Goal: Task Accomplishment & Management: Complete application form

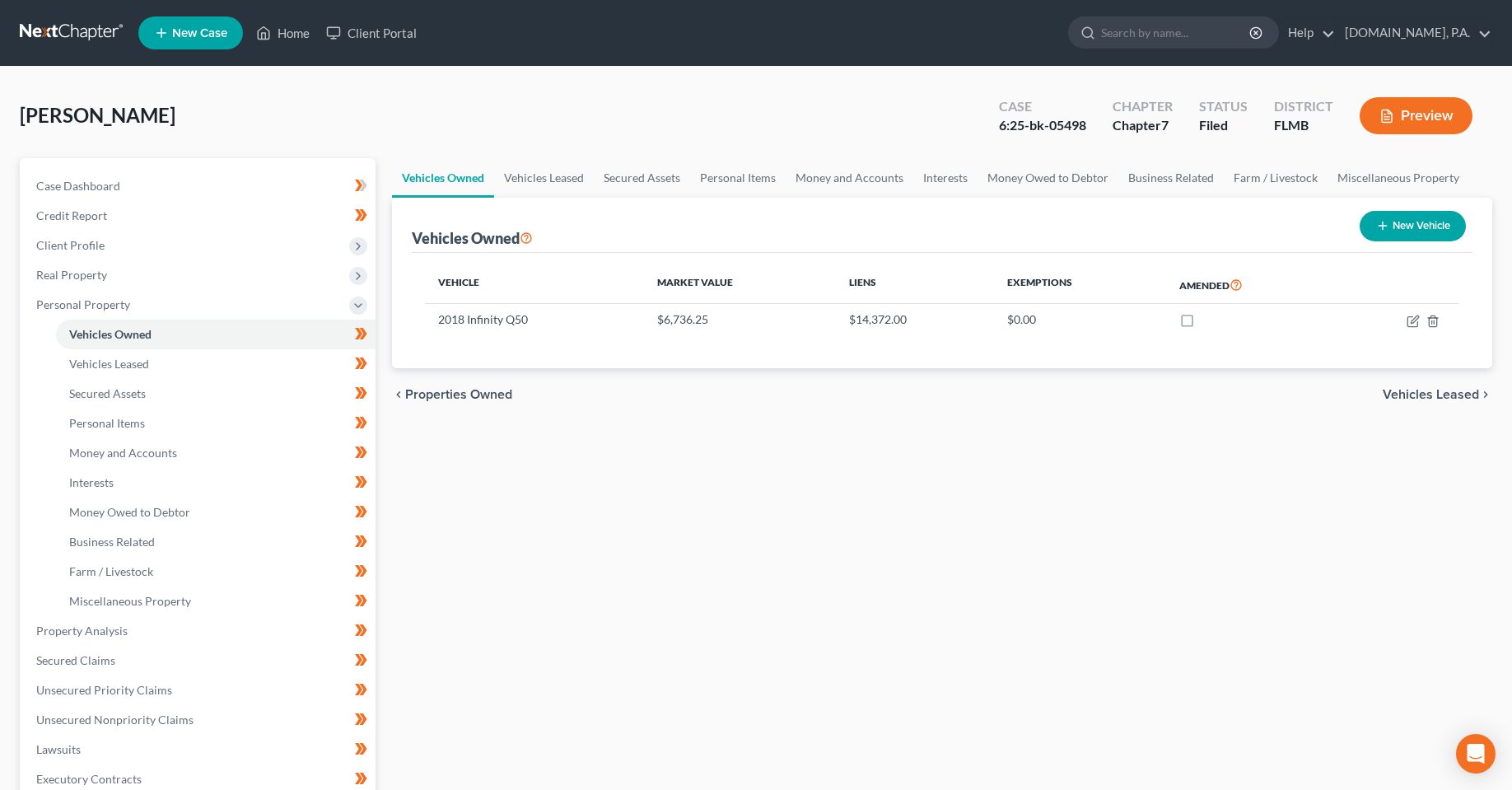
click at [254, 49] on ul "New Case Home Client Portal - No Result - See all results Or Press Enter... Hel…" at bounding box center [815, 33] width 1354 height 43
click at [259, 48] on ul "New Case Home Client Portal - No Result - See all results Or Press Enter... Hel…" at bounding box center [815, 33] width 1354 height 43
click at [278, 42] on link "Home" at bounding box center [283, 33] width 70 height 30
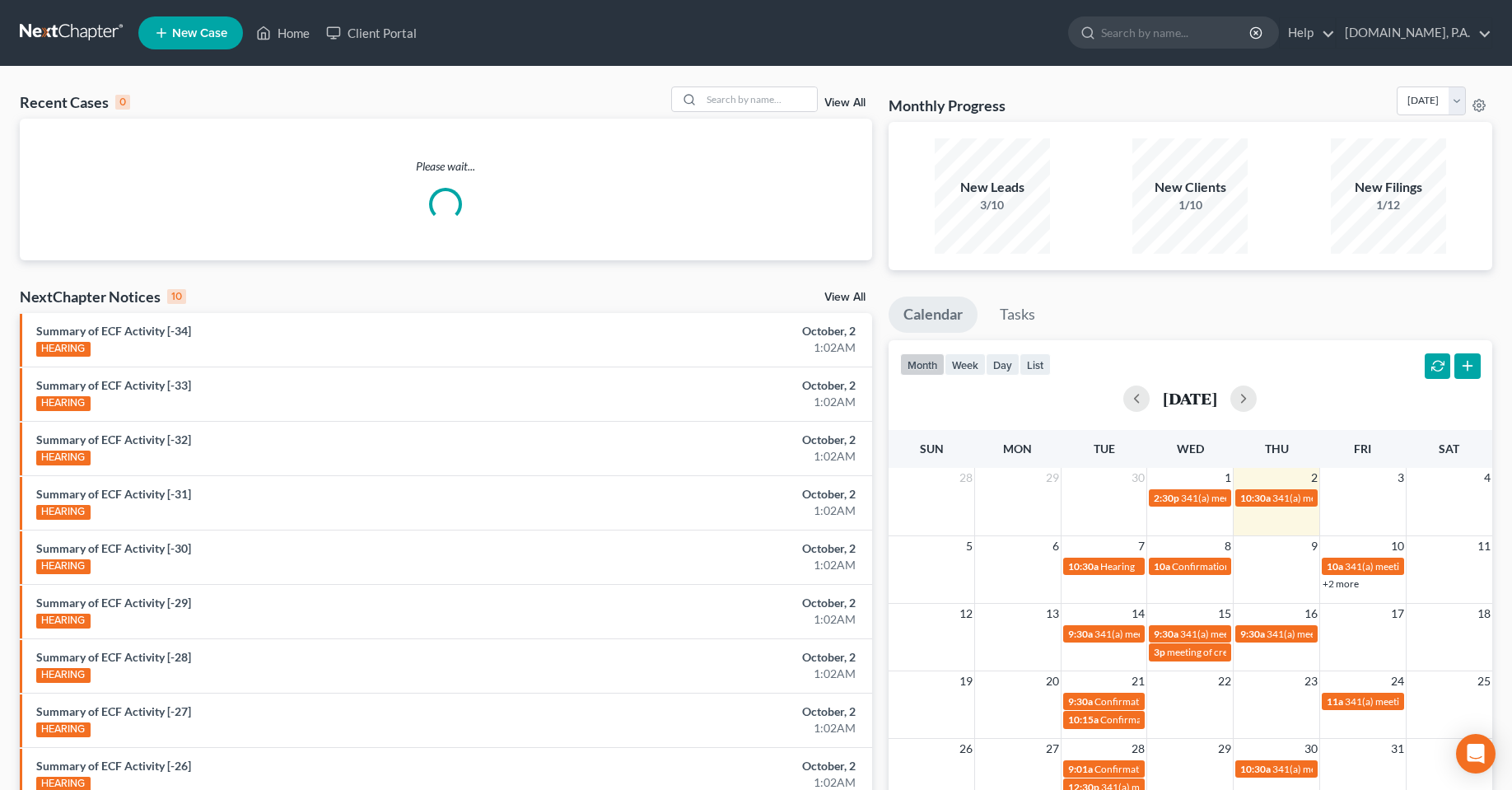
click at [754, 114] on div "Recent Cases 0 View All" at bounding box center [446, 103] width 853 height 32
click at [754, 111] on input "search" at bounding box center [759, 99] width 116 height 24
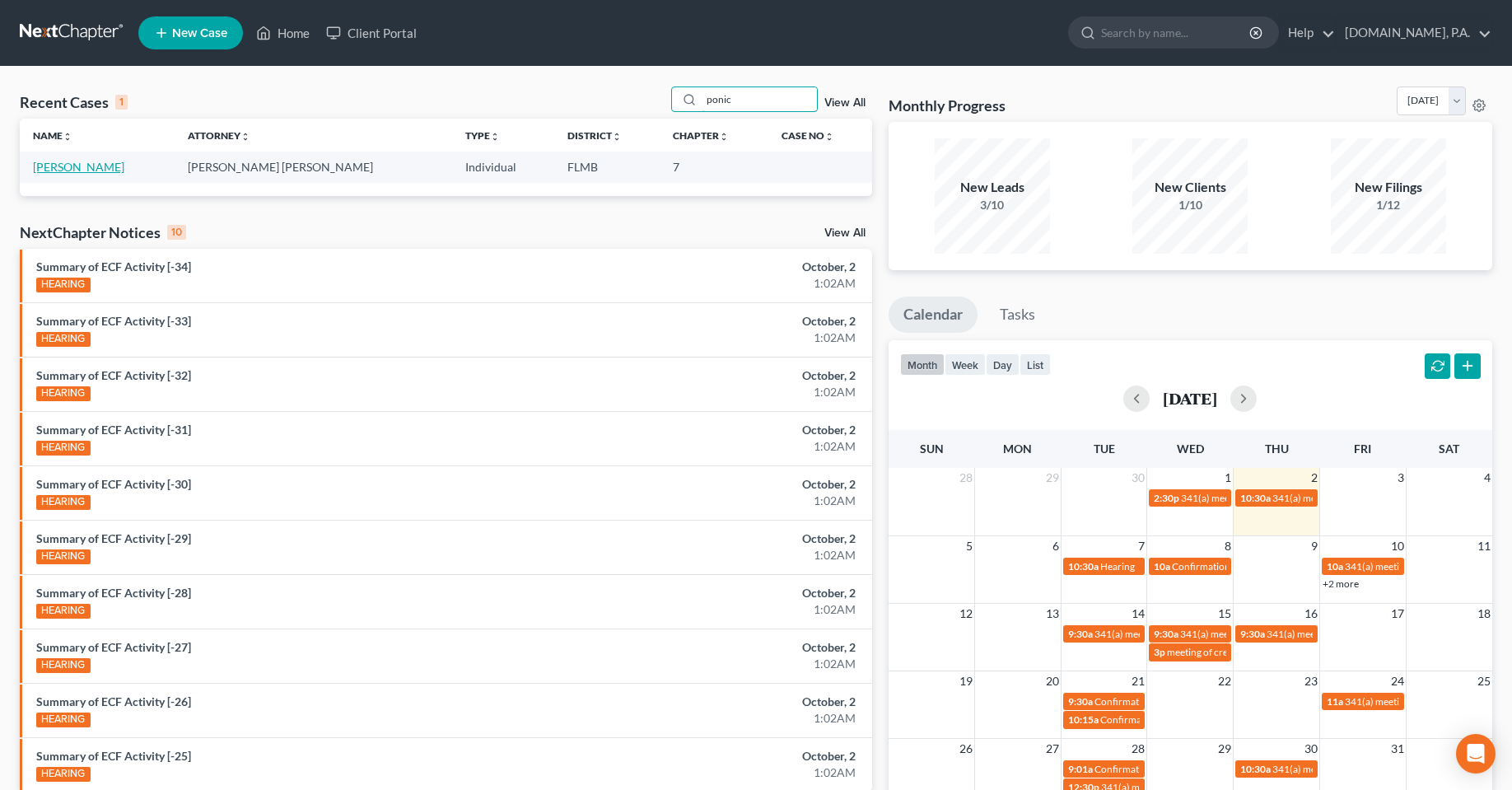
type input "ponic"
click at [93, 173] on link "[PERSON_NAME]" at bounding box center [78, 166] width 91 height 14
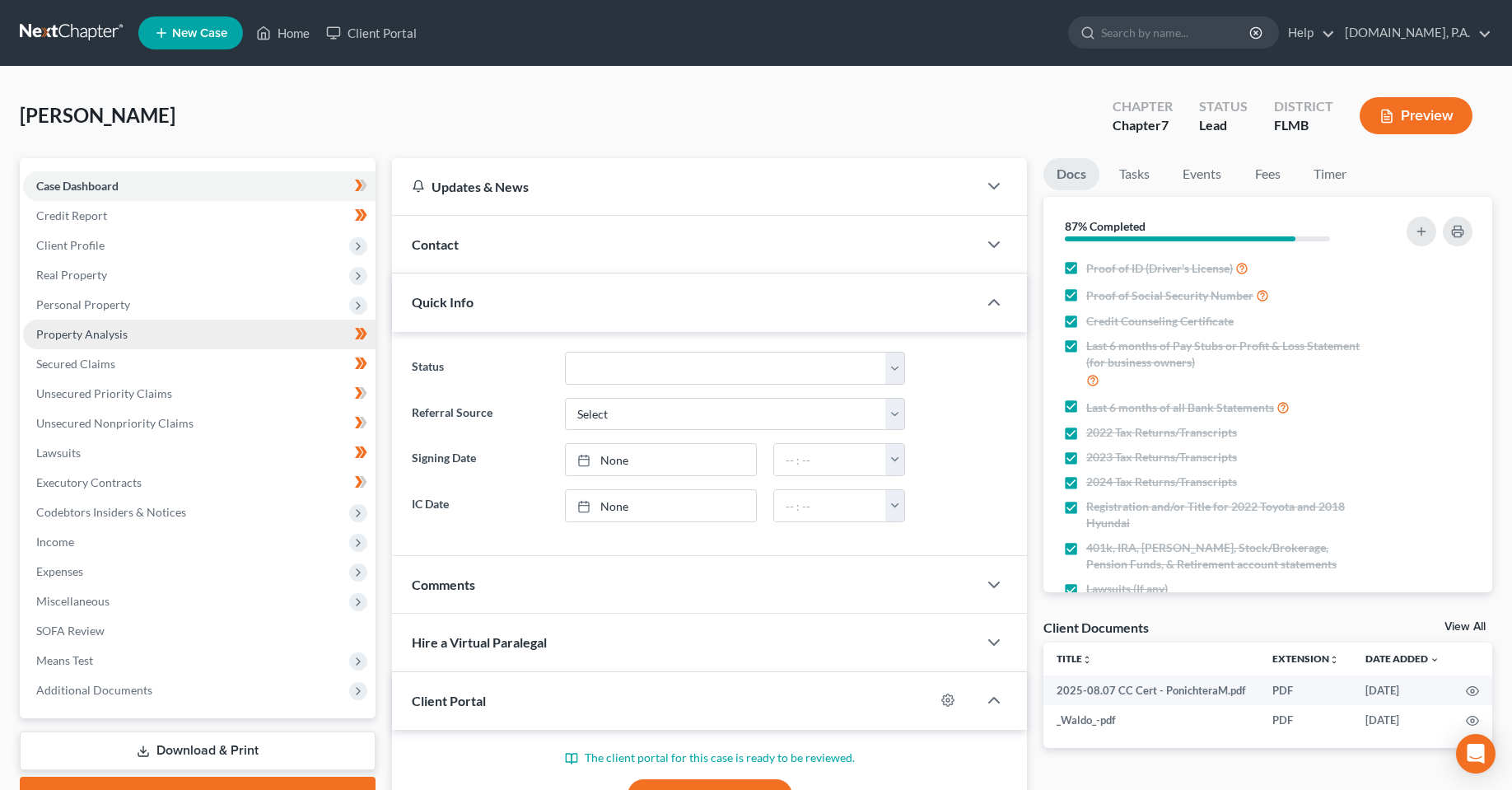
click at [114, 340] on span "Property Analysis" at bounding box center [82, 334] width 91 height 14
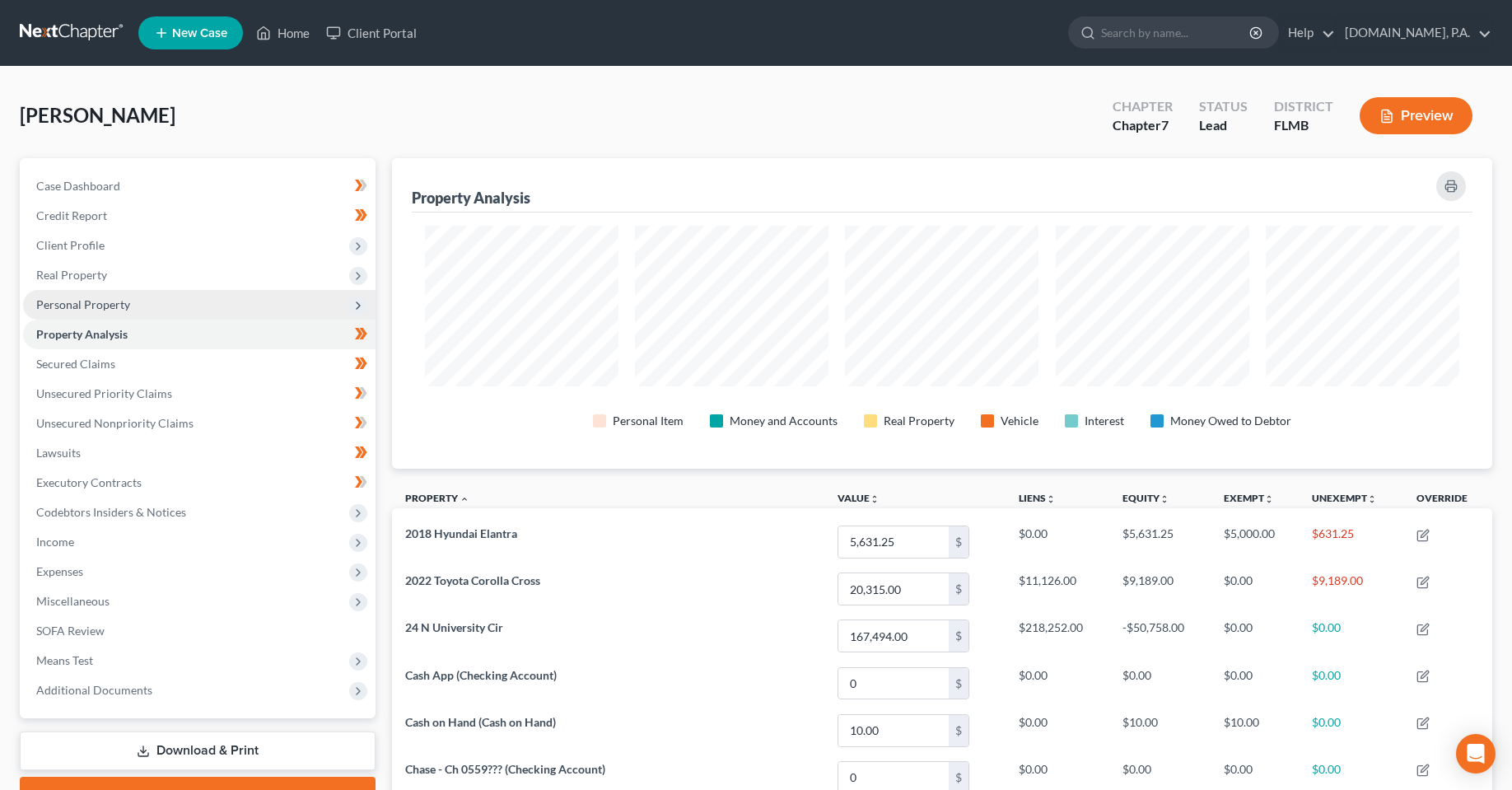
scroll to position [310, 1100]
click at [115, 313] on span "Personal Property" at bounding box center [199, 305] width 353 height 30
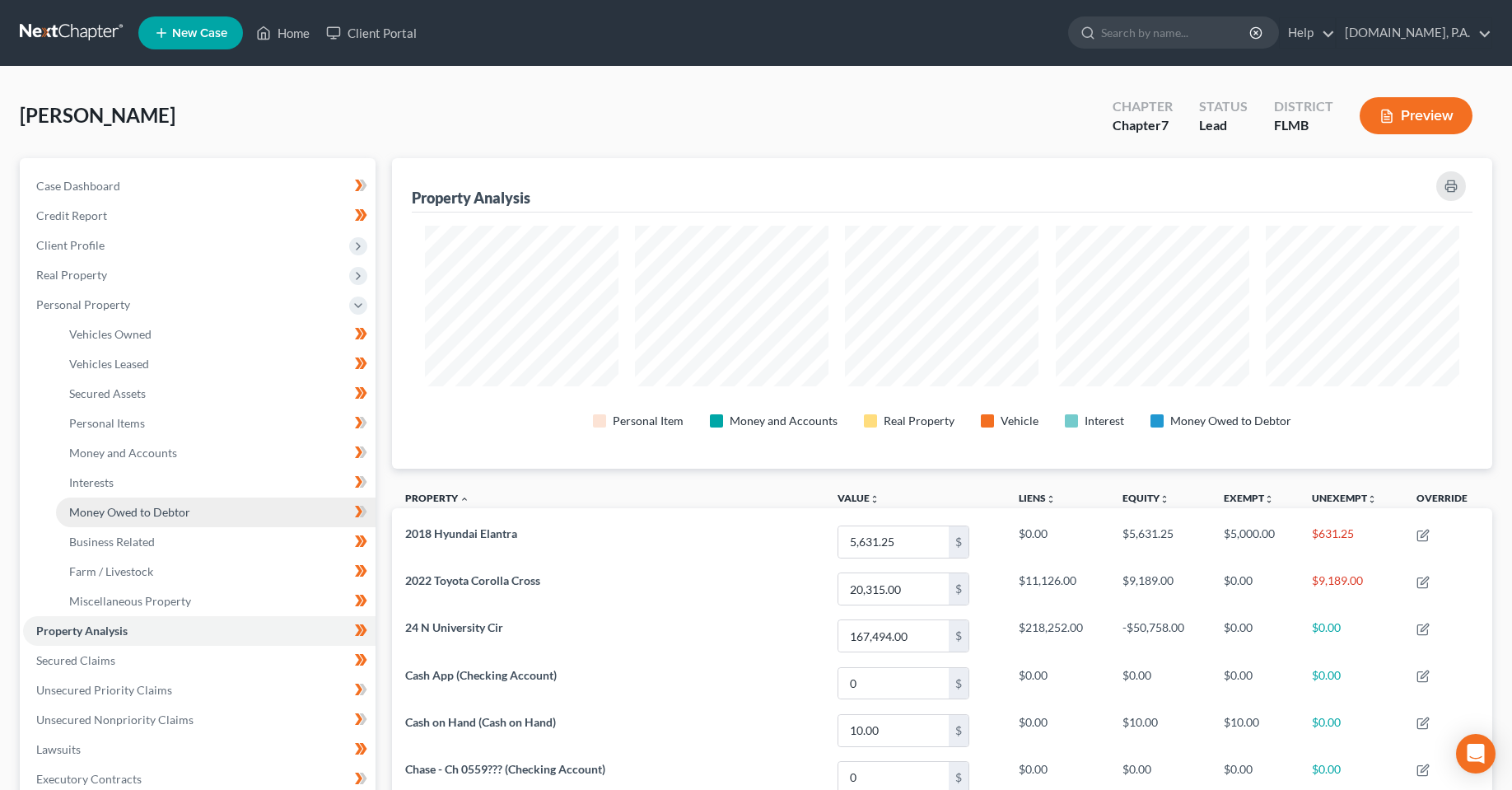
click at [150, 511] on span "Money Owed to Debtor" at bounding box center [130, 512] width 121 height 14
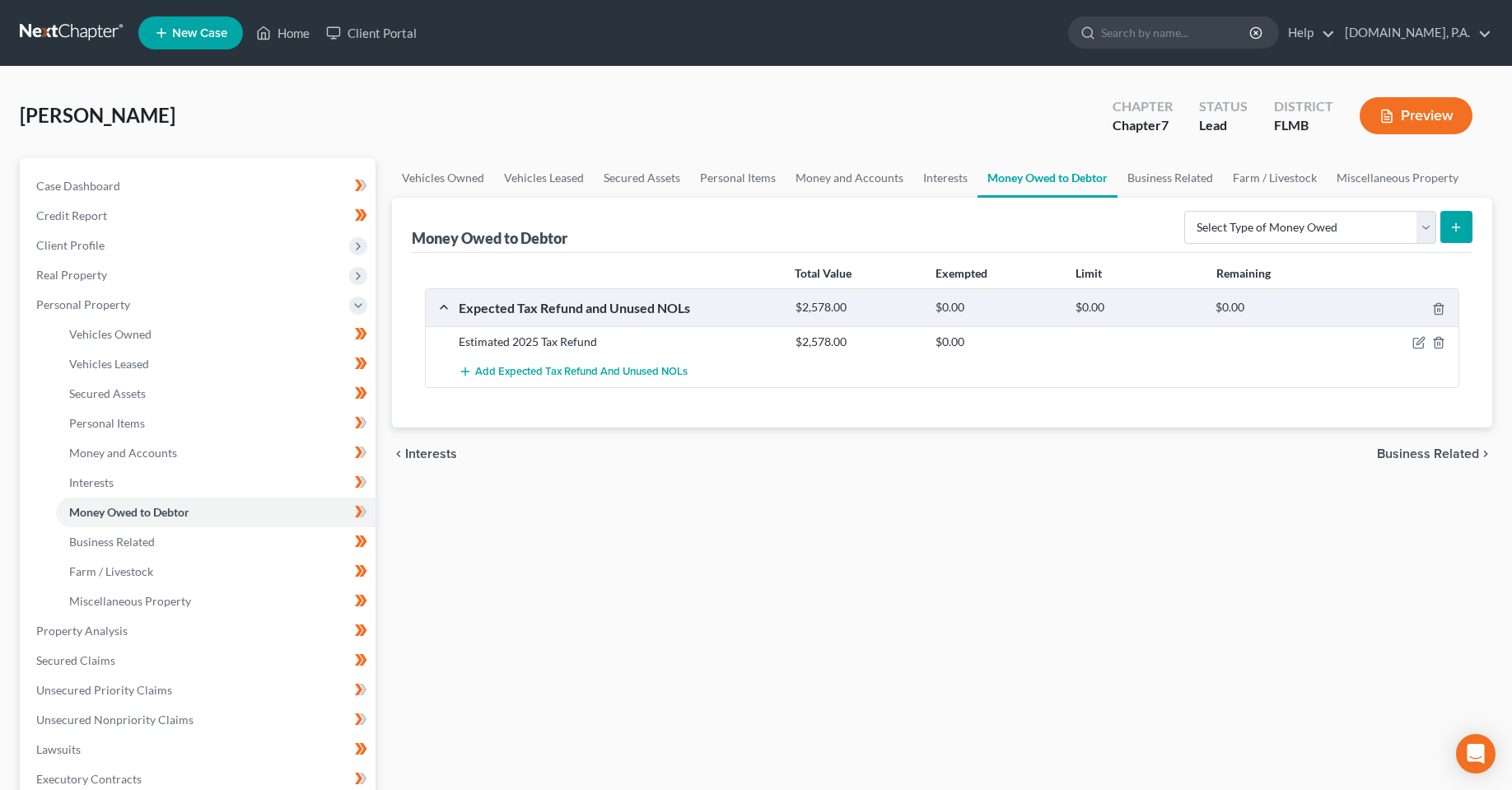
click at [870, 653] on div "Vehicles Owned Vehicles Leased Secured Assets Personal Items Money and Accounts…" at bounding box center [942, 634] width 1117 height 952
click at [833, 633] on div "Vehicles Owned Vehicles Leased Secured Assets Personal Items Money and Accounts…" at bounding box center [942, 634] width 1117 height 952
click at [679, 593] on div "Vehicles Owned Vehicles Leased Secured Assets Personal Items Money and Accounts…" at bounding box center [942, 634] width 1117 height 952
click at [1205, 625] on div "Vehicles Owned Vehicles Leased Secured Assets Personal Items Money and Accounts…" at bounding box center [942, 634] width 1117 height 952
drag, startPoint x: 952, startPoint y: 643, endPoint x: 950, endPoint y: 619, distance: 24.1
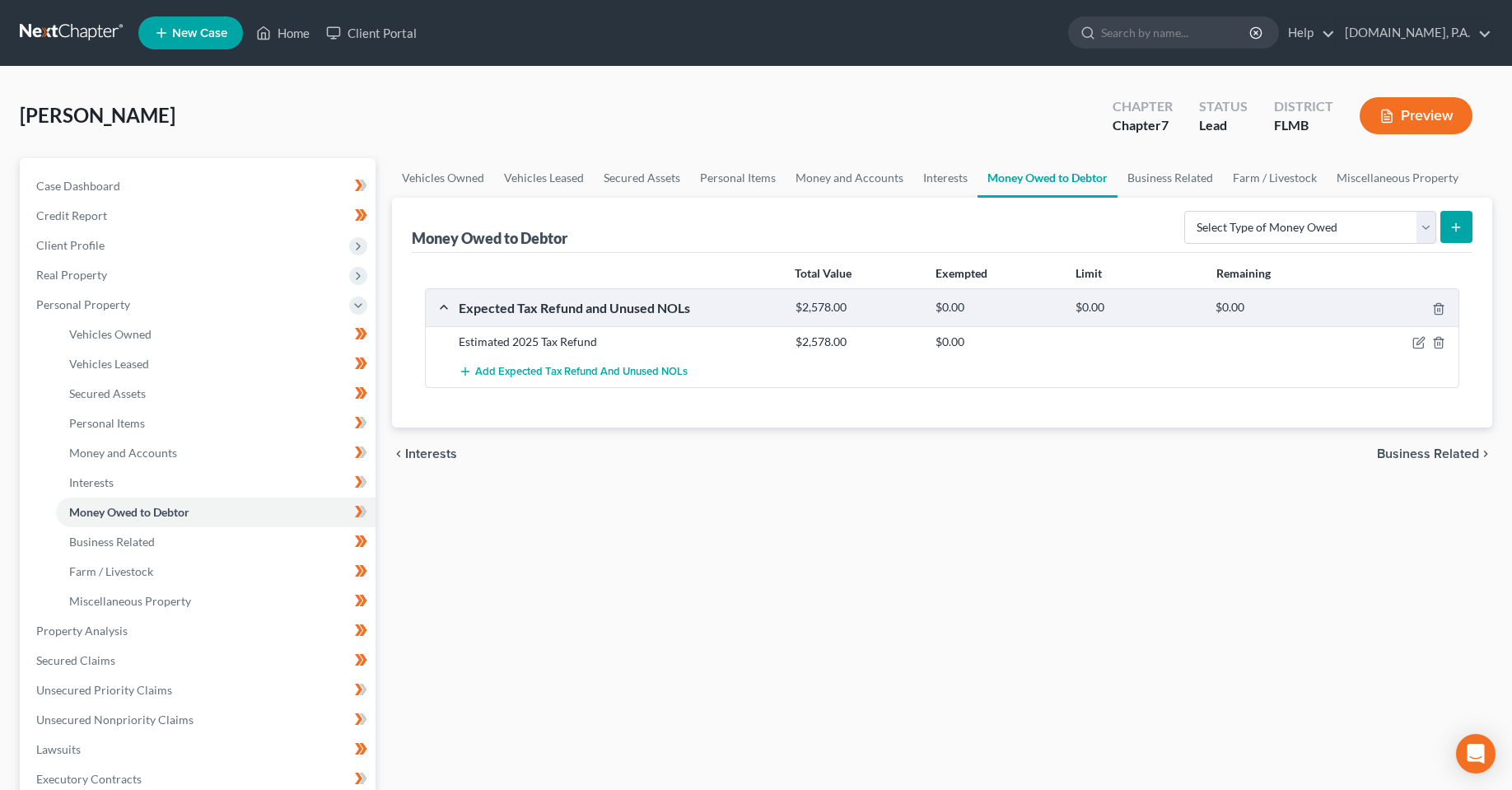
click at [951, 643] on div "Vehicles Owned Vehicles Leased Secured Assets Personal Items Money and Accounts…" at bounding box center [942, 634] width 1117 height 952
click at [1431, 229] on select "Select Type of Money Owed Accounts Receivable Alimony Child Support Claims Agai…" at bounding box center [1311, 227] width 252 height 33
click at [900, 659] on div "Vehicles Owned Vehicles Leased Secured Assets Personal Items Money and Accounts…" at bounding box center [942, 634] width 1117 height 952
drag, startPoint x: 858, startPoint y: 520, endPoint x: 766, endPoint y: 71, distance: 458.3
click at [858, 520] on div "Vehicles Owned Vehicles Leased Secured Assets Personal Items Money and Accounts…" at bounding box center [942, 634] width 1117 height 952
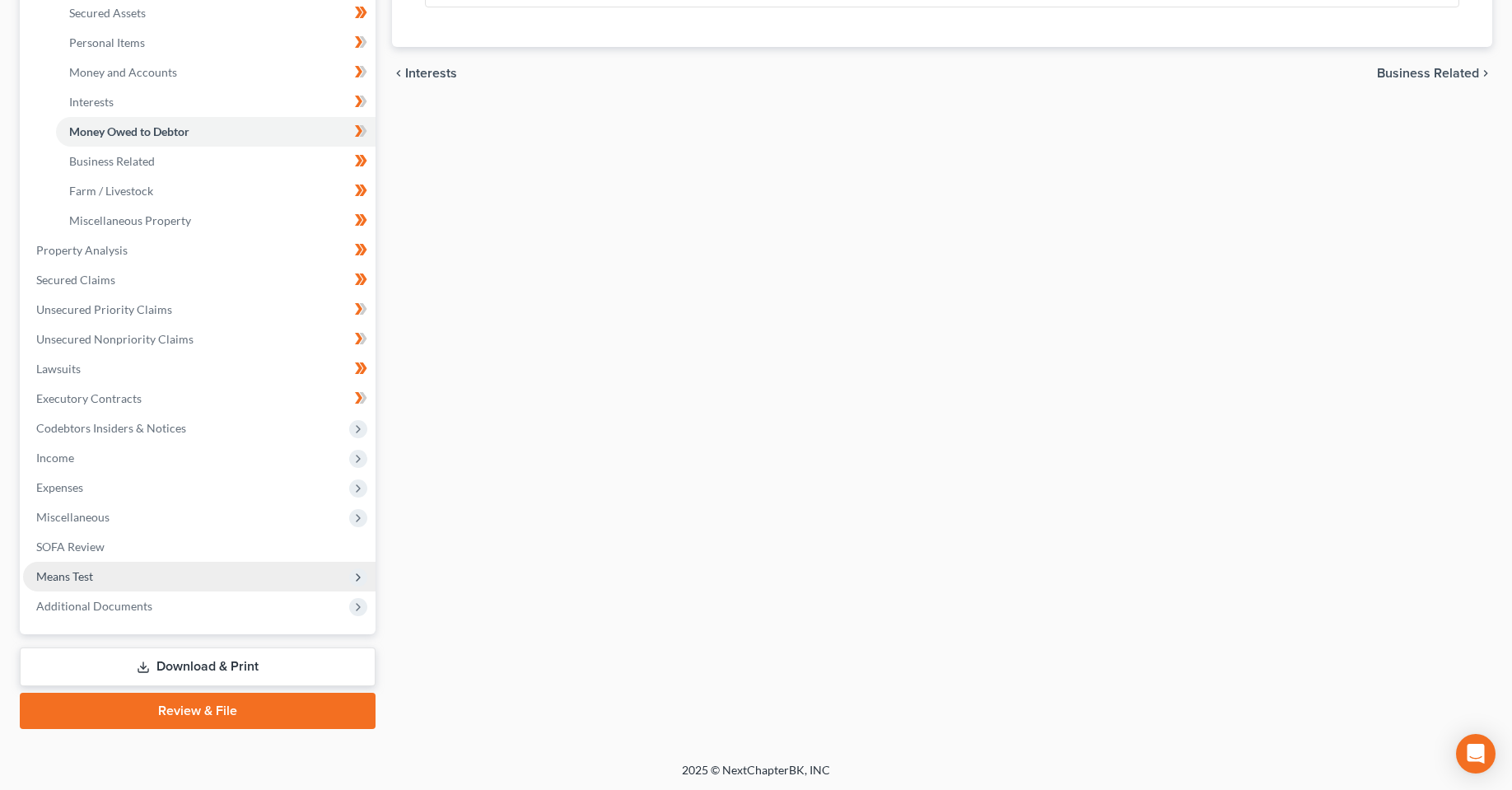
scroll to position [382, 0]
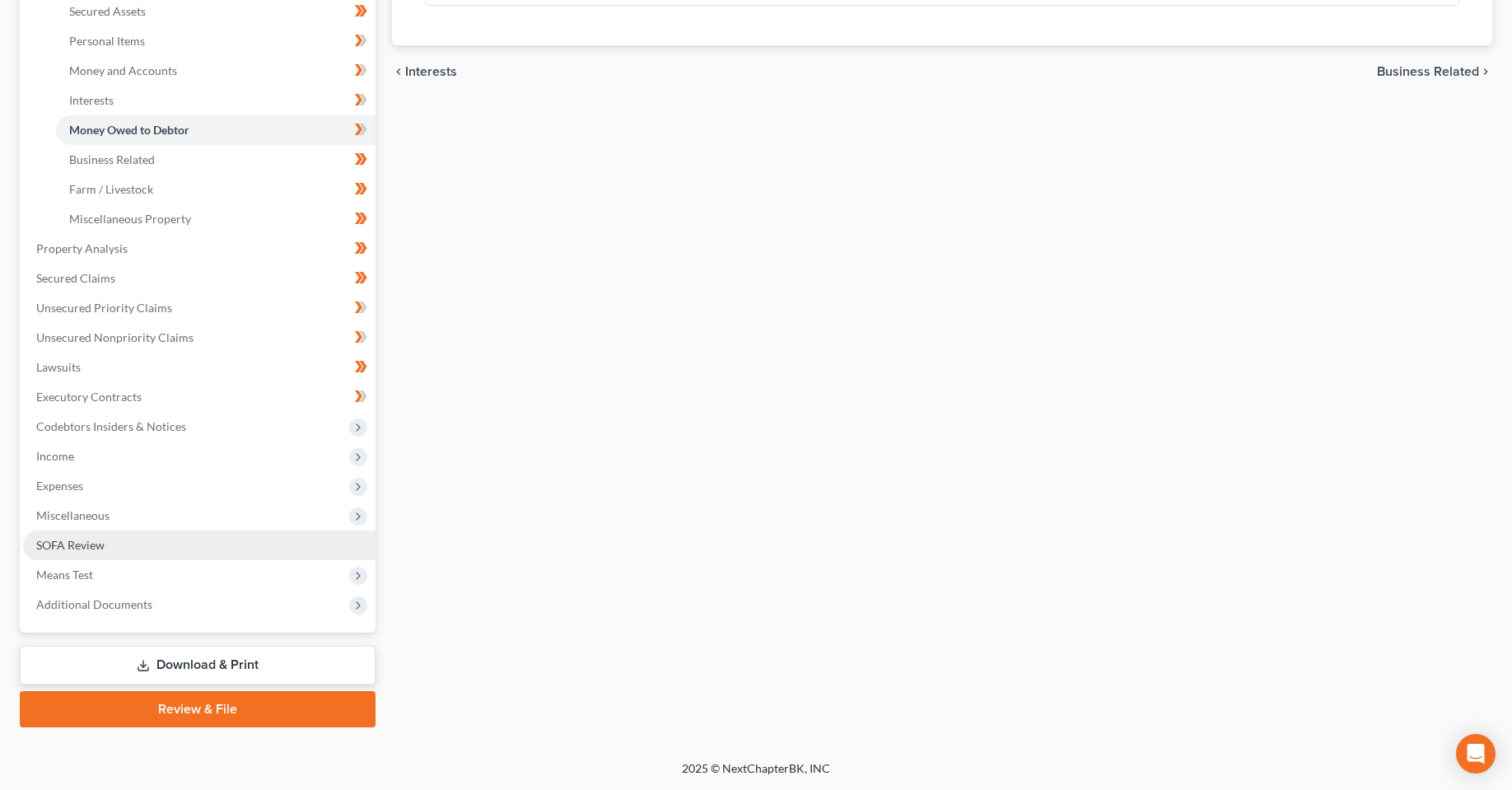
click at [136, 538] on link "SOFA Review" at bounding box center [199, 545] width 353 height 30
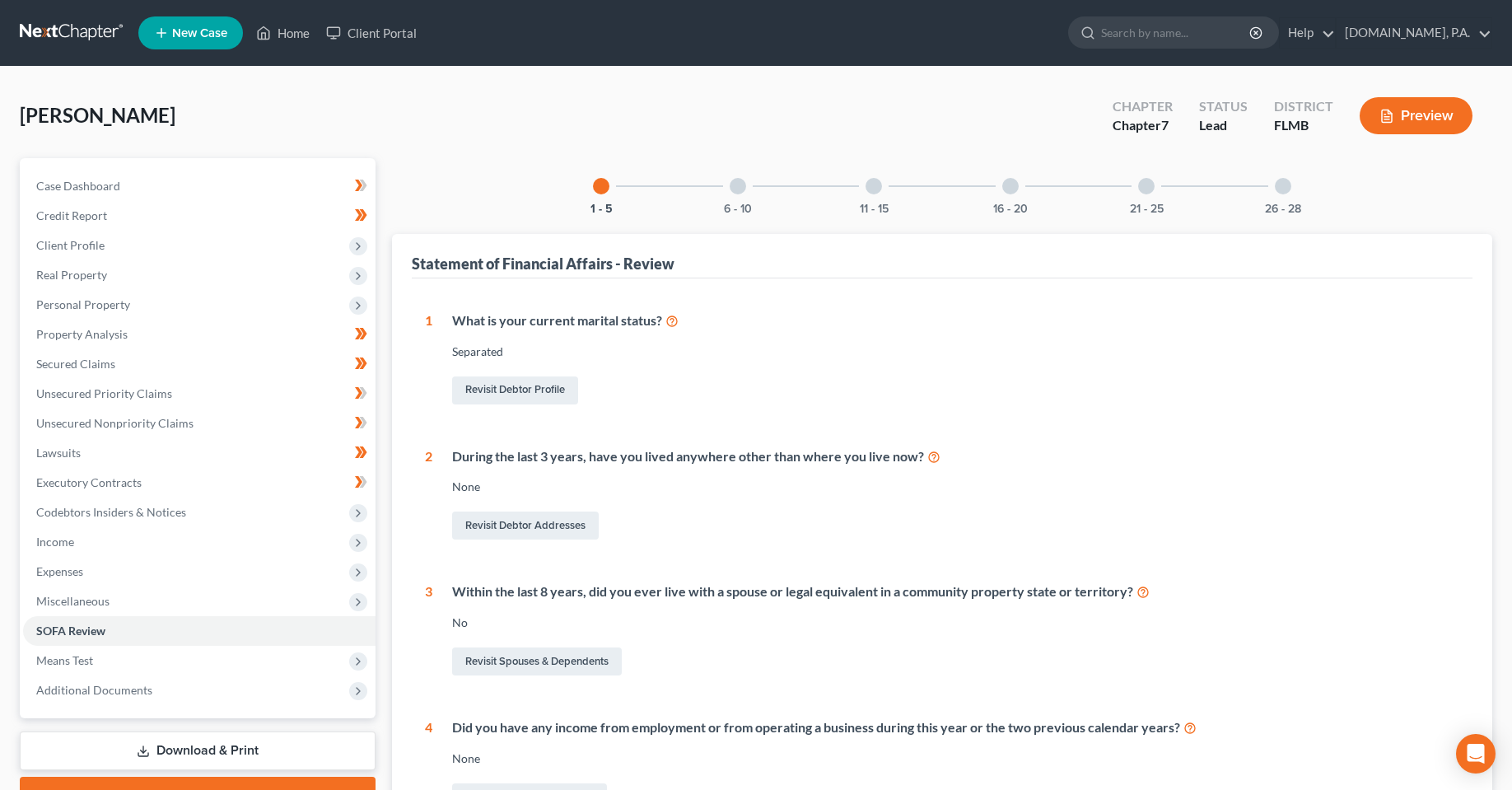
click at [744, 194] on div "6 - 10" at bounding box center [738, 186] width 56 height 56
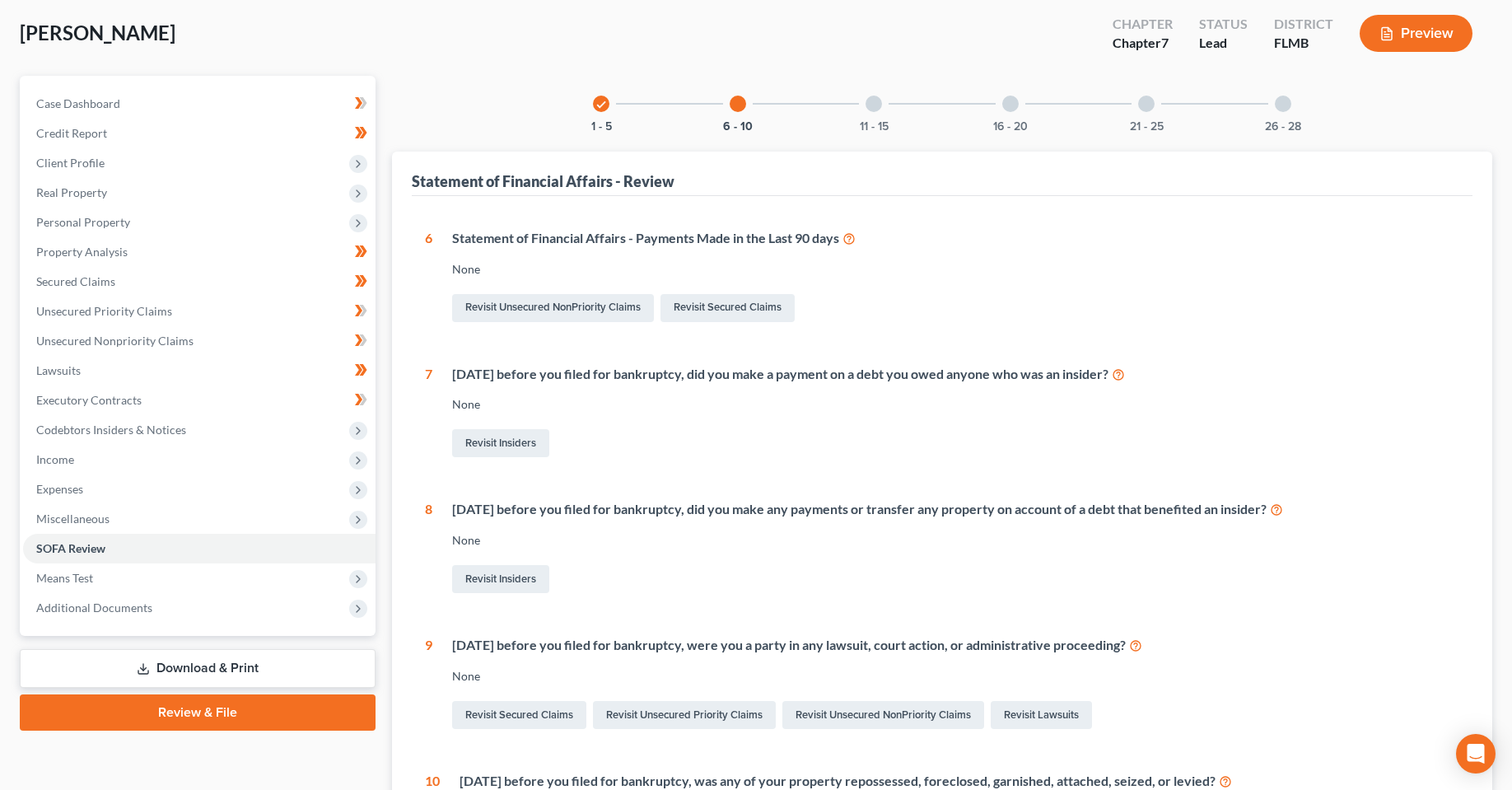
scroll to position [165, 0]
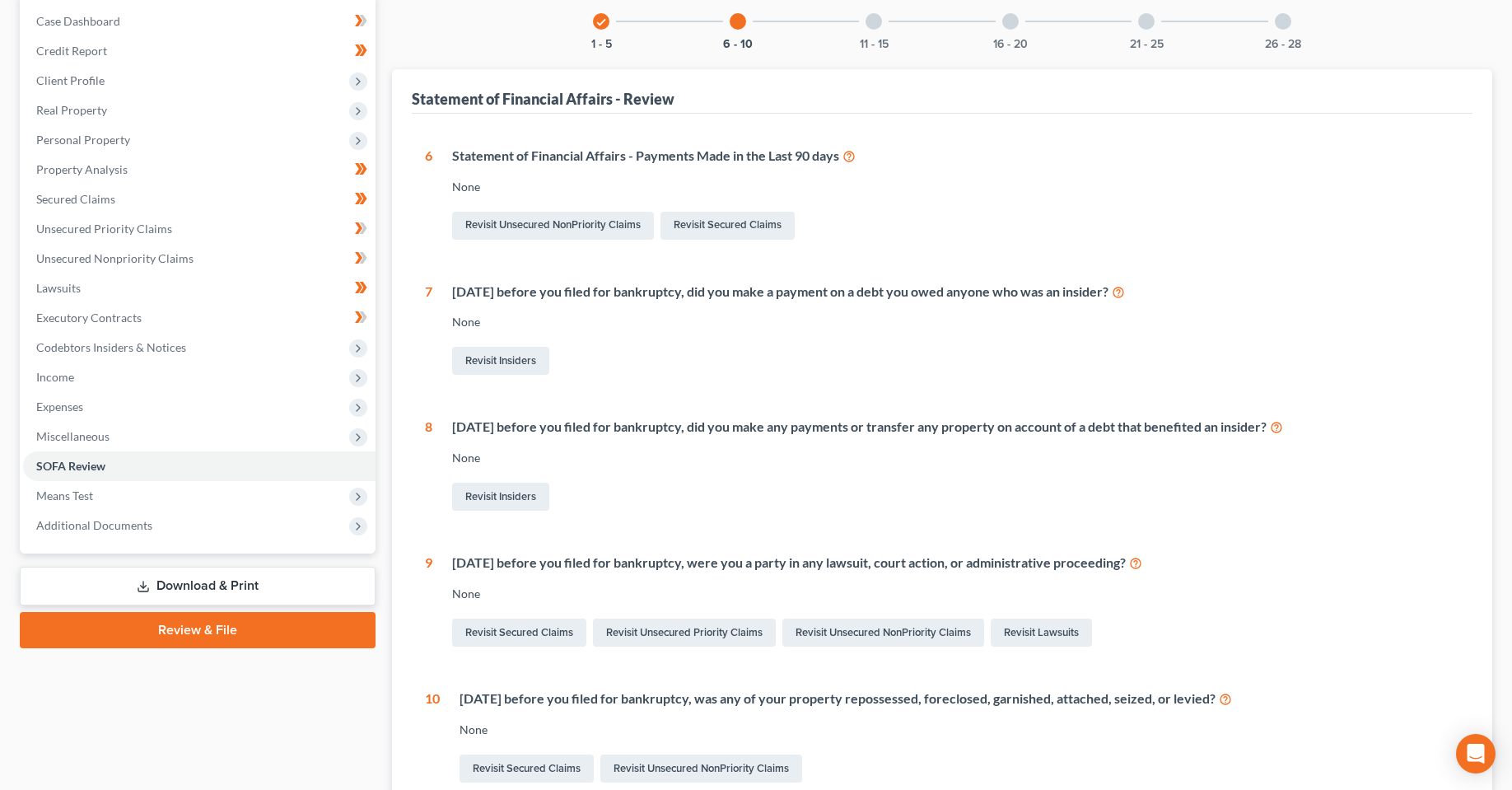
click at [1284, 428] on icon at bounding box center [1277, 426] width 13 height 16
click at [671, 524] on div "6 Statement of Financial Affairs - Payments Made in the Last 90 days None Revis…" at bounding box center [942, 466] width 1034 height 640
click at [495, 494] on link "Revisit Insiders" at bounding box center [500, 497] width 97 height 28
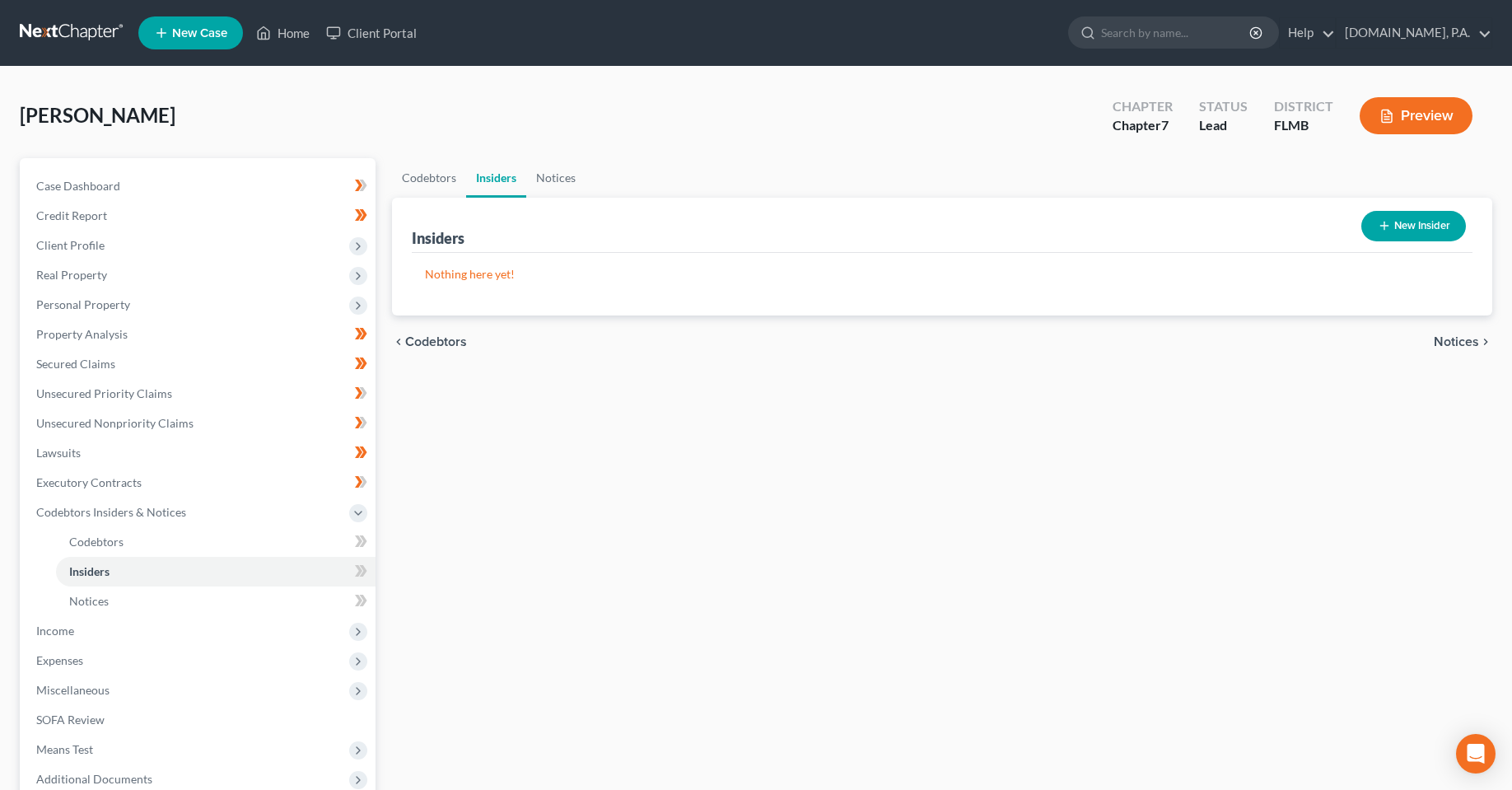
click at [1411, 213] on button "New Insider" at bounding box center [1413, 226] width 104 height 30
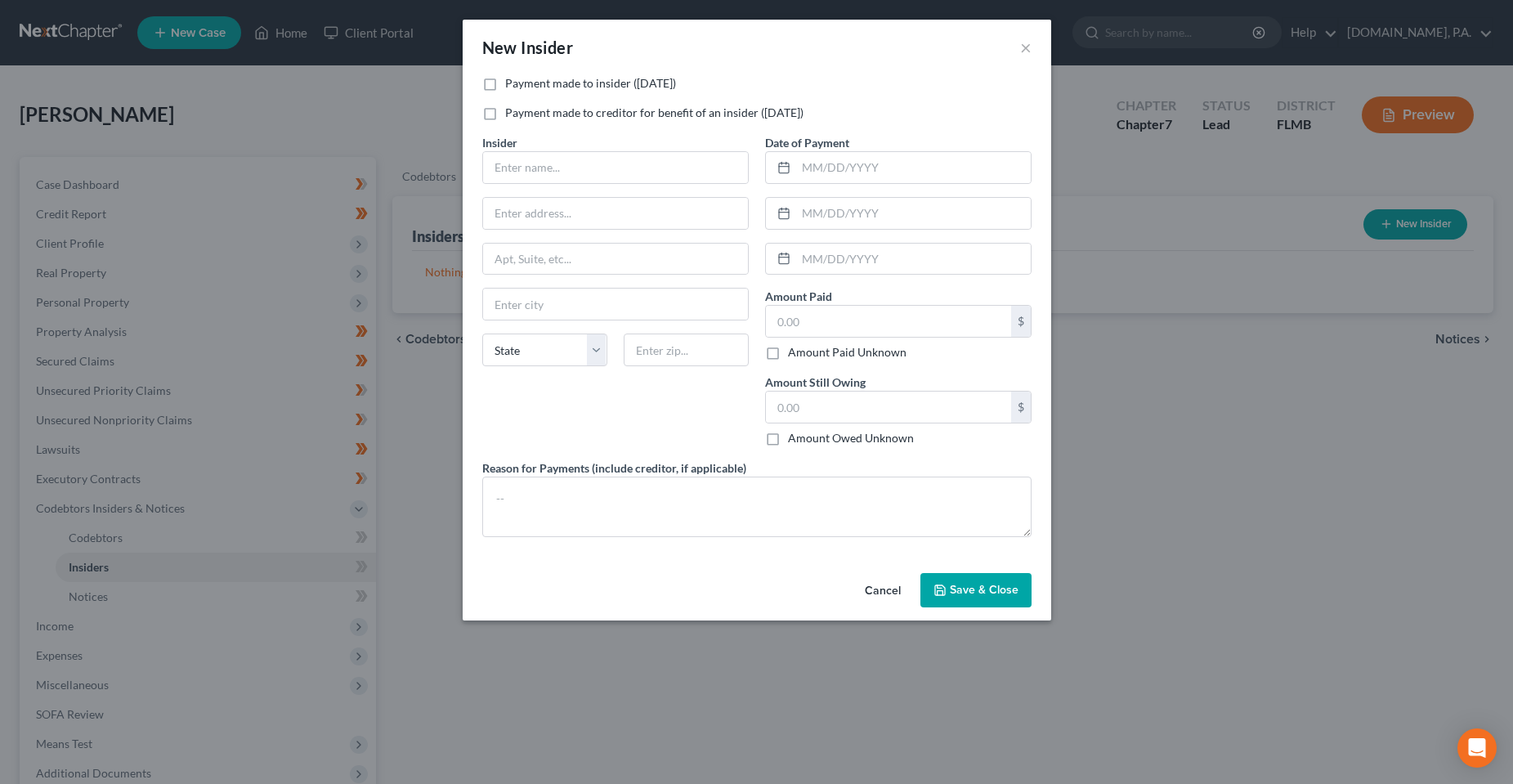
click at [505, 116] on label "Payment made to creditor for benefit of an insider ([DATE])" at bounding box center [654, 113] width 299 height 17
click at [511, 116] on input "Payment made to creditor for benefit of an insider ([DATE])" at bounding box center [516, 109] width 10 height 10
checkbox input "true"
click at [825, 399] on input "text" at bounding box center [889, 407] width 245 height 31
click at [821, 327] on input "text" at bounding box center [889, 321] width 245 height 31
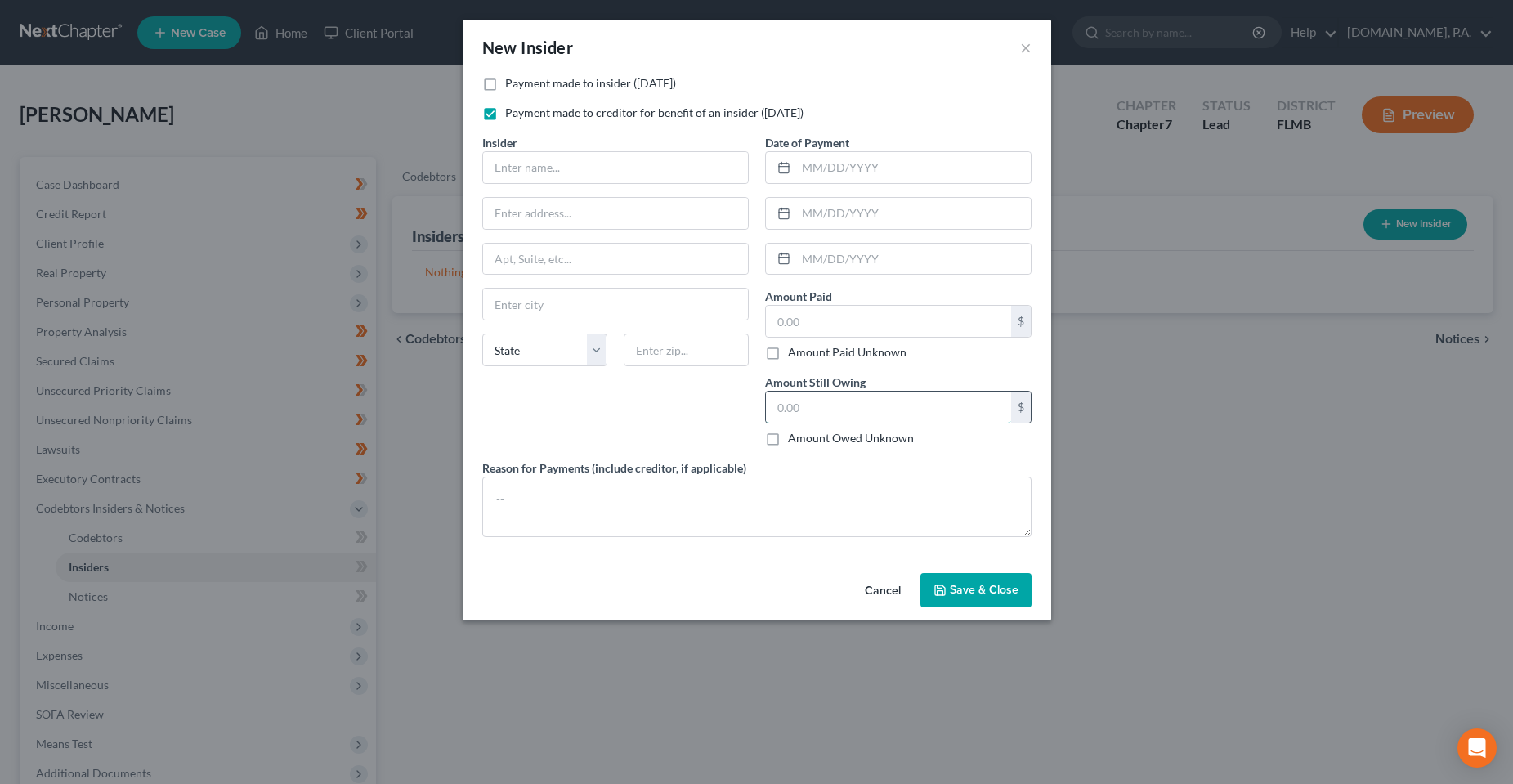
click at [827, 413] on input "text" at bounding box center [889, 407] width 245 height 31
click at [662, 413] on div "Insider * State [US_STATE] AK AR AZ CA CO CT DE DC [GEOGRAPHIC_DATA] [GEOGRAPHI…" at bounding box center [615, 297] width 283 height 326
click at [675, 527] on textarea at bounding box center [757, 507] width 550 height 61
click at [671, 561] on div "Payment made to insider ([DATE]) Payment made to creditor for benefit of an ins…" at bounding box center [757, 321] width 589 height 491
click at [649, 501] on textarea at bounding box center [757, 507] width 550 height 61
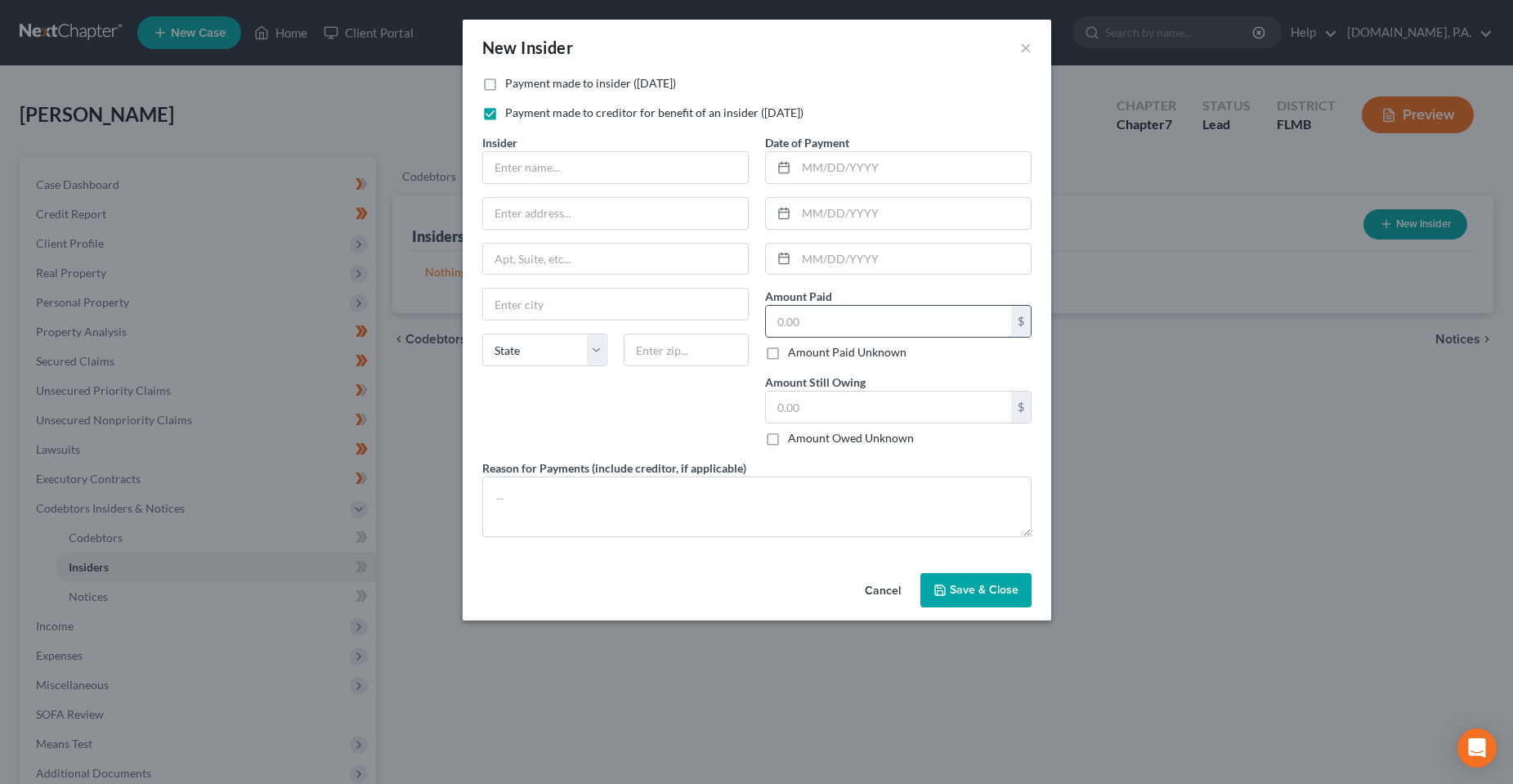
click at [829, 315] on input "text" at bounding box center [889, 321] width 245 height 31
click at [625, 493] on textarea at bounding box center [757, 507] width 550 height 61
click at [875, 396] on input "text" at bounding box center [889, 407] width 245 height 31
click at [637, 429] on div "Insider * State [US_STATE] AK AR AZ CA CO CT DE DC [GEOGRAPHIC_DATA] [GEOGRAPHI…" at bounding box center [615, 297] width 283 height 326
click at [749, 531] on textarea at bounding box center [757, 507] width 550 height 61
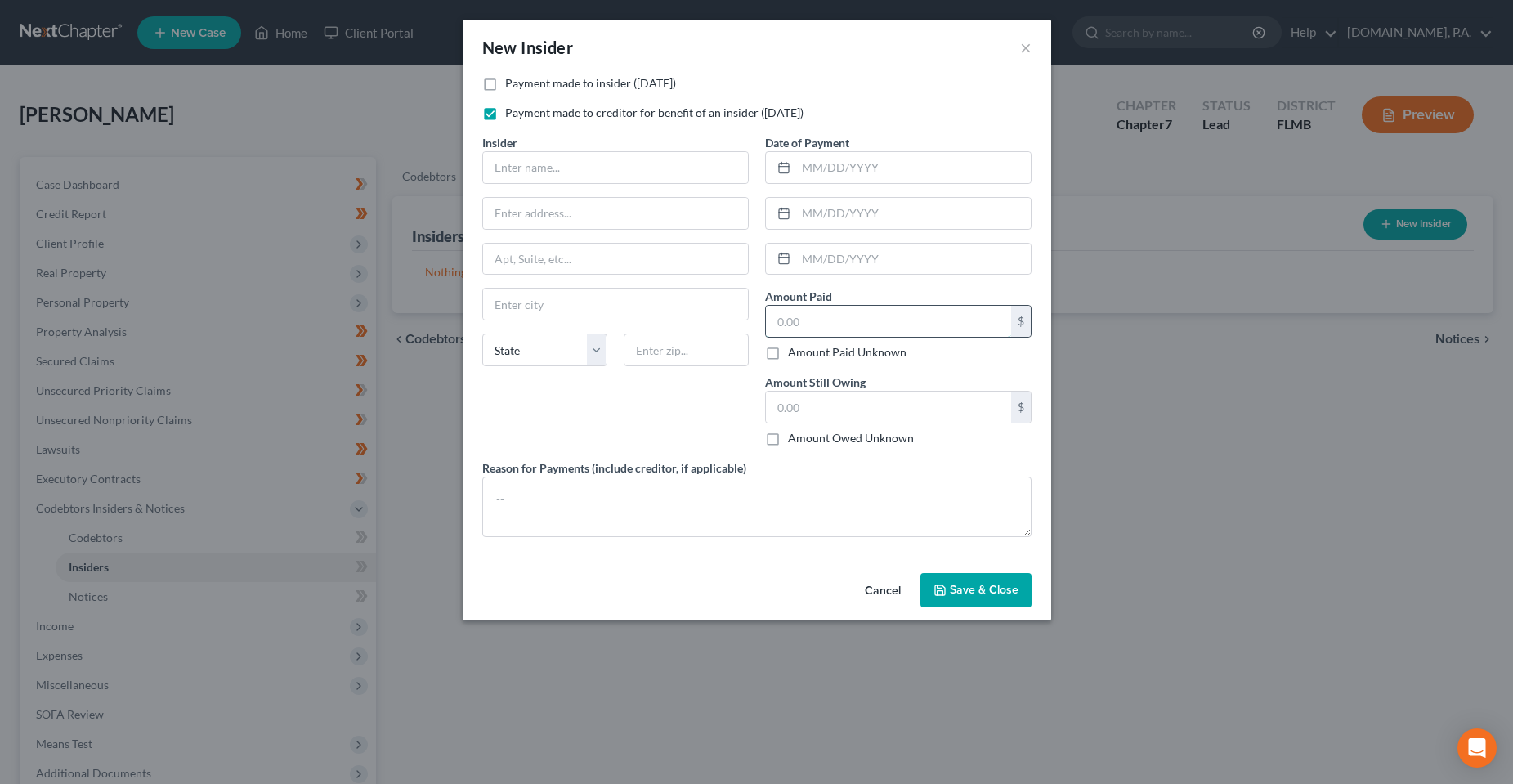
click at [842, 326] on input "text" at bounding box center [889, 321] width 245 height 31
paste input "3,464"
type input "3,464"
click at [867, 410] on input "text" at bounding box center [889, 407] width 245 height 31
type input "0.00"
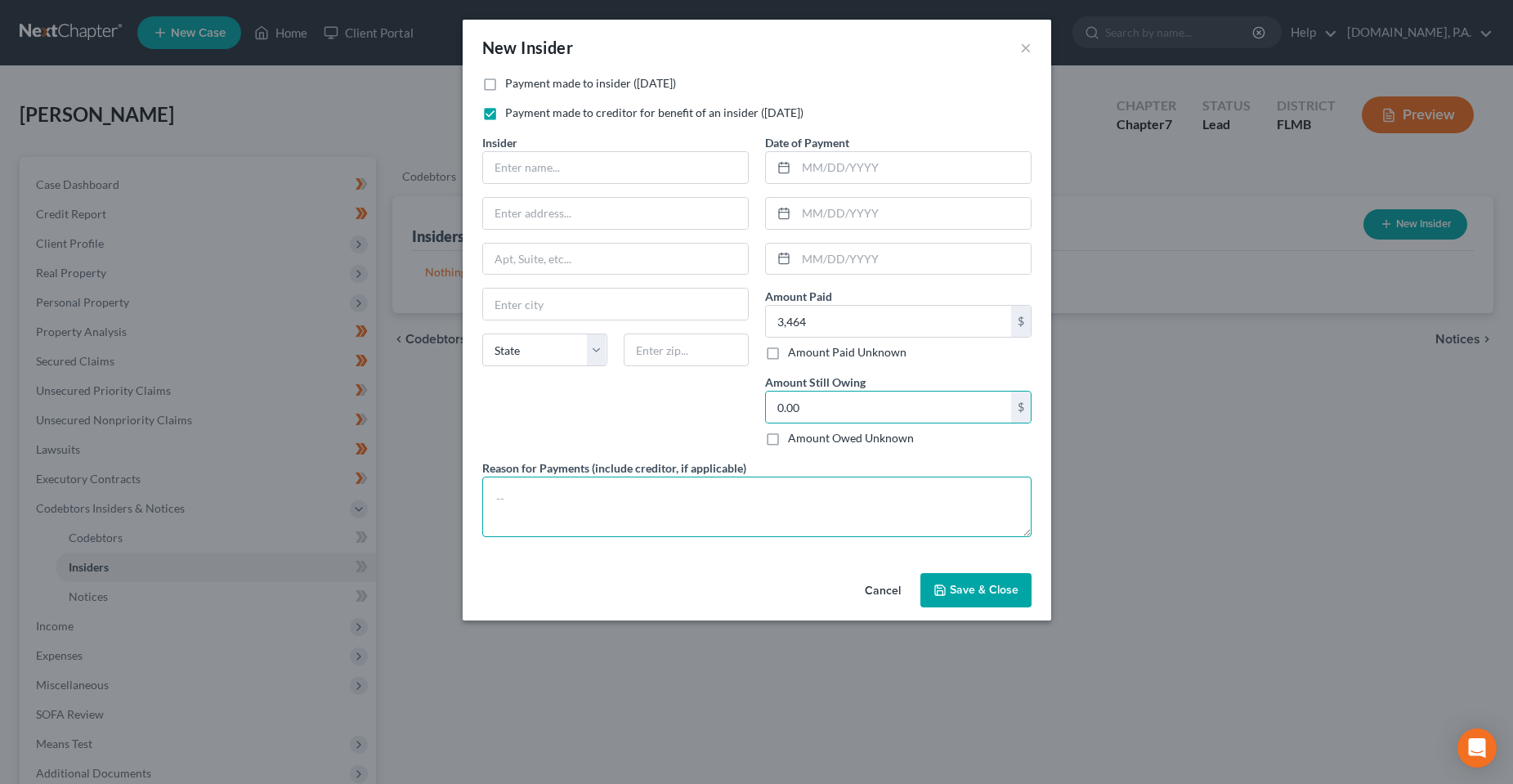
click at [883, 493] on textarea at bounding box center [757, 507] width 550 height 61
drag, startPoint x: 542, startPoint y: 466, endPoint x: 654, endPoint y: 473, distance: 112.2
click at [634, 466] on label "Reason for Payments (include creditor, if applicable)" at bounding box center [614, 468] width 264 height 17
drag, startPoint x: 654, startPoint y: 473, endPoint x: 733, endPoint y: 525, distance: 94.6
click at [655, 473] on label "Reason for Payments (include creditor, if applicable)" at bounding box center [614, 468] width 264 height 17
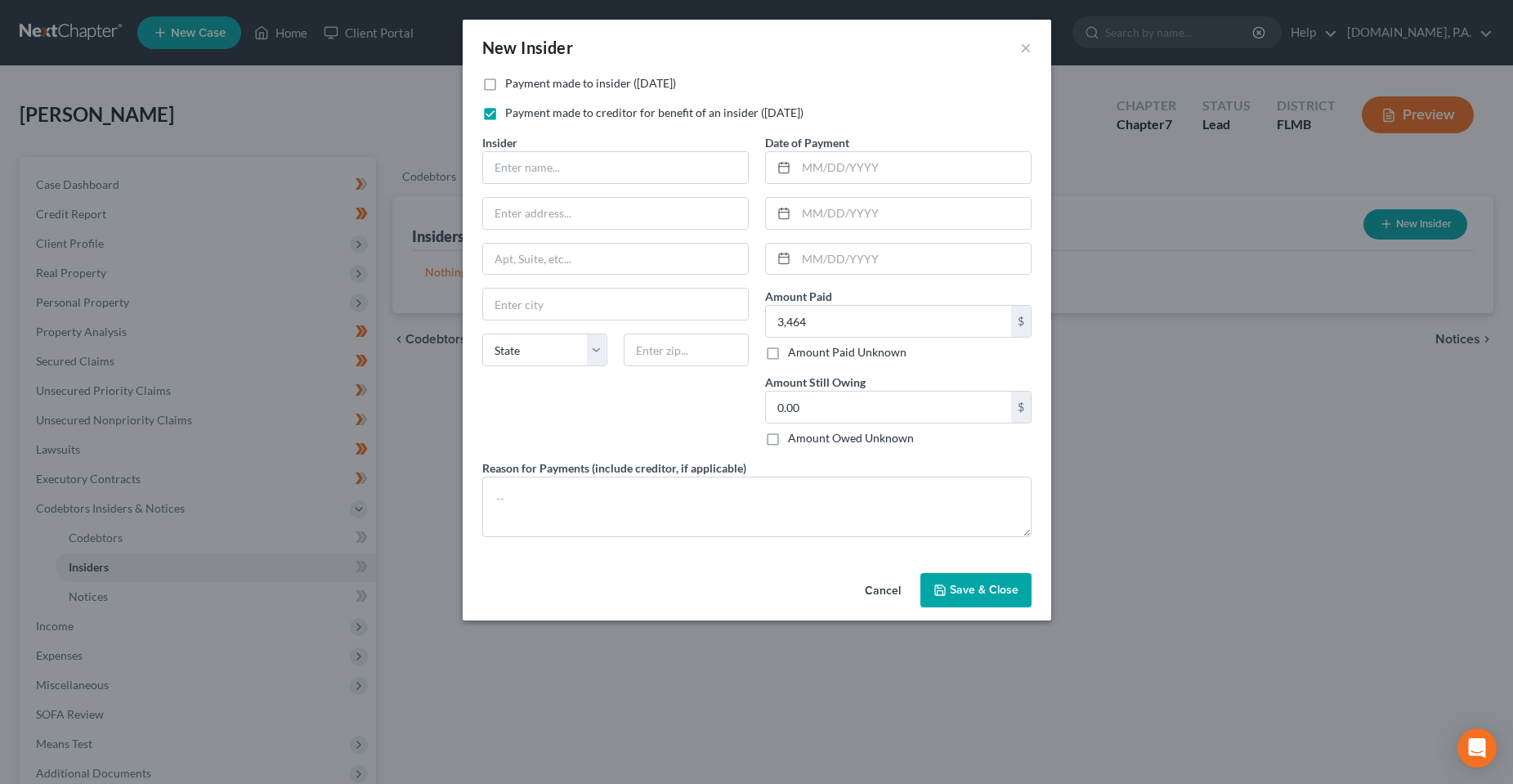
click at [746, 541] on div "Payment made to insider ([DATE]) Payment made to creditor for benefit of an ins…" at bounding box center [757, 313] width 566 height 475
drag, startPoint x: 609, startPoint y: 510, endPoint x: 579, endPoint y: 511, distance: 30.0
click at [609, 510] on textarea at bounding box center [757, 507] width 550 height 61
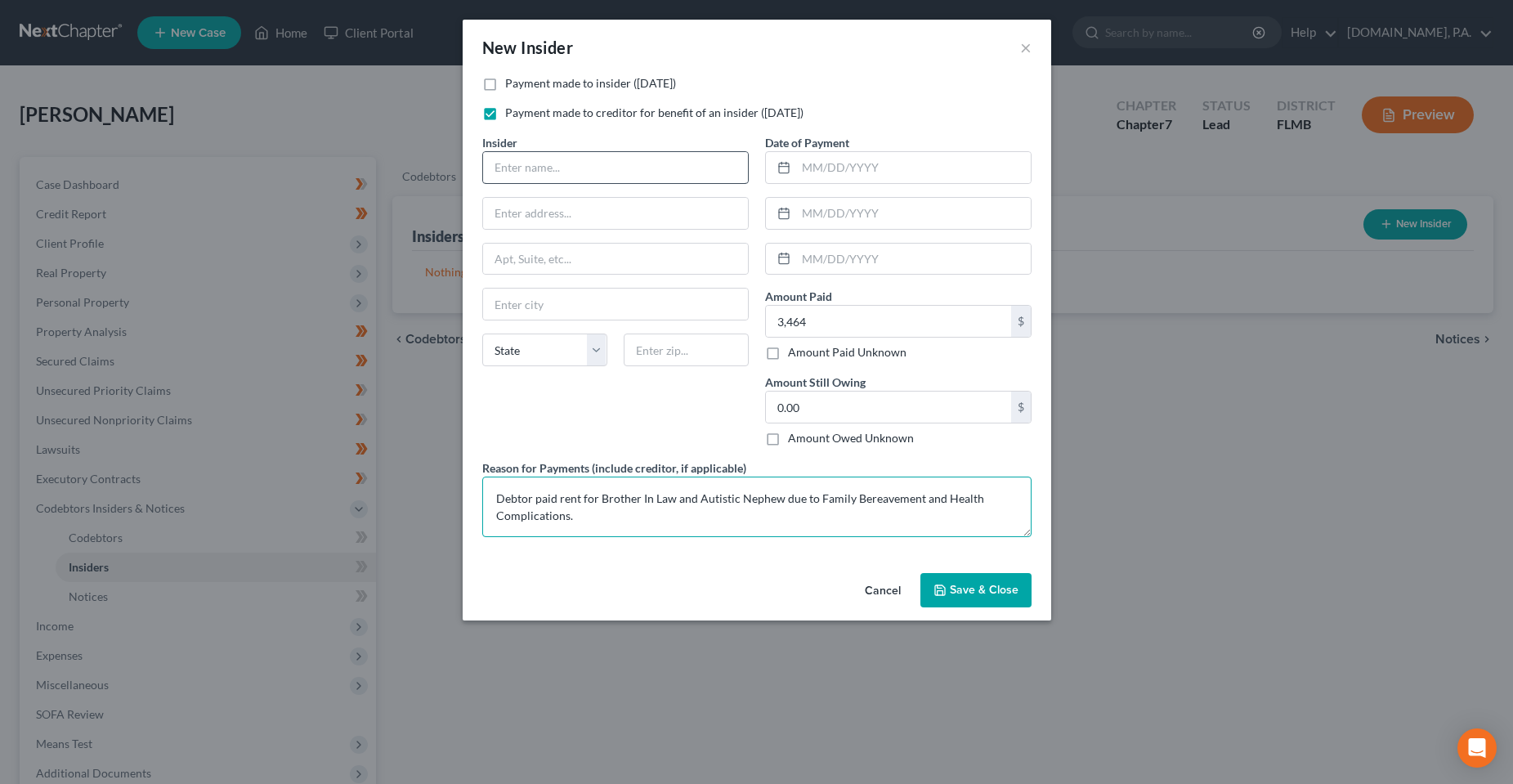
type textarea "Debtor paid rent for Brother In Law and Autistic Nephew due to Family Bereaveme…"
click at [623, 168] on input "text" at bounding box center [616, 167] width 265 height 31
type input "[PERSON_NAME]"
click at [611, 438] on div "Insider * [PERSON_NAME] State [US_STATE] AK AR AZ CA CO CT DE DC [GEOGRAPHIC_DA…" at bounding box center [615, 297] width 283 height 326
click at [867, 159] on input "text" at bounding box center [913, 167] width 234 height 31
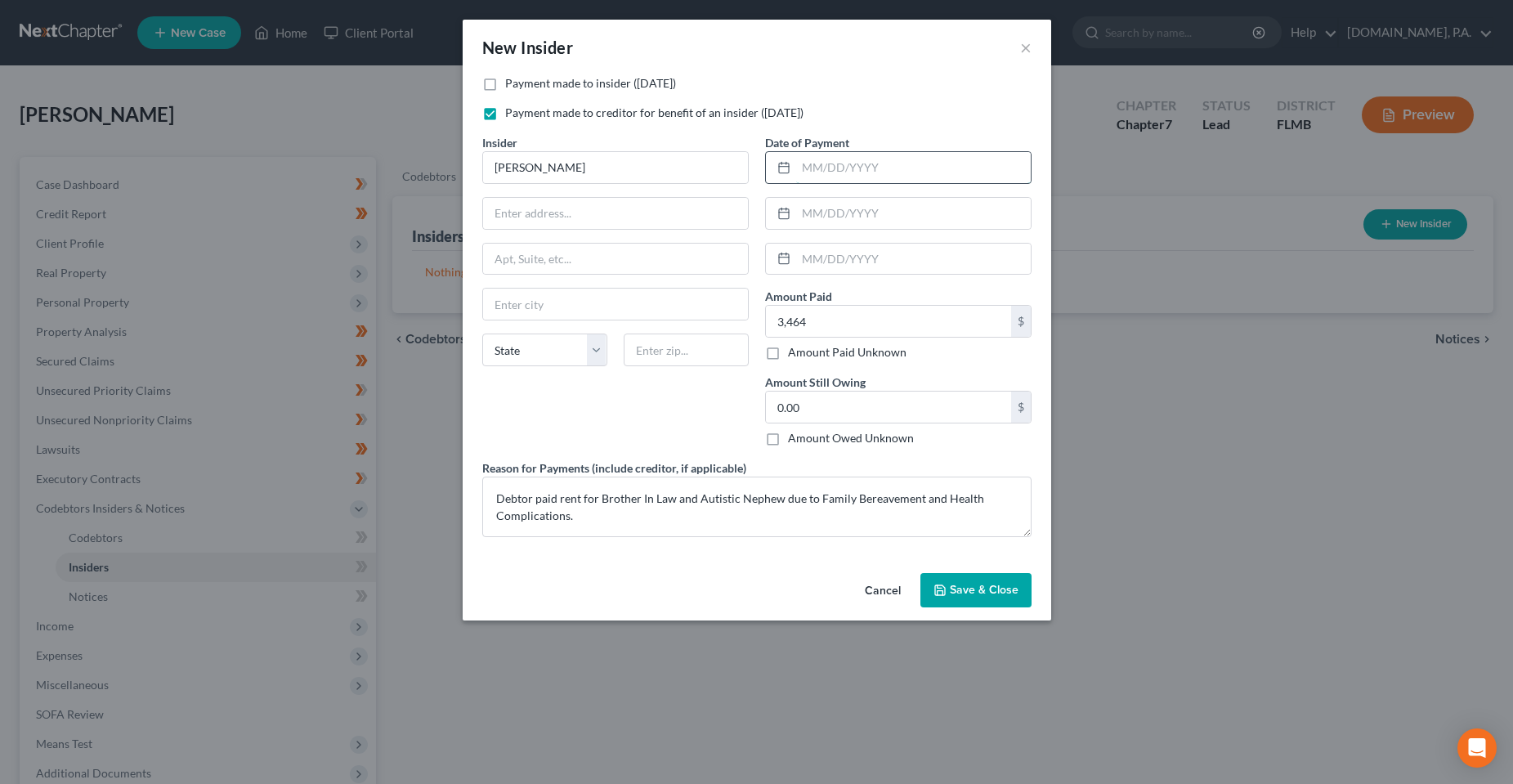
click at [829, 174] on input "text" at bounding box center [913, 167] width 234 height 31
type input "[DATE]"
click at [859, 208] on input "text" at bounding box center [913, 213] width 234 height 31
type input "[DATE]"
click at [883, 269] on input "text" at bounding box center [913, 259] width 234 height 31
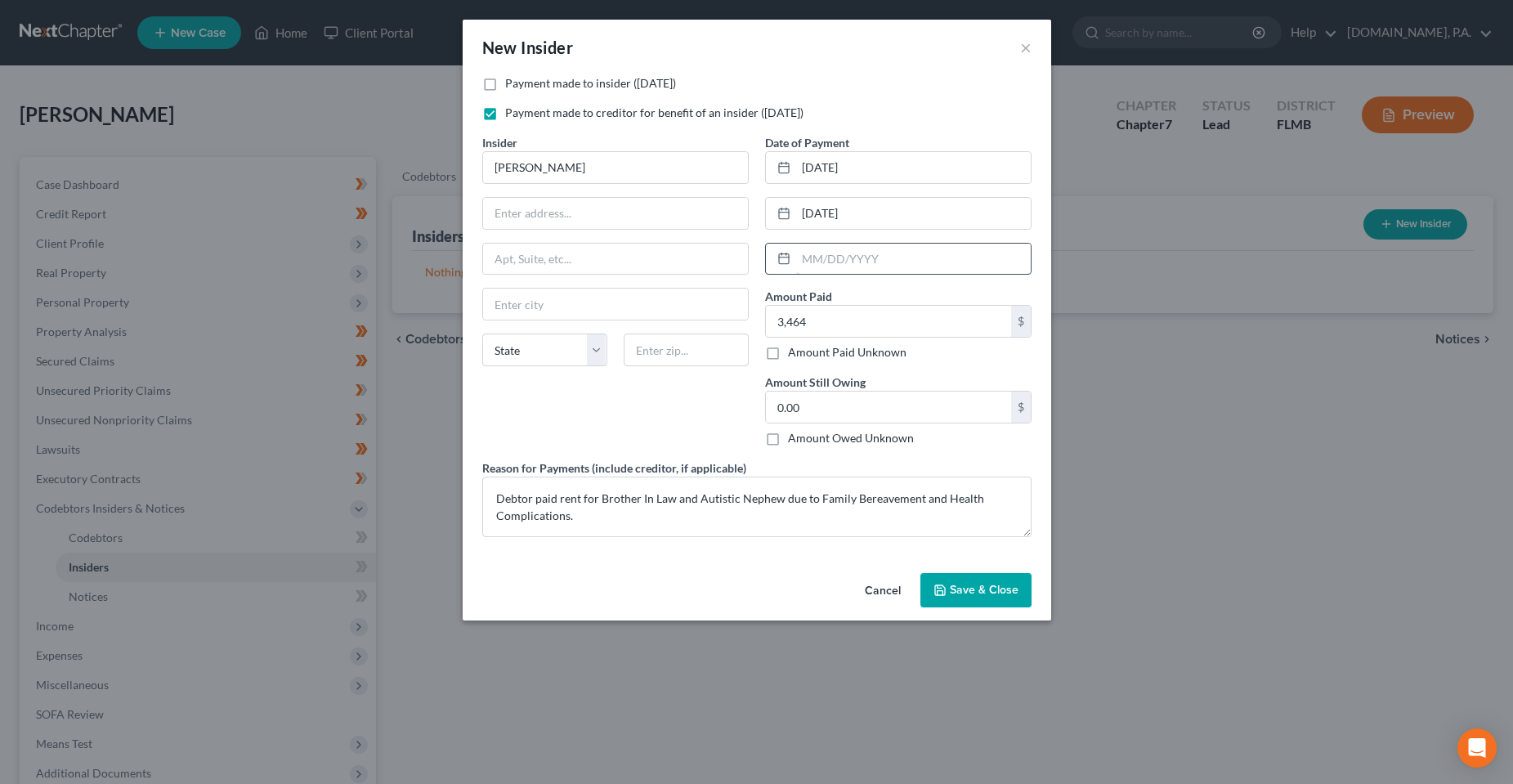
click at [815, 262] on input "text" at bounding box center [913, 259] width 234 height 31
type input "[DATE]"
click at [689, 419] on div "Insider * [PERSON_NAME] State [US_STATE] AK AR AZ CA CO CT DE DC [GEOGRAPHIC_DA…" at bounding box center [615, 297] width 283 height 326
click at [706, 591] on div "Cancel Save & Close" at bounding box center [757, 594] width 589 height 54
click at [962, 595] on span "Save & Close" at bounding box center [985, 590] width 69 height 14
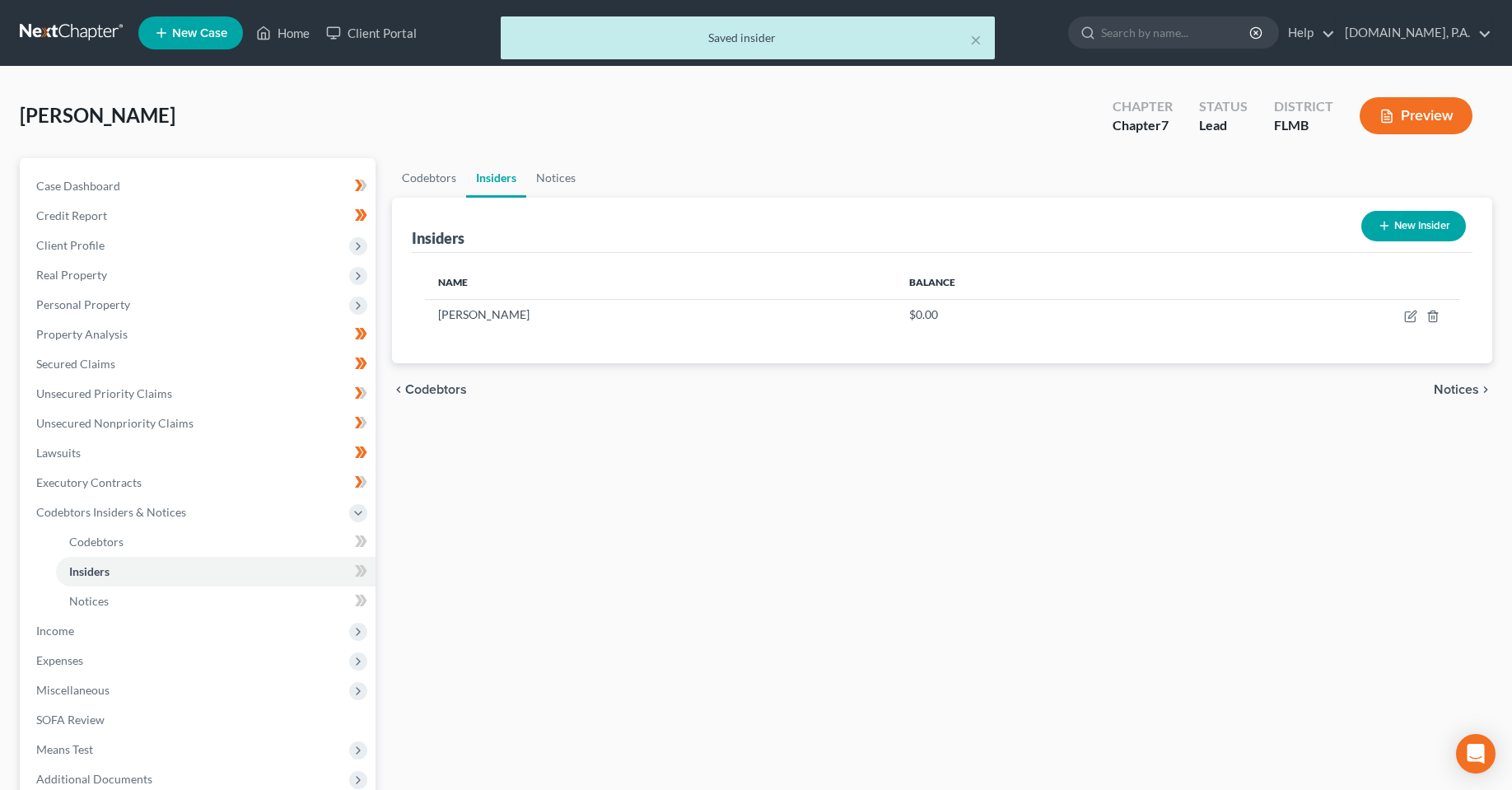
click at [719, 513] on div "Codebtors Insiders Notices Insiders New Insider Name Balance [PERSON_NAME] $0.0…" at bounding box center [942, 529] width 1117 height 744
click at [1411, 312] on icon "button" at bounding box center [1411, 316] width 13 height 13
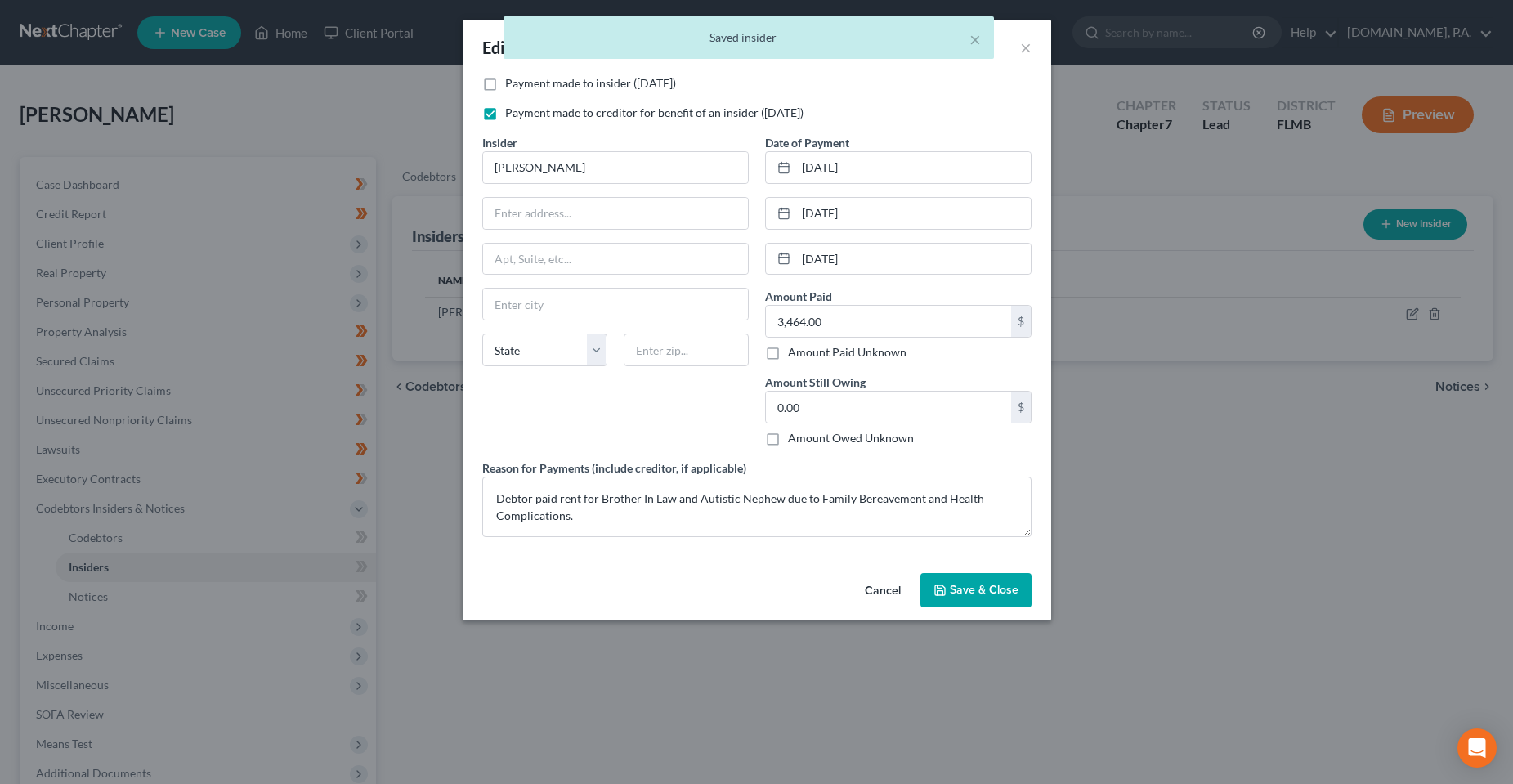
click at [986, 581] on button "Save & Close" at bounding box center [975, 590] width 111 height 35
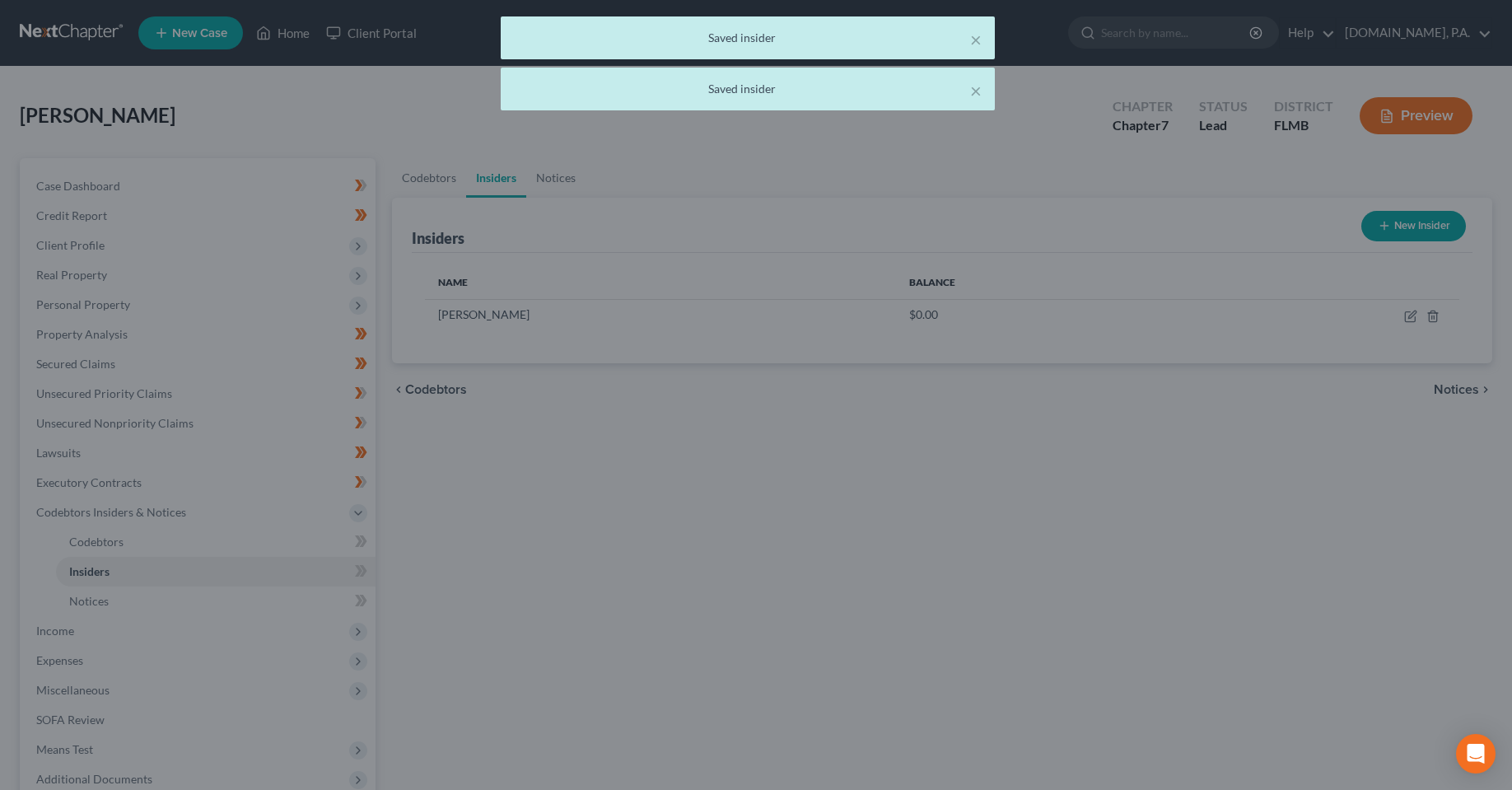
click at [728, 672] on div at bounding box center [756, 395] width 1512 height 790
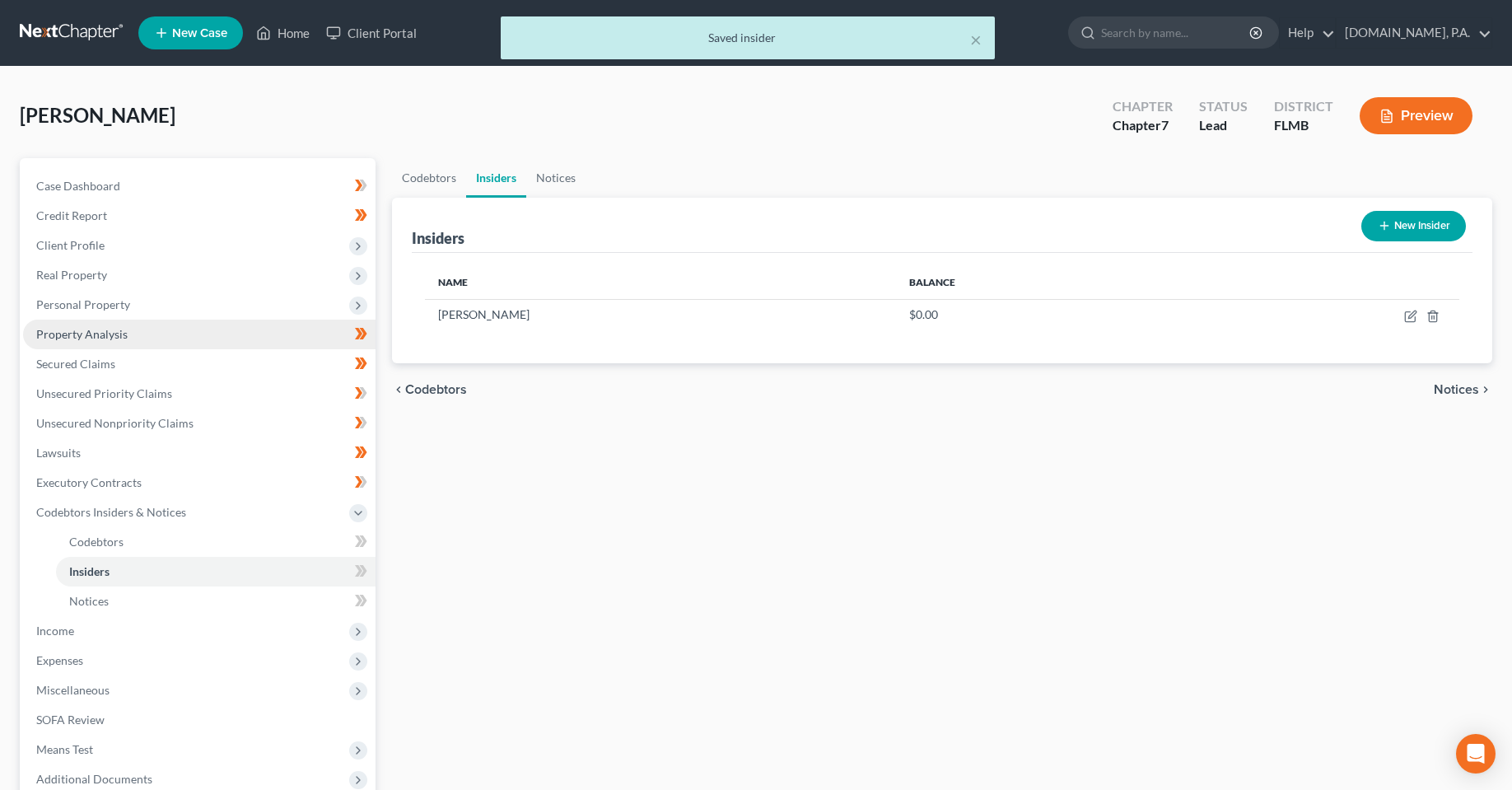
click at [87, 329] on span "Property Analysis" at bounding box center [82, 334] width 91 height 14
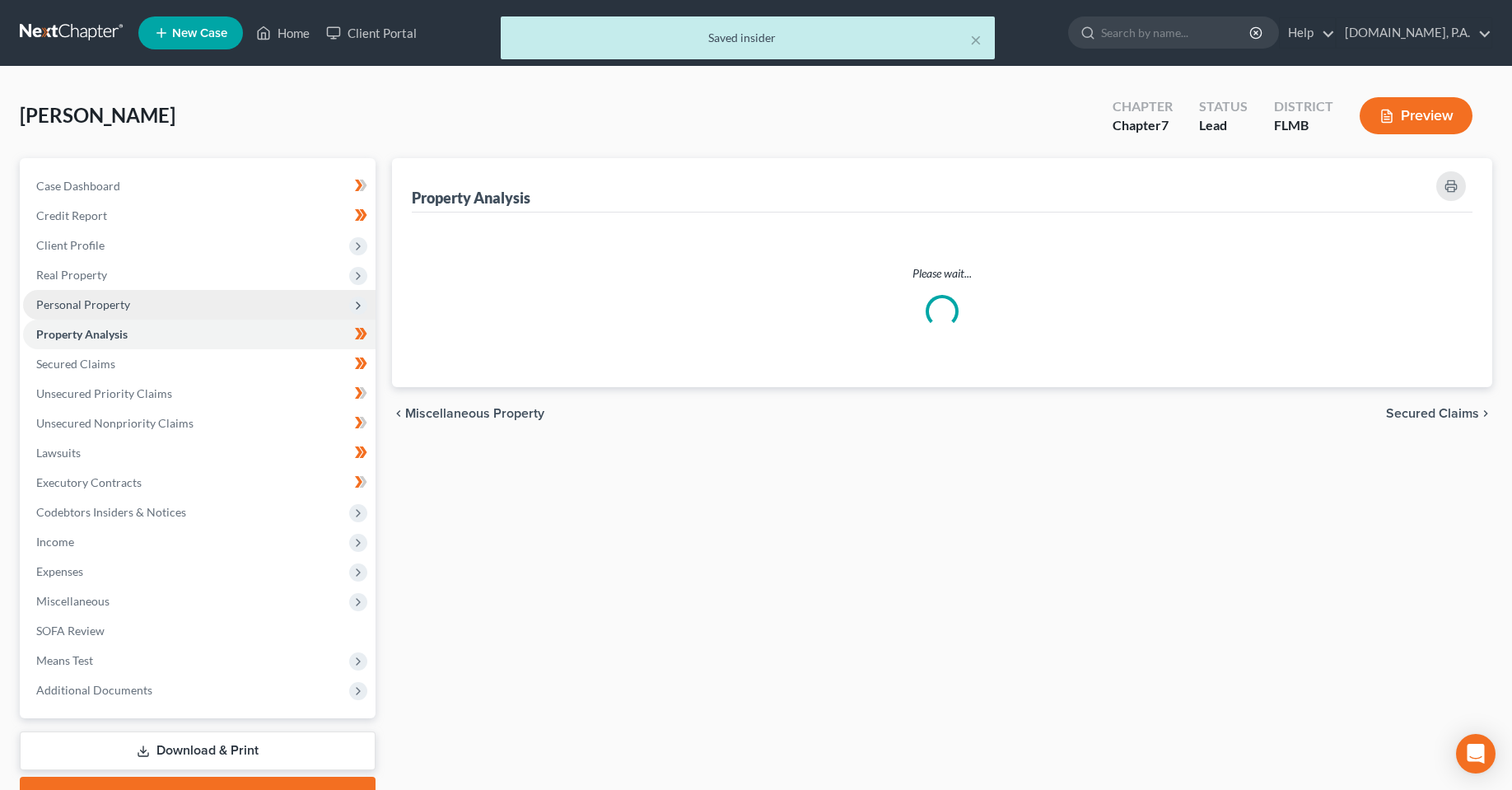
click at [84, 301] on span "Personal Property" at bounding box center [84, 304] width 94 height 14
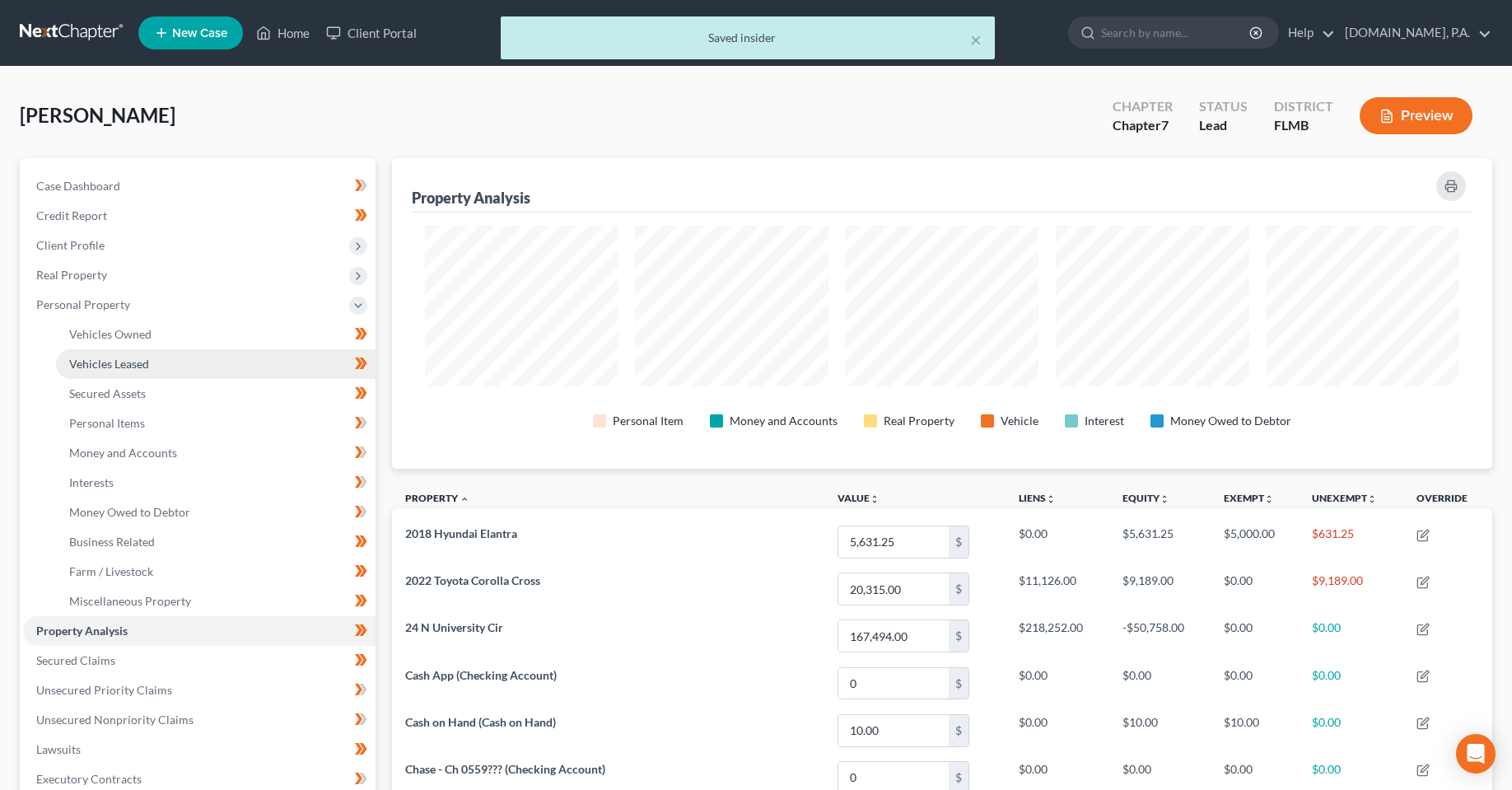
scroll to position [310, 1100]
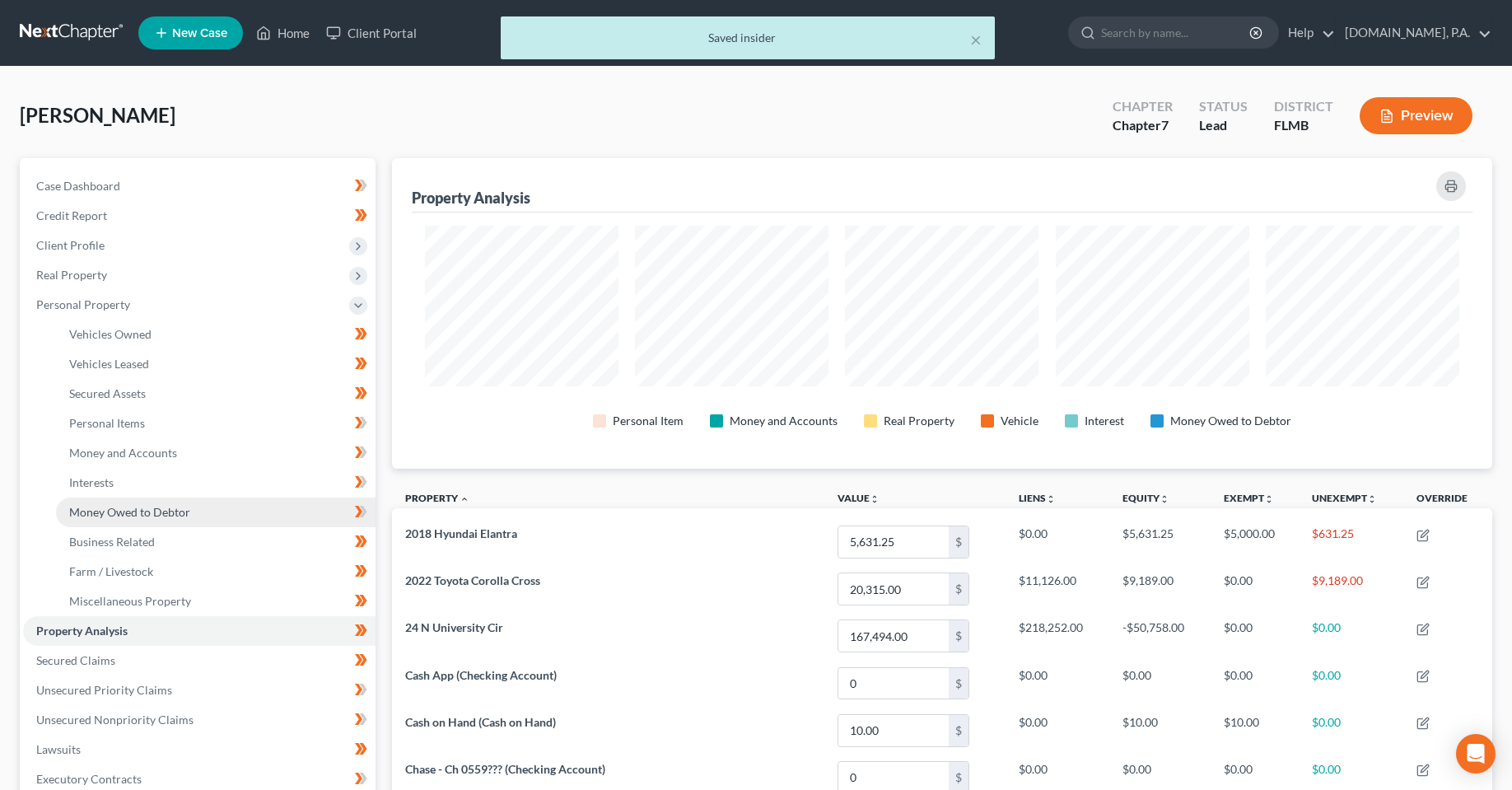
click at [117, 522] on link "Money Owed to Debtor" at bounding box center [216, 513] width 320 height 30
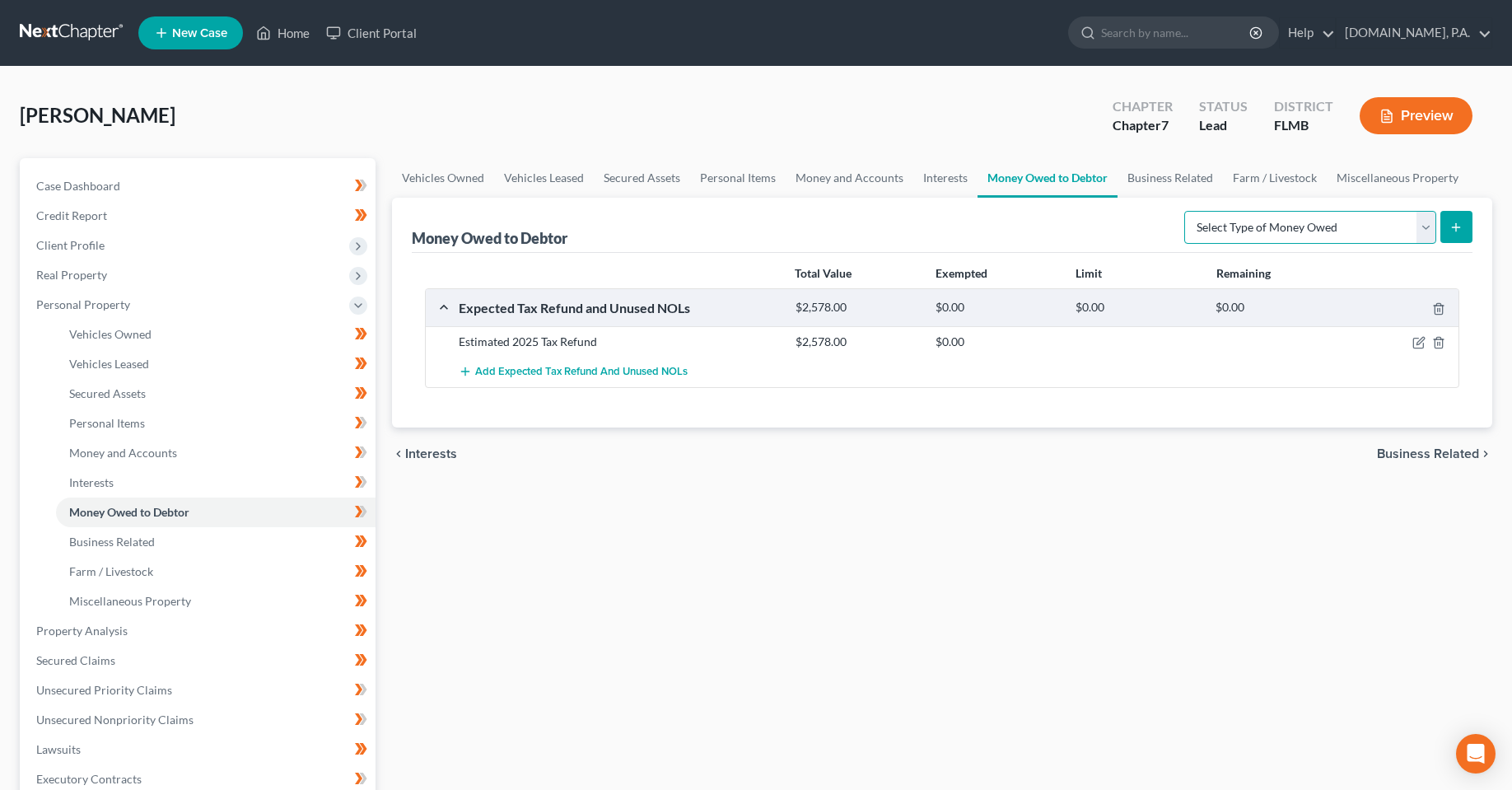
click at [1431, 229] on select "Select Type of Money Owed Accounts Receivable Alimony Child Support Claims Agai…" at bounding box center [1311, 227] width 252 height 33
select select "financial_assets_not_yet_listed"
click at [1187, 211] on select "Select Type of Money Owed Accounts Receivable Alimony Child Support Claims Agai…" at bounding box center [1311, 227] width 252 height 33
click at [1458, 216] on button "submit" at bounding box center [1457, 227] width 32 height 32
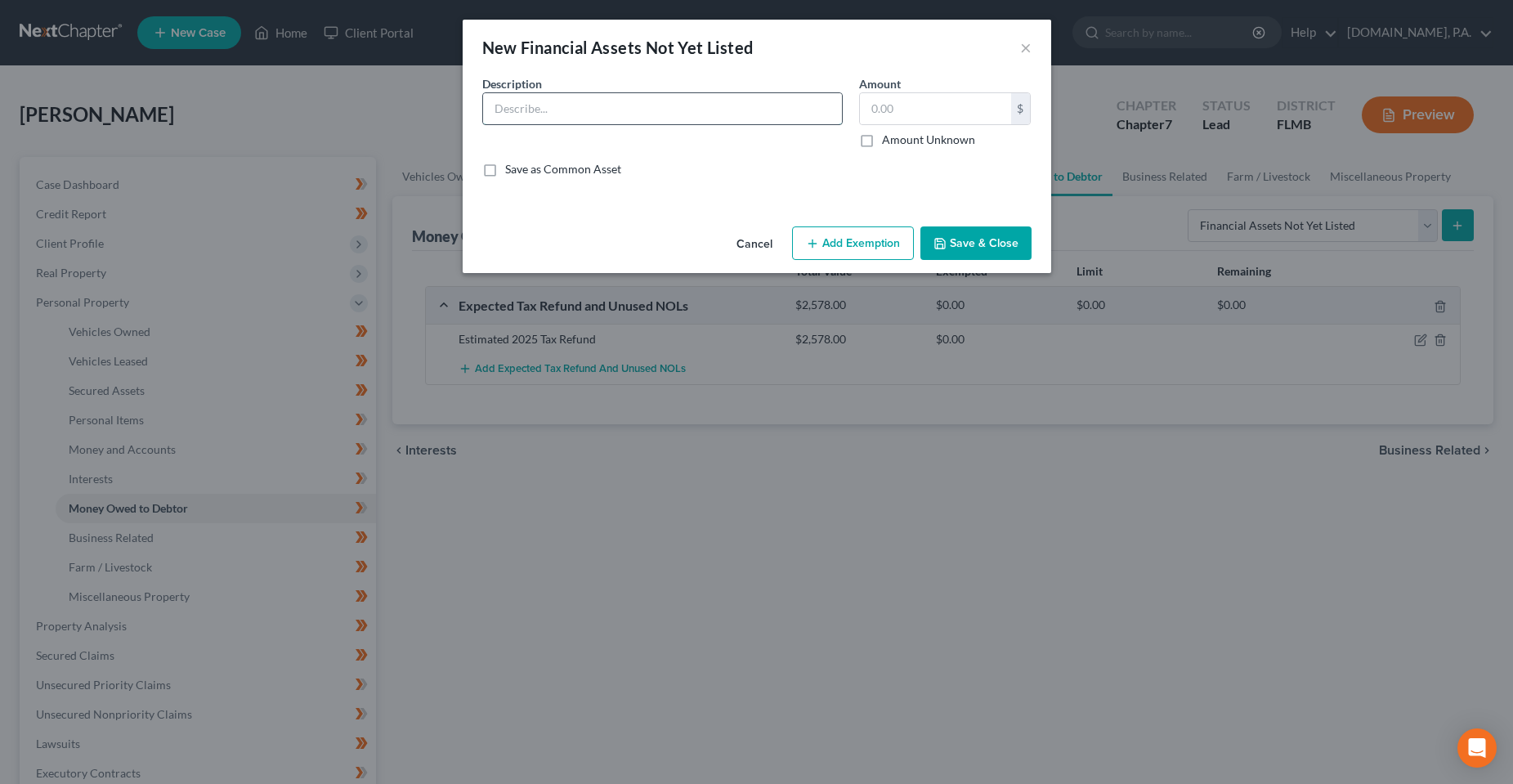
click at [657, 113] on input "text" at bounding box center [663, 108] width 359 height 31
click at [960, 118] on input "text" at bounding box center [936, 108] width 151 height 31
type input "2,661.84"
click at [761, 200] on div "An exemption set must first be selected from the Filing Information section. Co…" at bounding box center [757, 147] width 589 height 145
click at [715, 122] on input "text" at bounding box center [663, 108] width 359 height 31
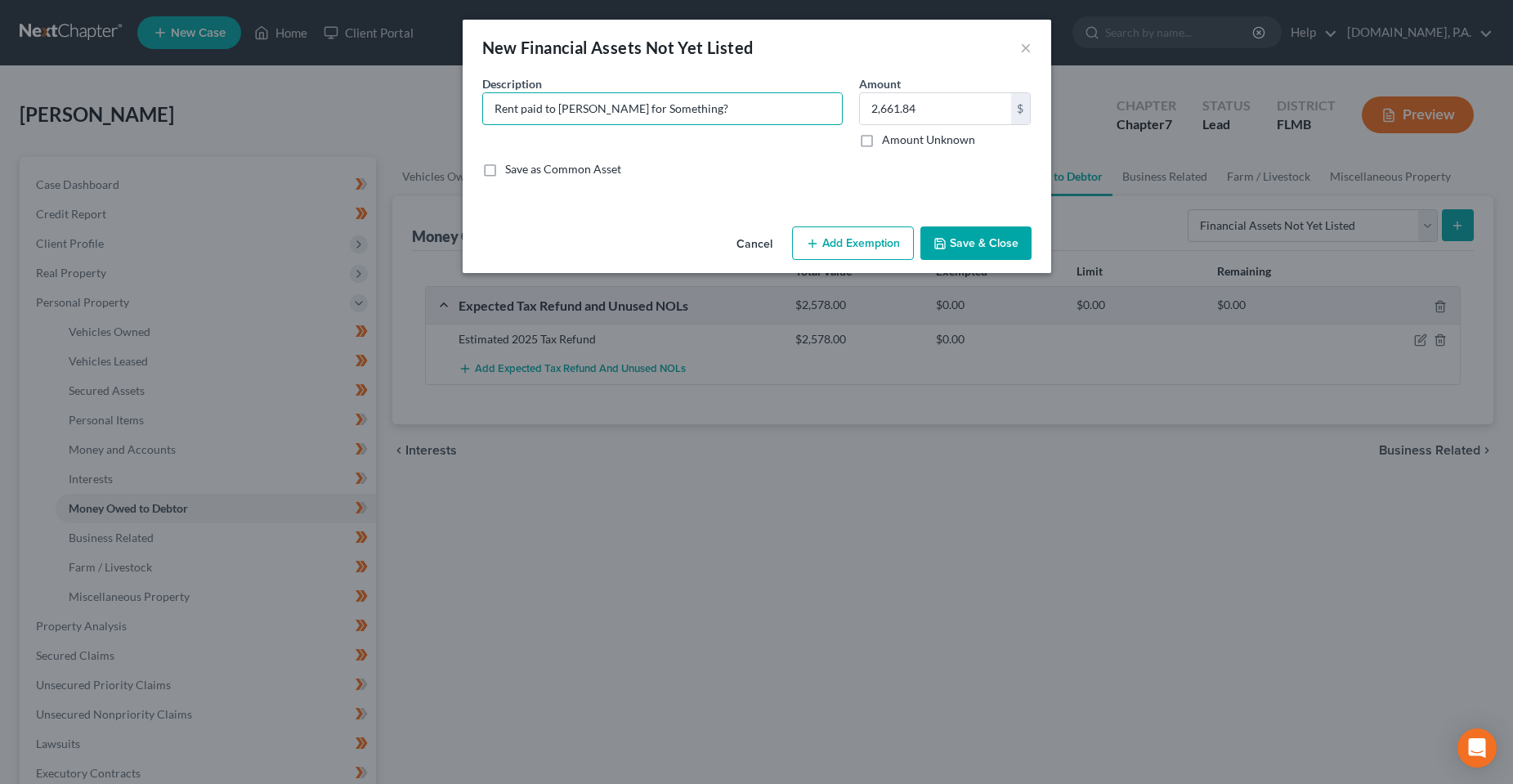
type input "Rent paid to [PERSON_NAME] for Something?"
click at [995, 222] on div "Cancel Add Exemption Save & Close" at bounding box center [757, 247] width 589 height 54
click at [998, 248] on button "Save & Close" at bounding box center [975, 244] width 111 height 35
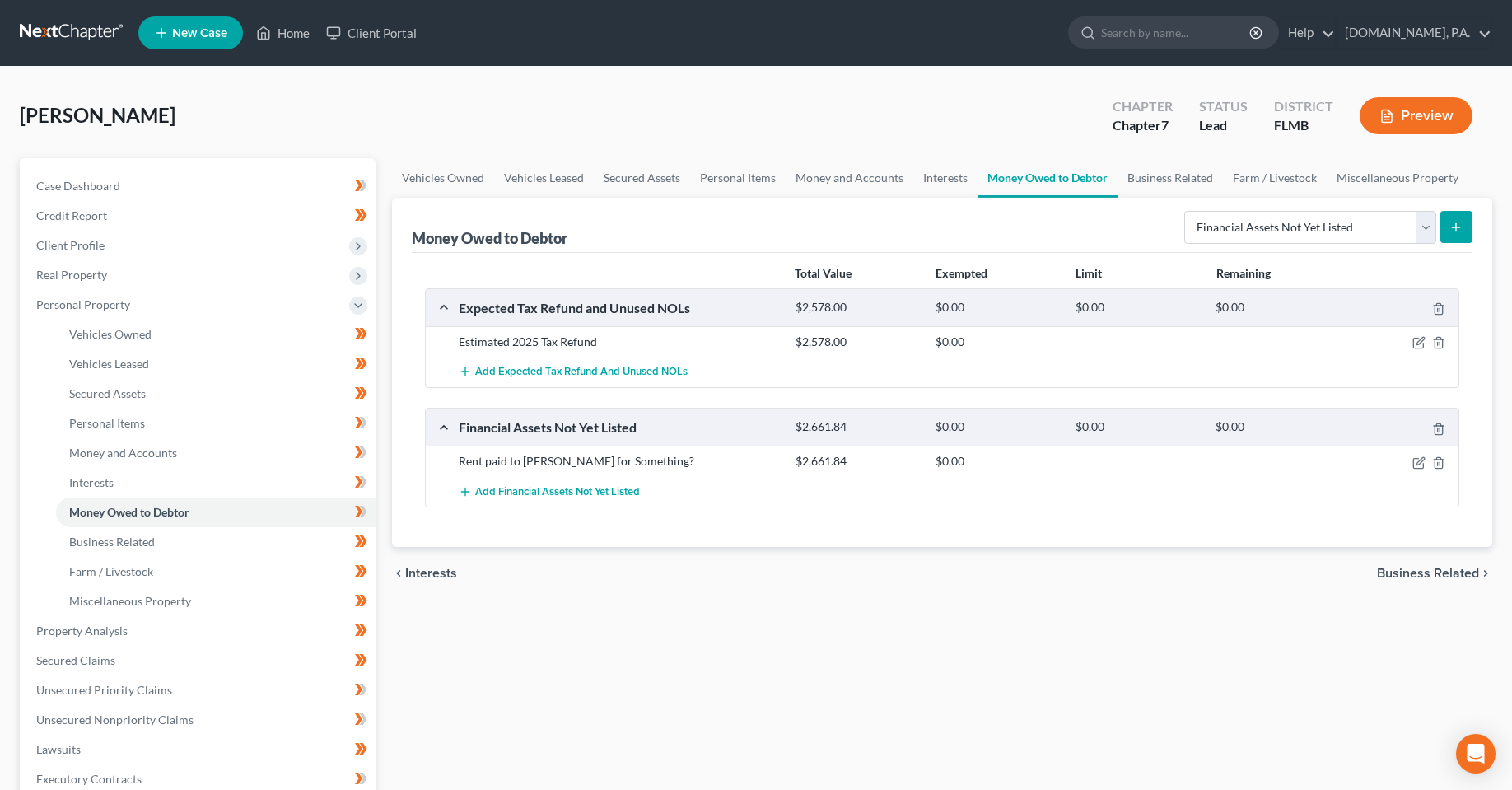
click at [670, 604] on div "Vehicles Owned Vehicles Leased Secured Assets Personal Items Money and Accounts…" at bounding box center [942, 634] width 1117 height 952
click at [1419, 459] on icon "button" at bounding box center [1419, 463] width 13 height 13
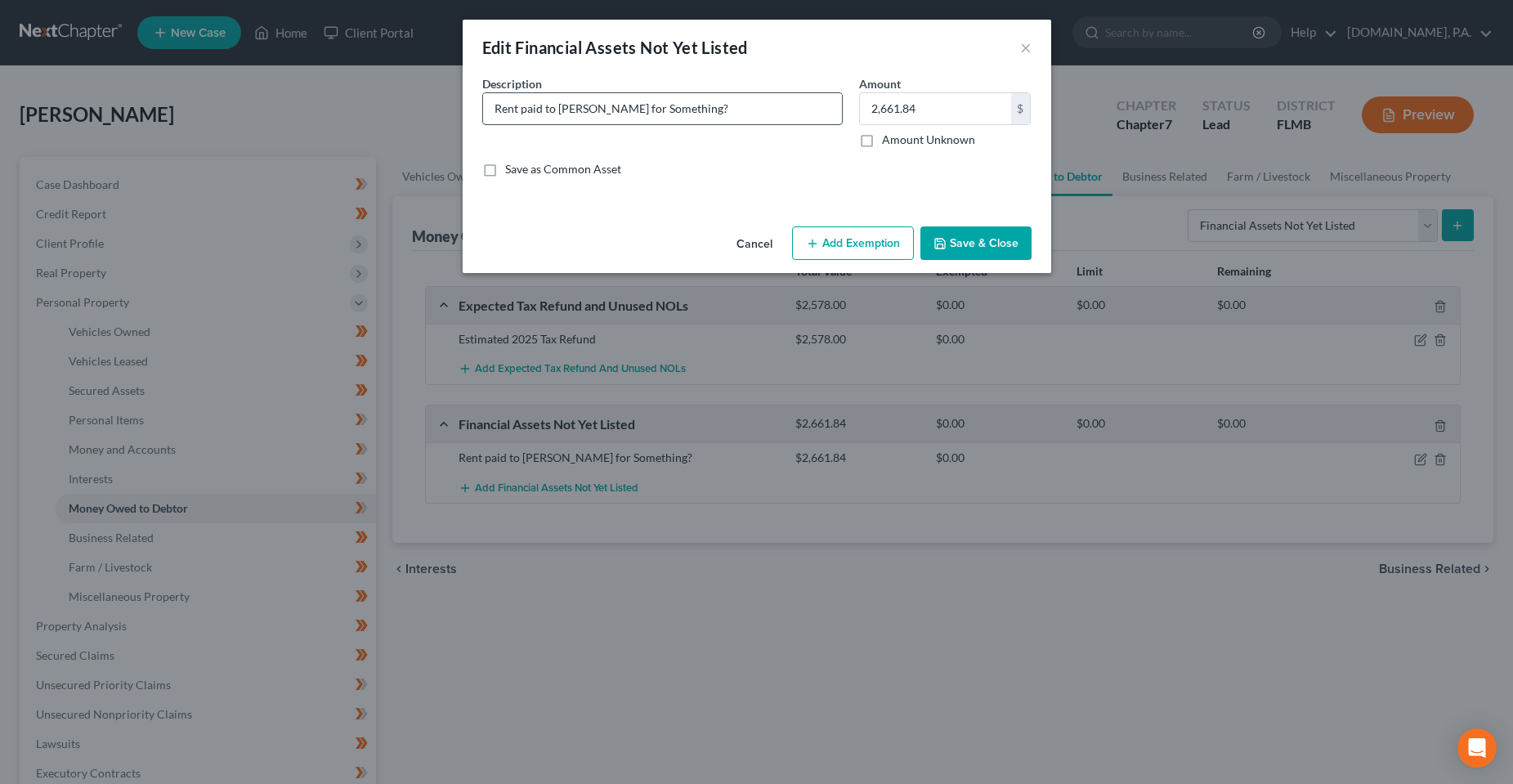
click at [640, 105] on input "Rent paid to [PERSON_NAME] for Something?" at bounding box center [663, 108] width 359 height 31
type input "Rent paid to [PERSON_NAME] (BIL) to prevent homelessness"
click at [996, 247] on button "Save & Close" at bounding box center [975, 244] width 111 height 35
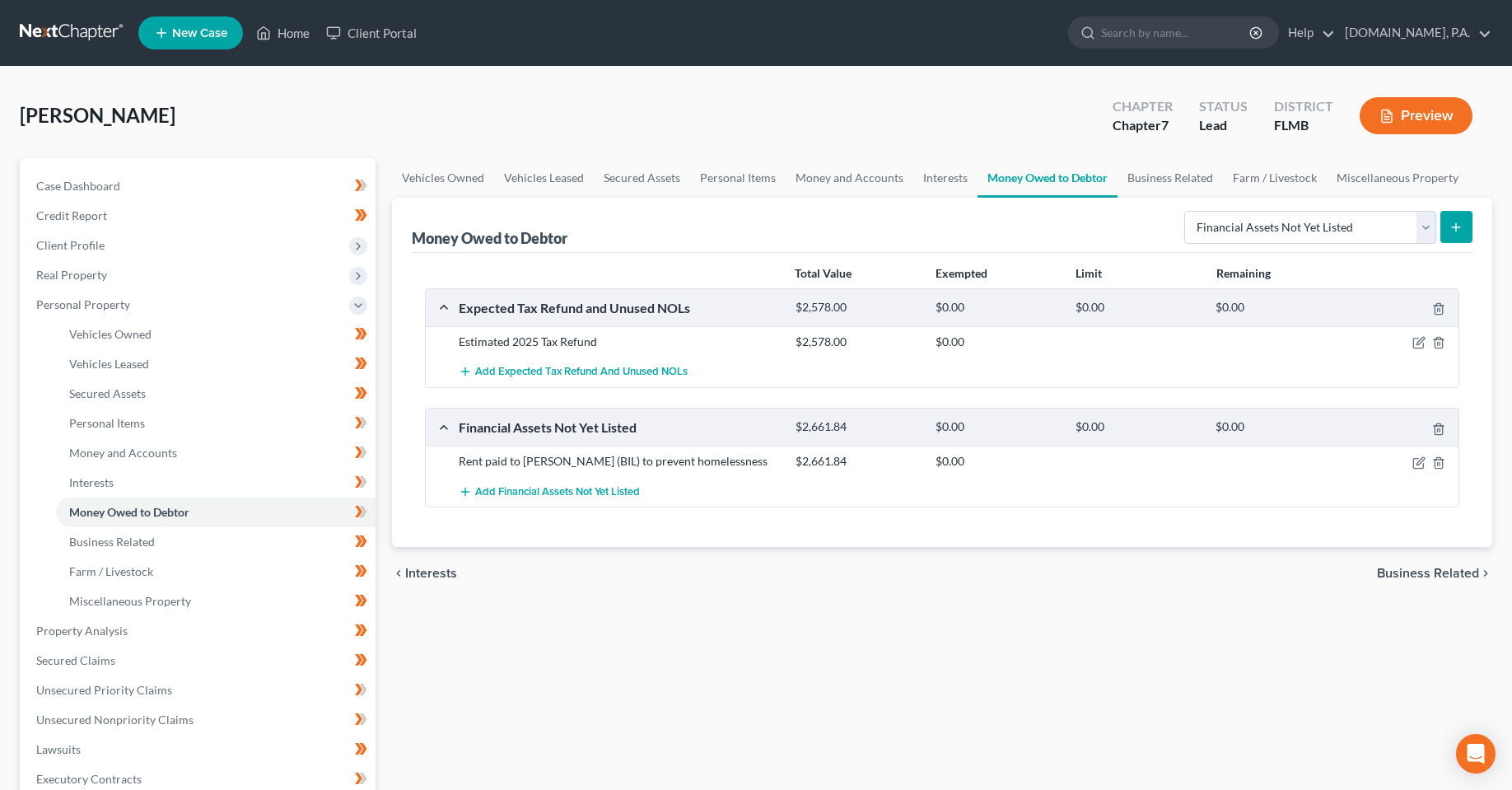
click at [647, 682] on div "Vehicles Owned Vehicles Leased Secured Assets Personal Items Money and Accounts…" at bounding box center [942, 634] width 1117 height 952
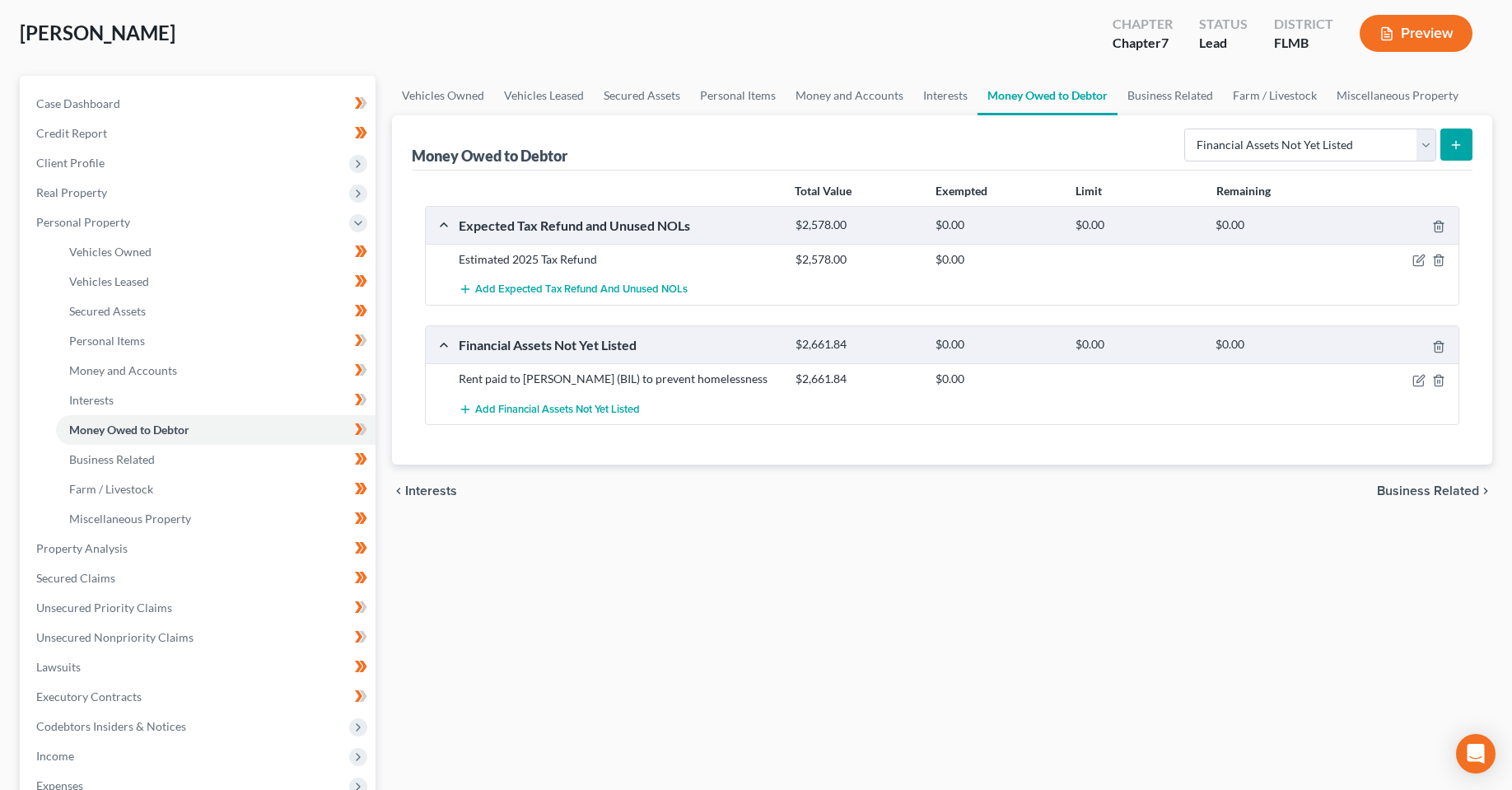
scroll to position [165, 0]
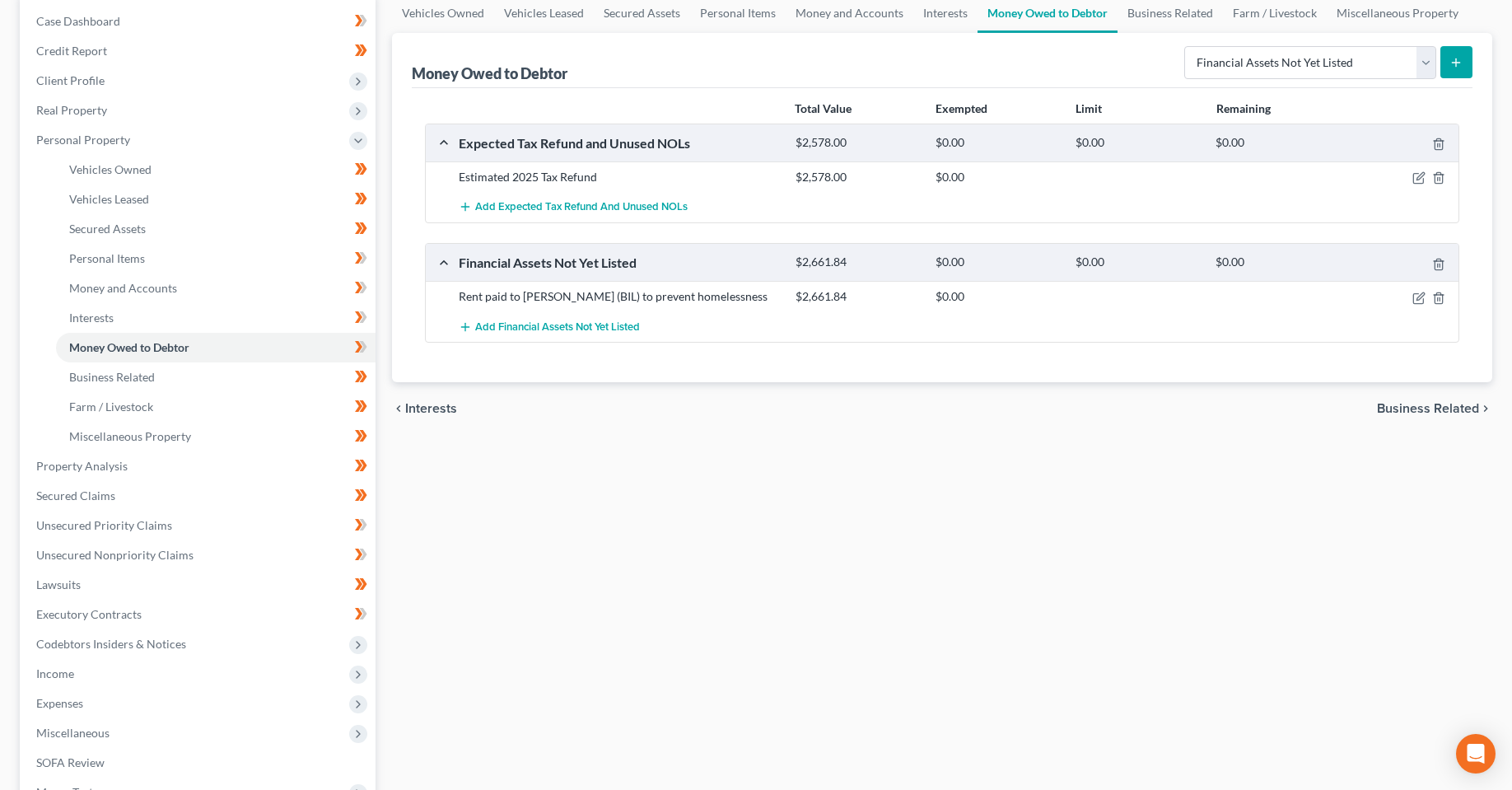
click at [481, 552] on div "Vehicles Owned Vehicles Leased Secured Assets Personal Items Money and Accounts…" at bounding box center [942, 469] width 1117 height 952
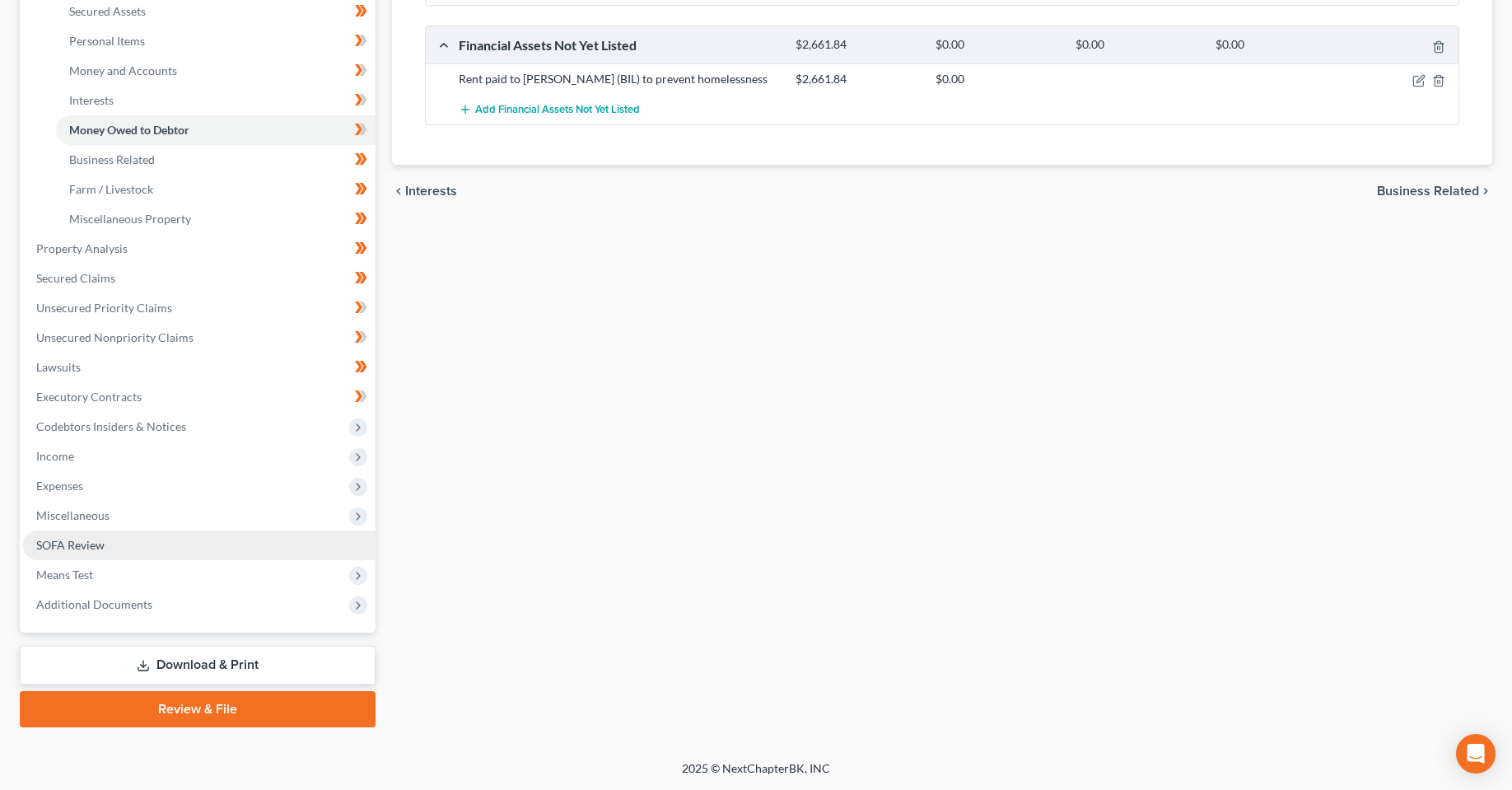
click at [60, 547] on span "SOFA Review" at bounding box center [71, 545] width 69 height 14
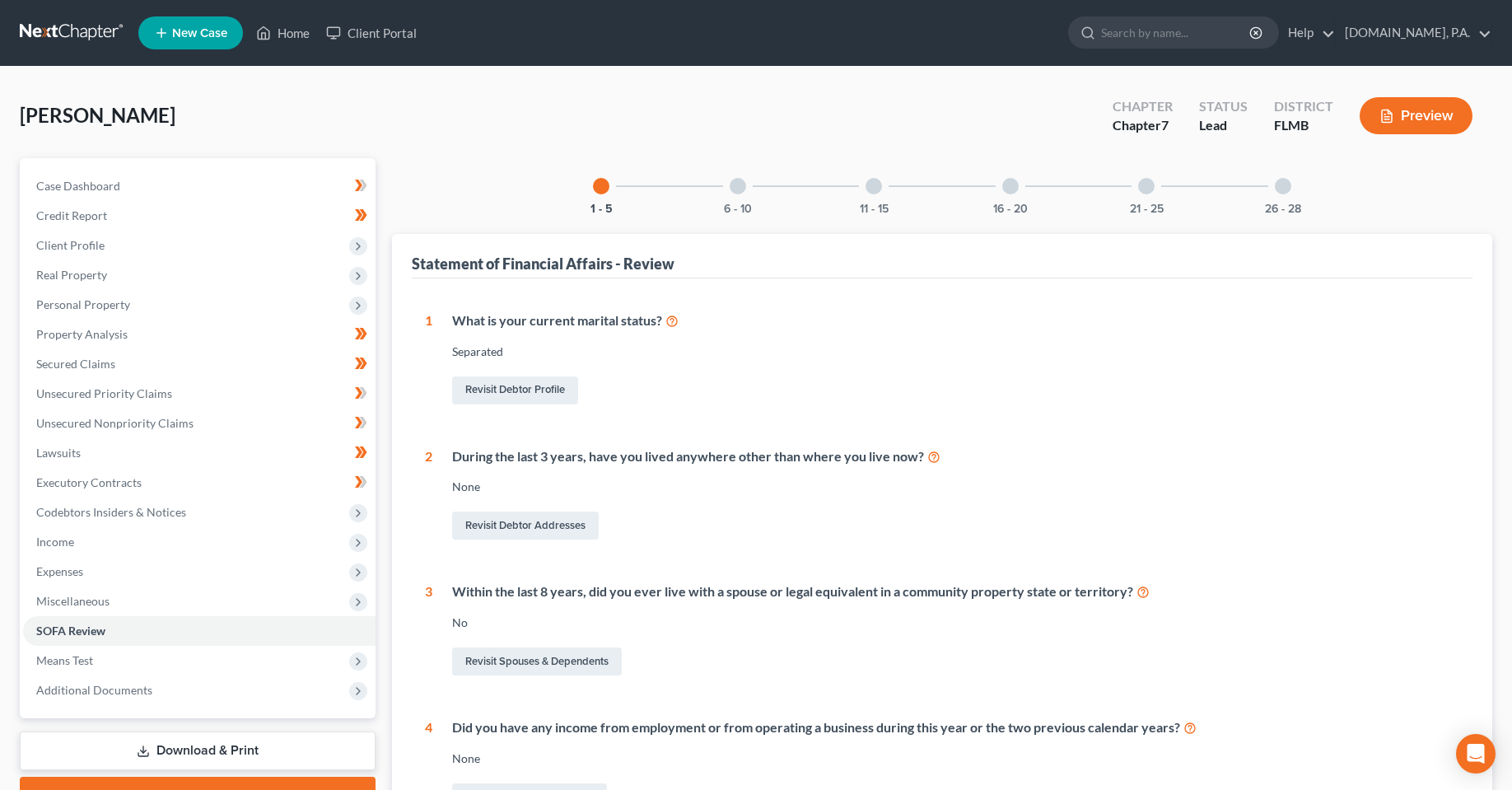
click at [732, 187] on div at bounding box center [738, 186] width 17 height 17
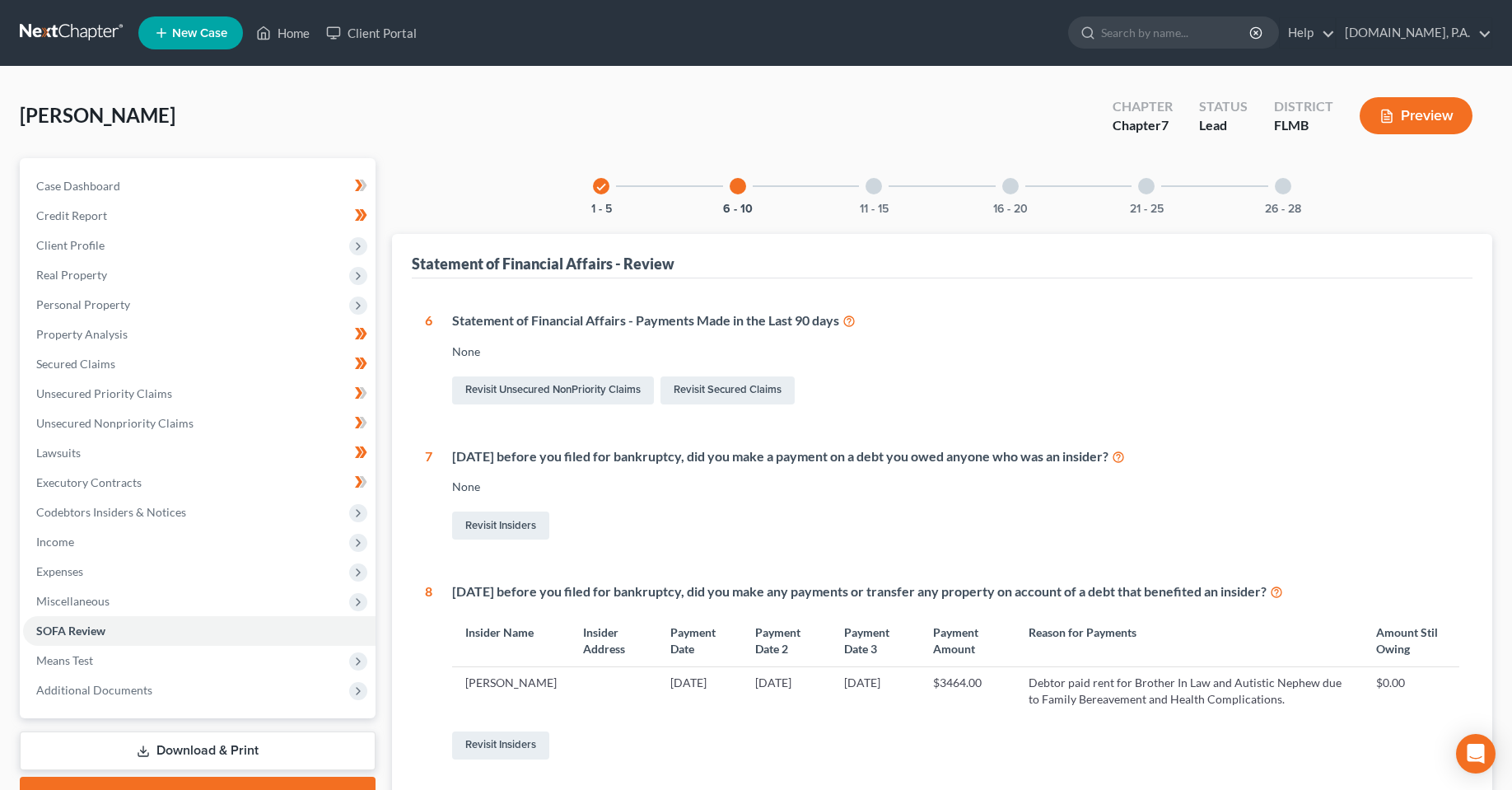
click at [875, 185] on div at bounding box center [874, 186] width 17 height 17
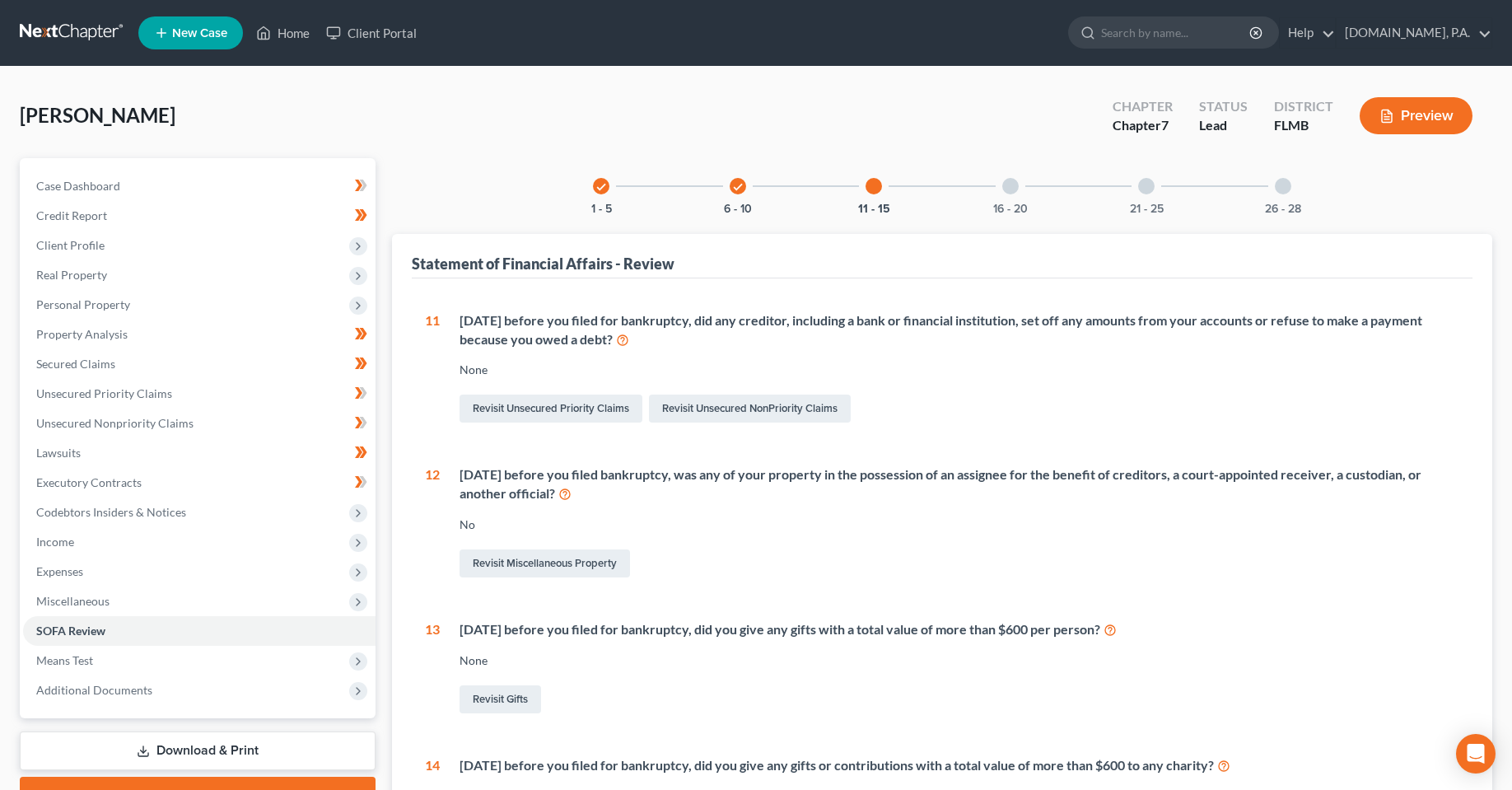
click at [1016, 188] on div at bounding box center [1011, 186] width 17 height 17
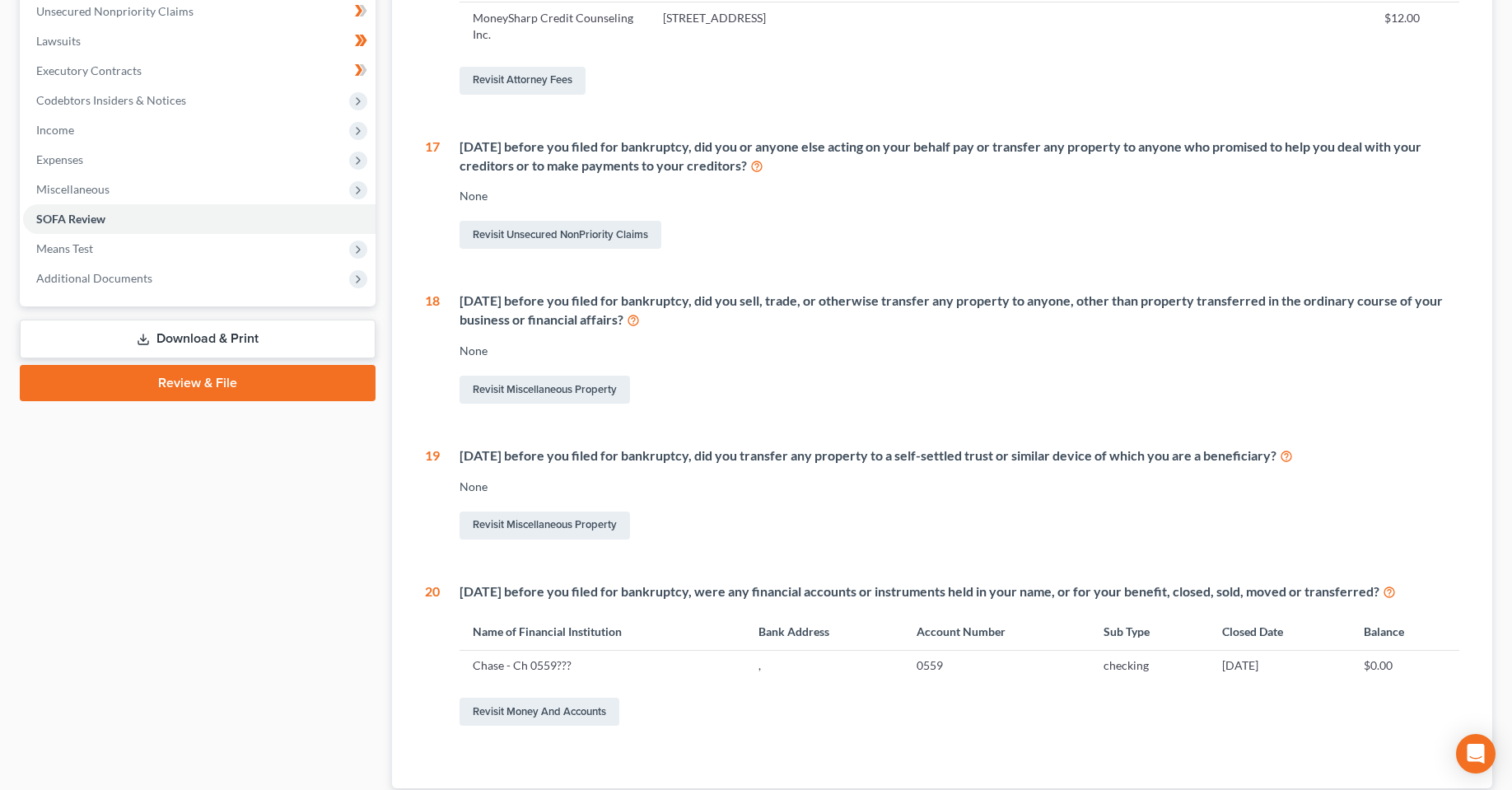
scroll to position [495, 0]
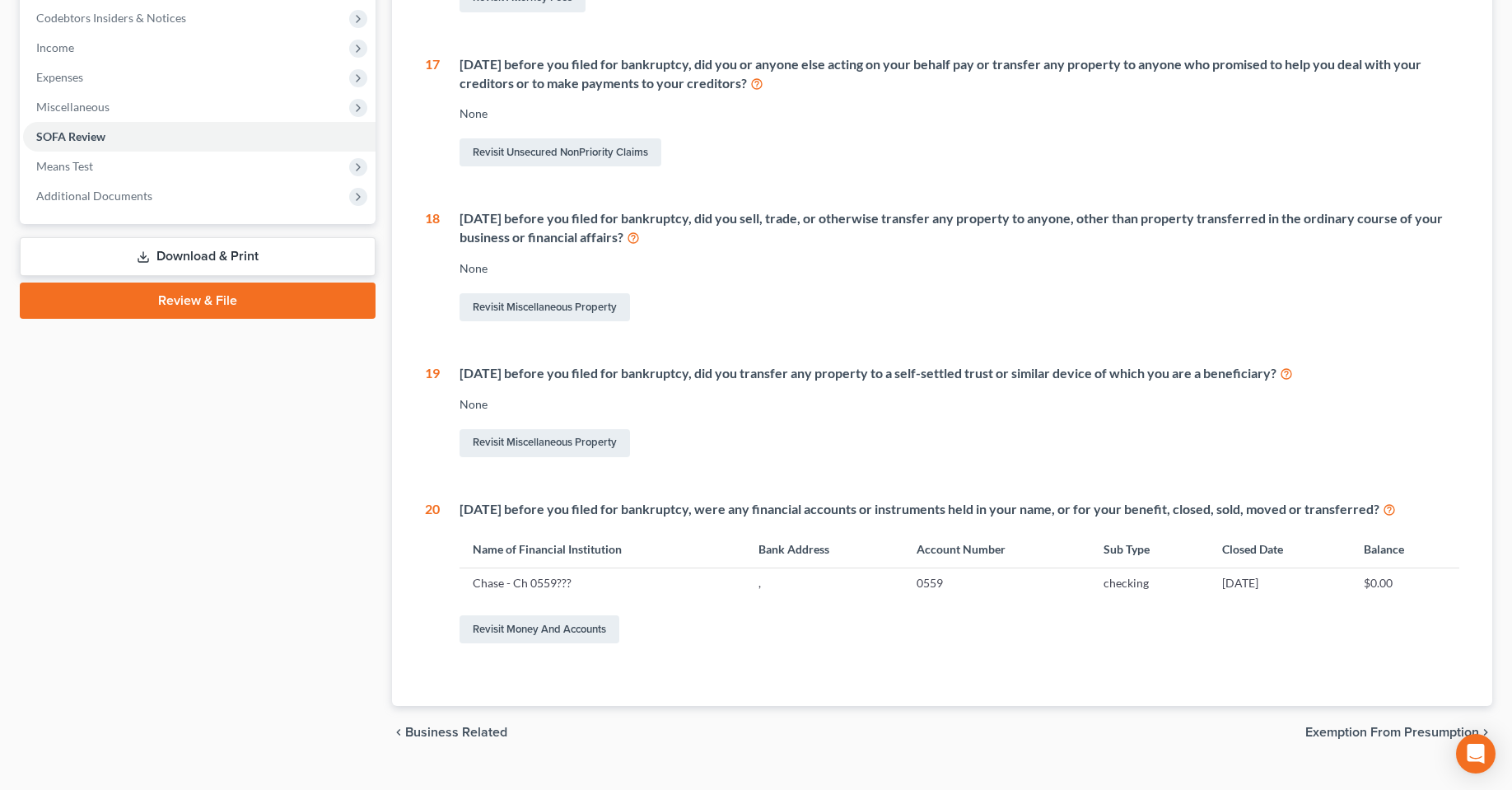
click at [1128, 585] on td "checking" at bounding box center [1149, 583] width 118 height 31
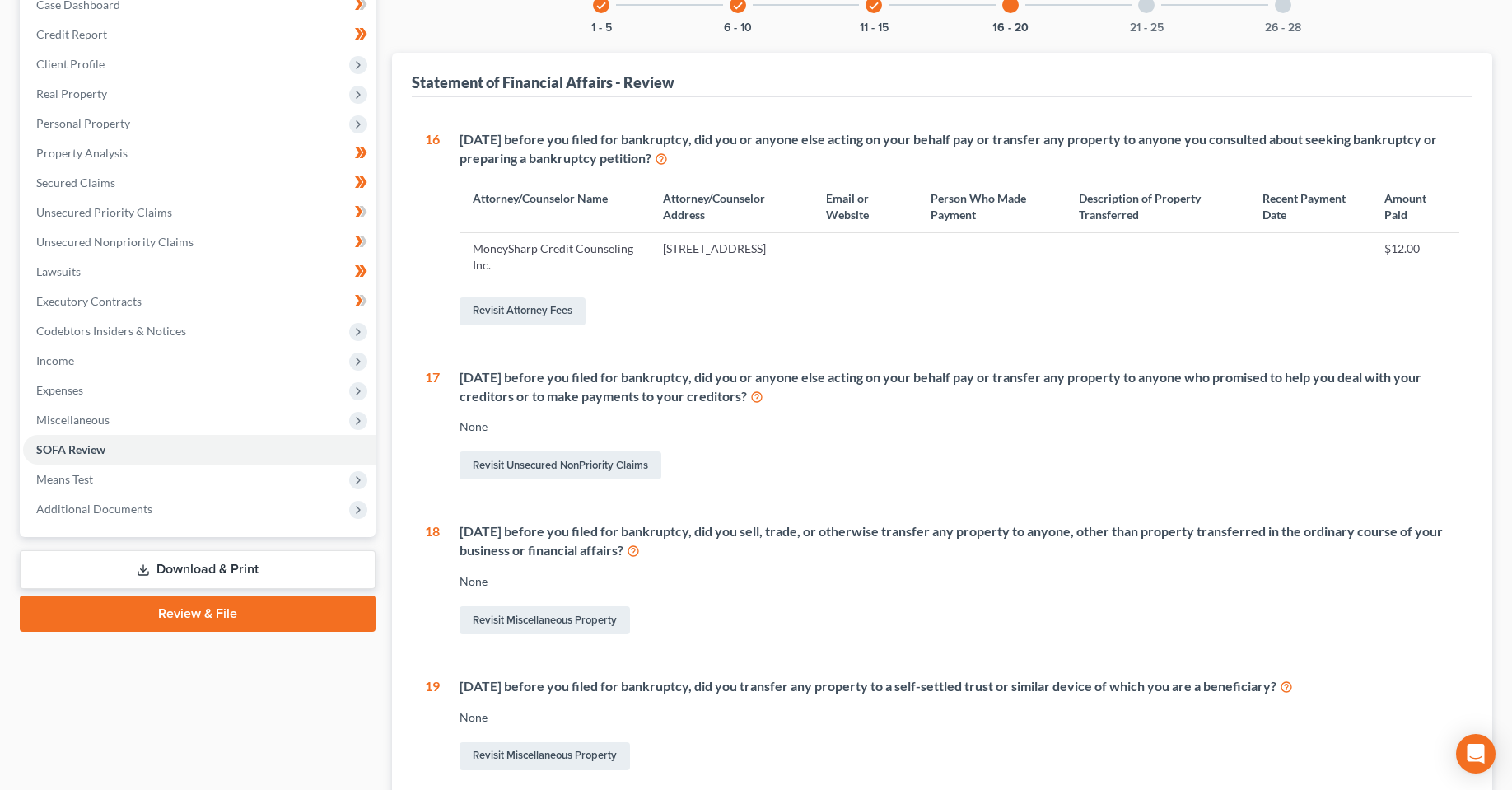
scroll to position [165, 0]
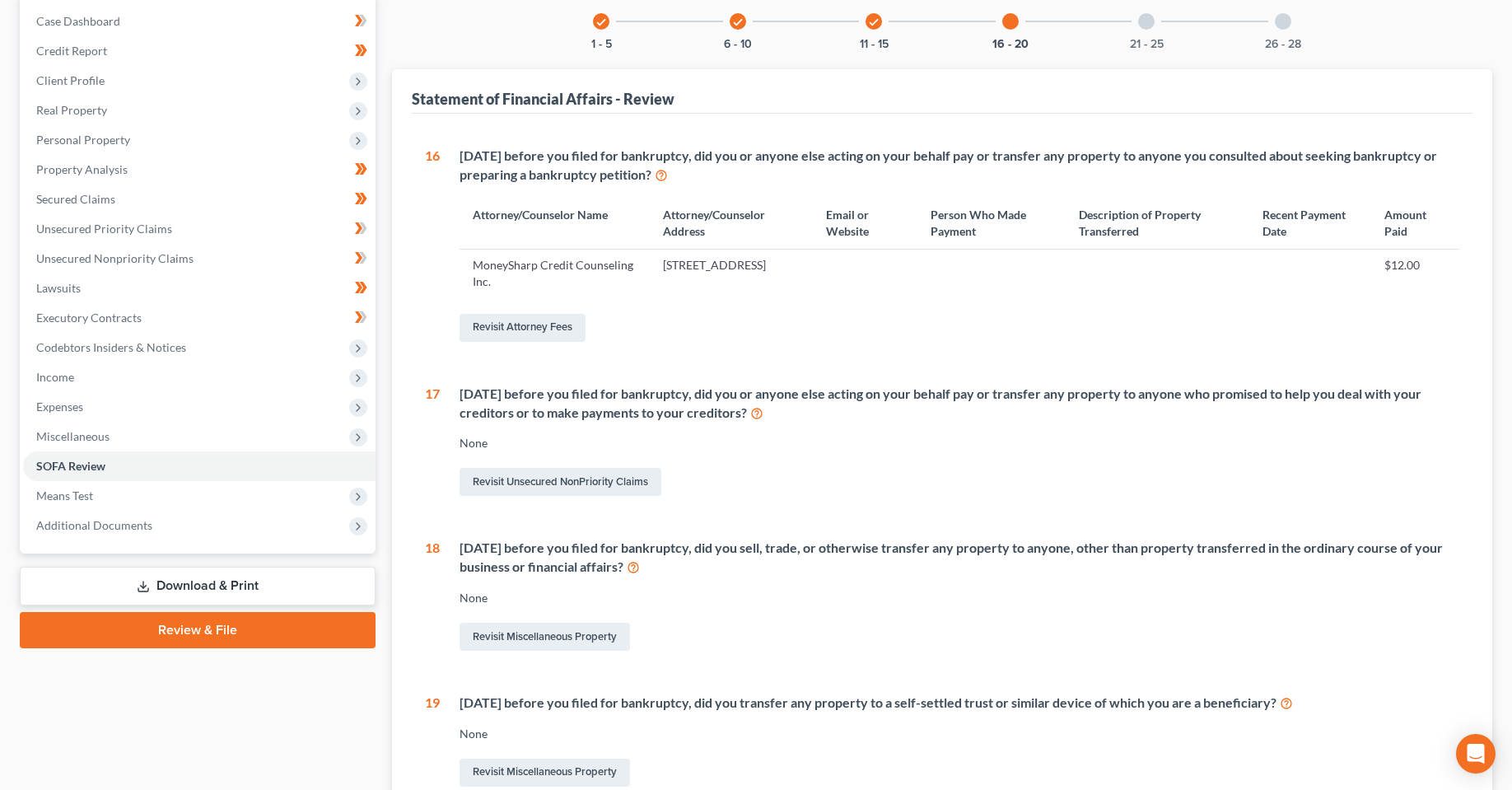
click at [1154, 17] on div at bounding box center [1147, 22] width 17 height 17
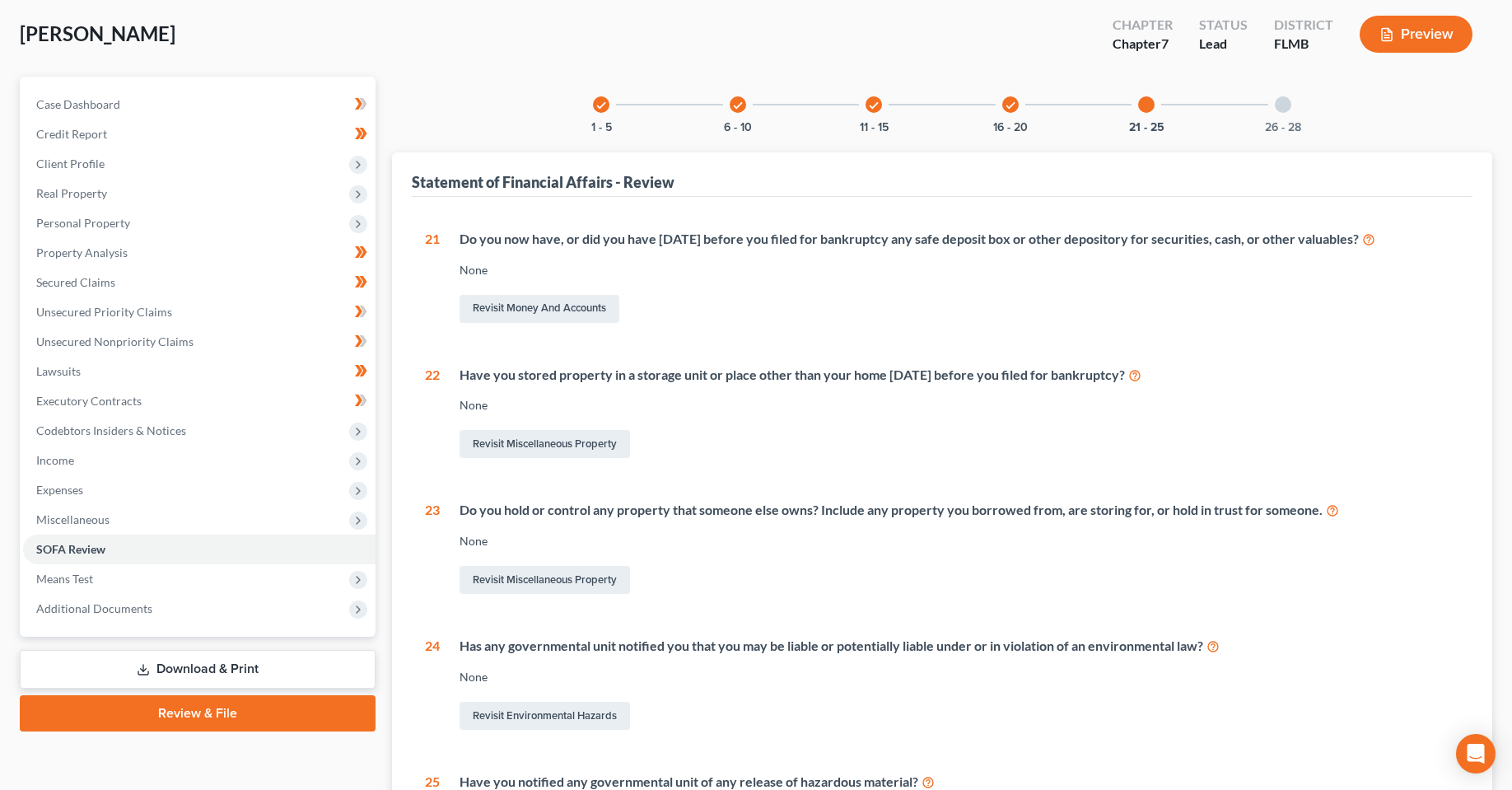
scroll to position [0, 0]
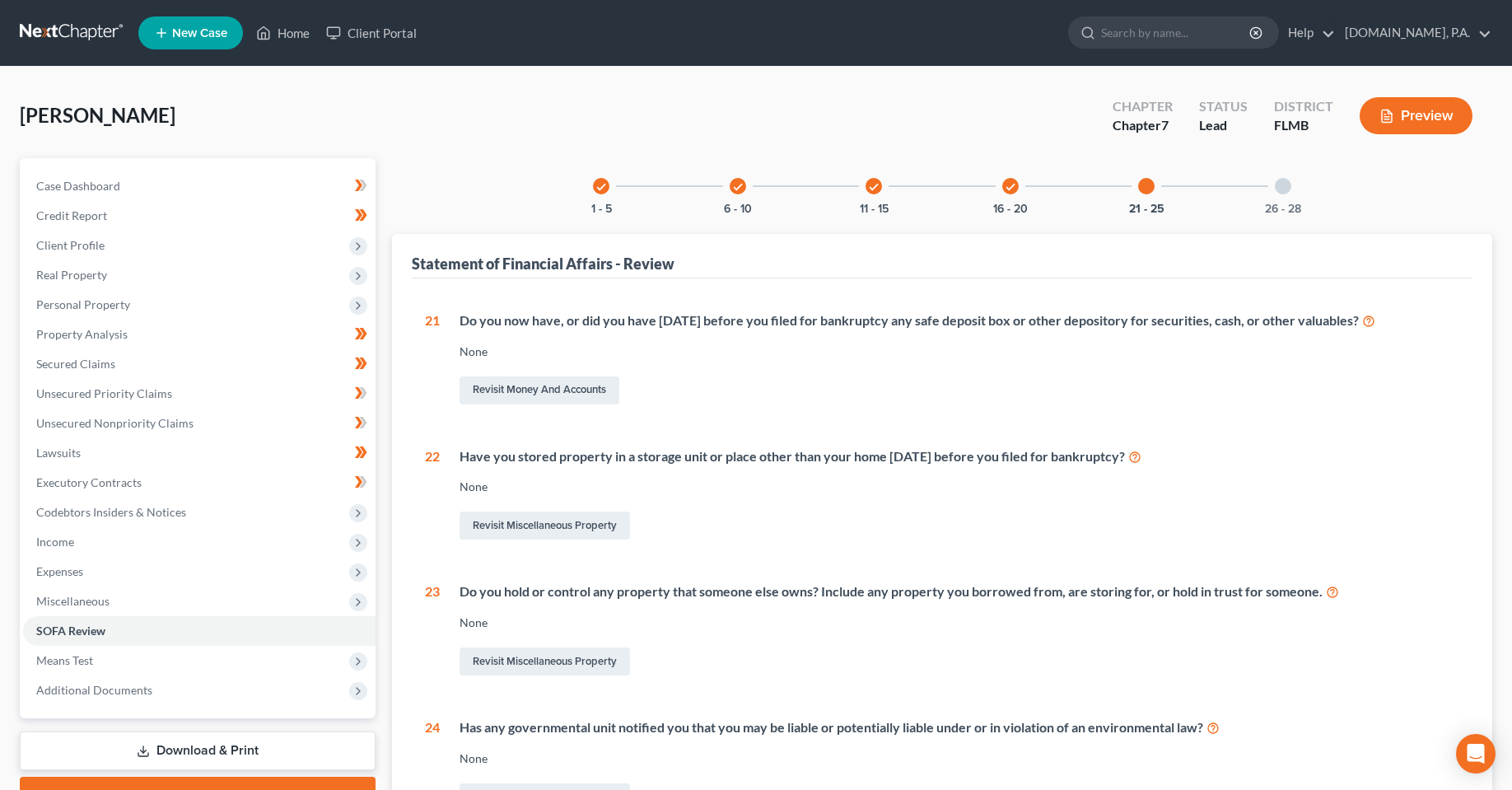
click at [1298, 194] on div "26 - 28" at bounding box center [1284, 186] width 56 height 56
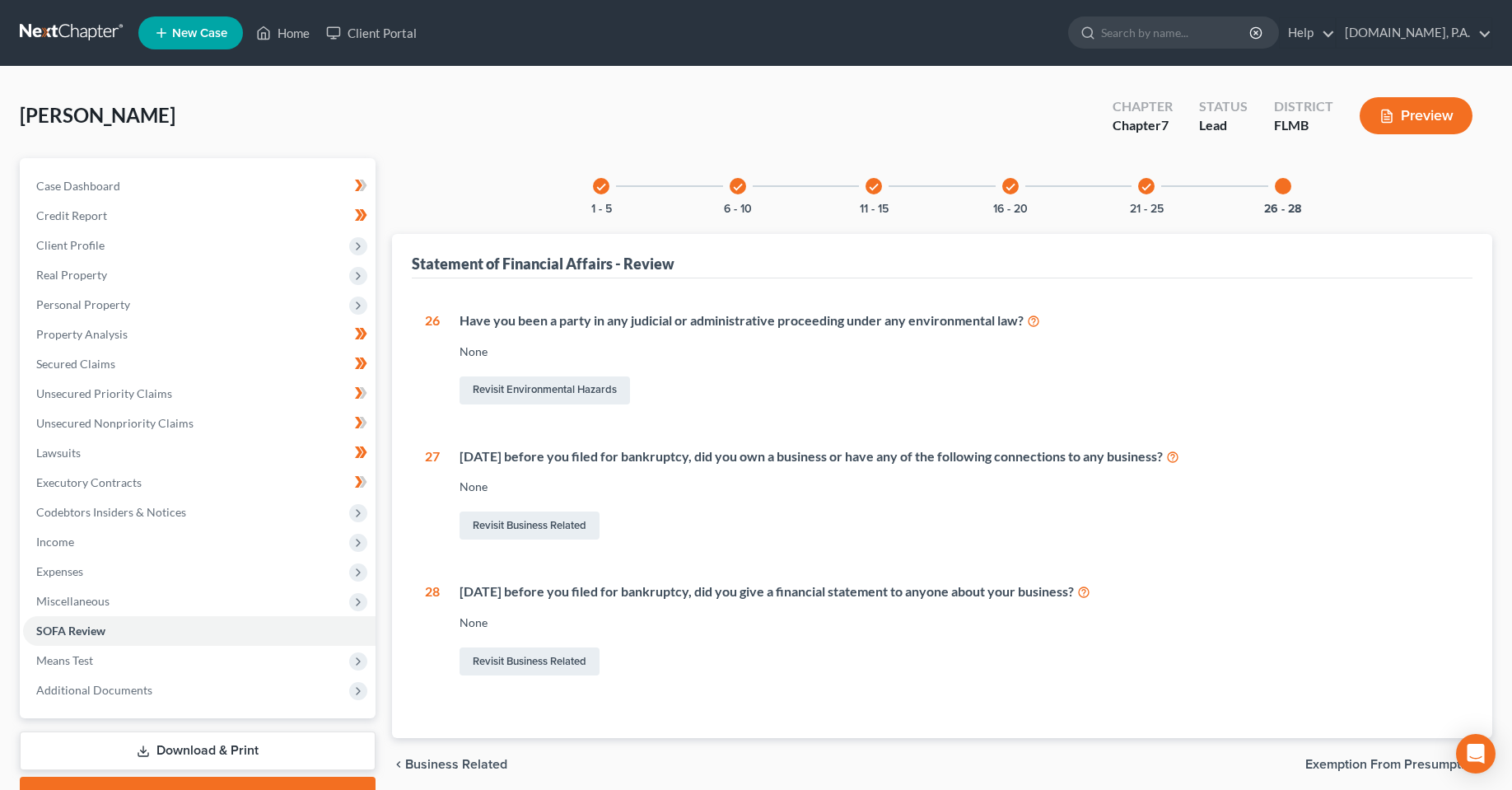
click at [732, 194] on div "check 6 - 10" at bounding box center [738, 186] width 56 height 56
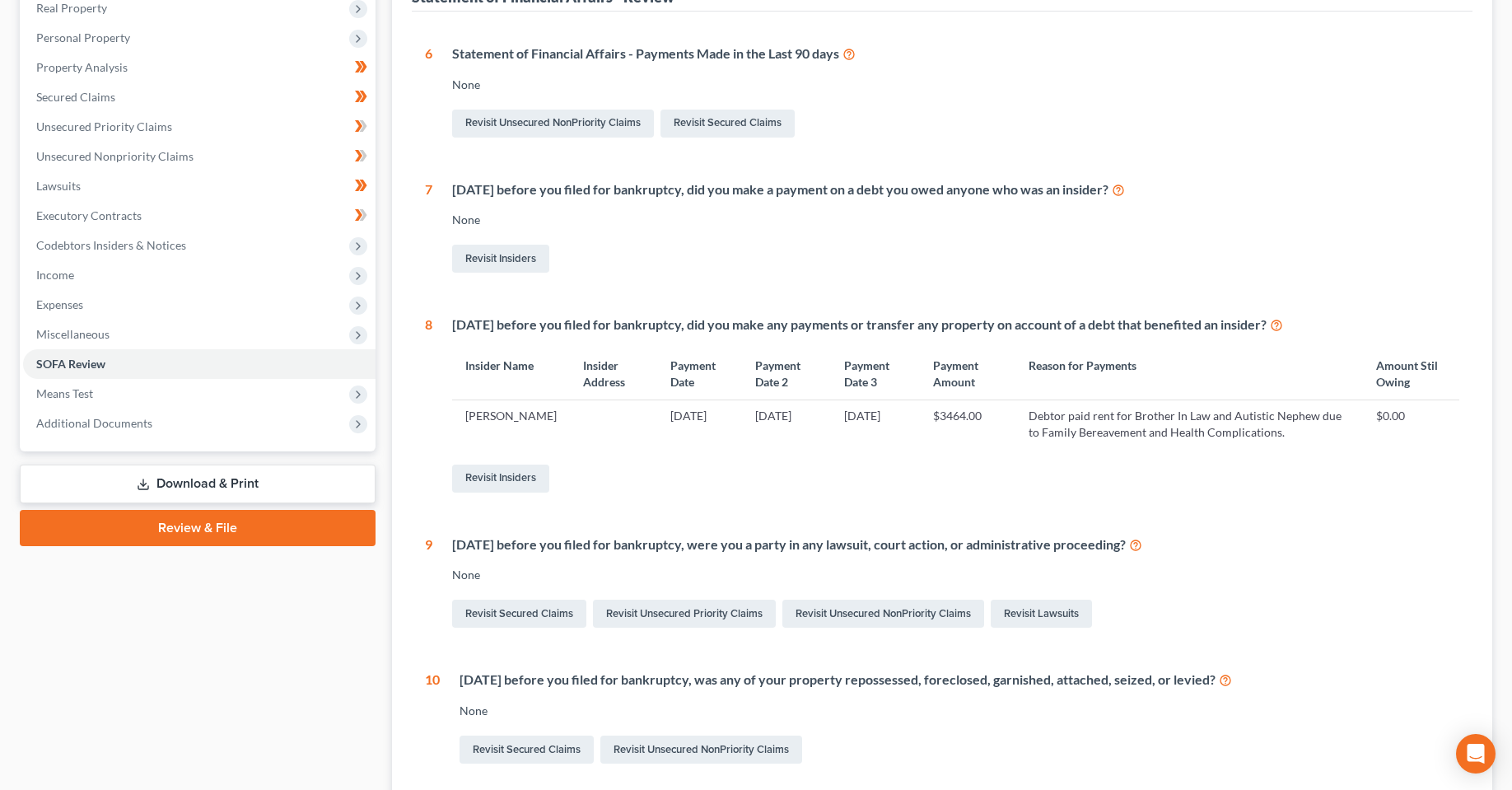
scroll to position [254, 0]
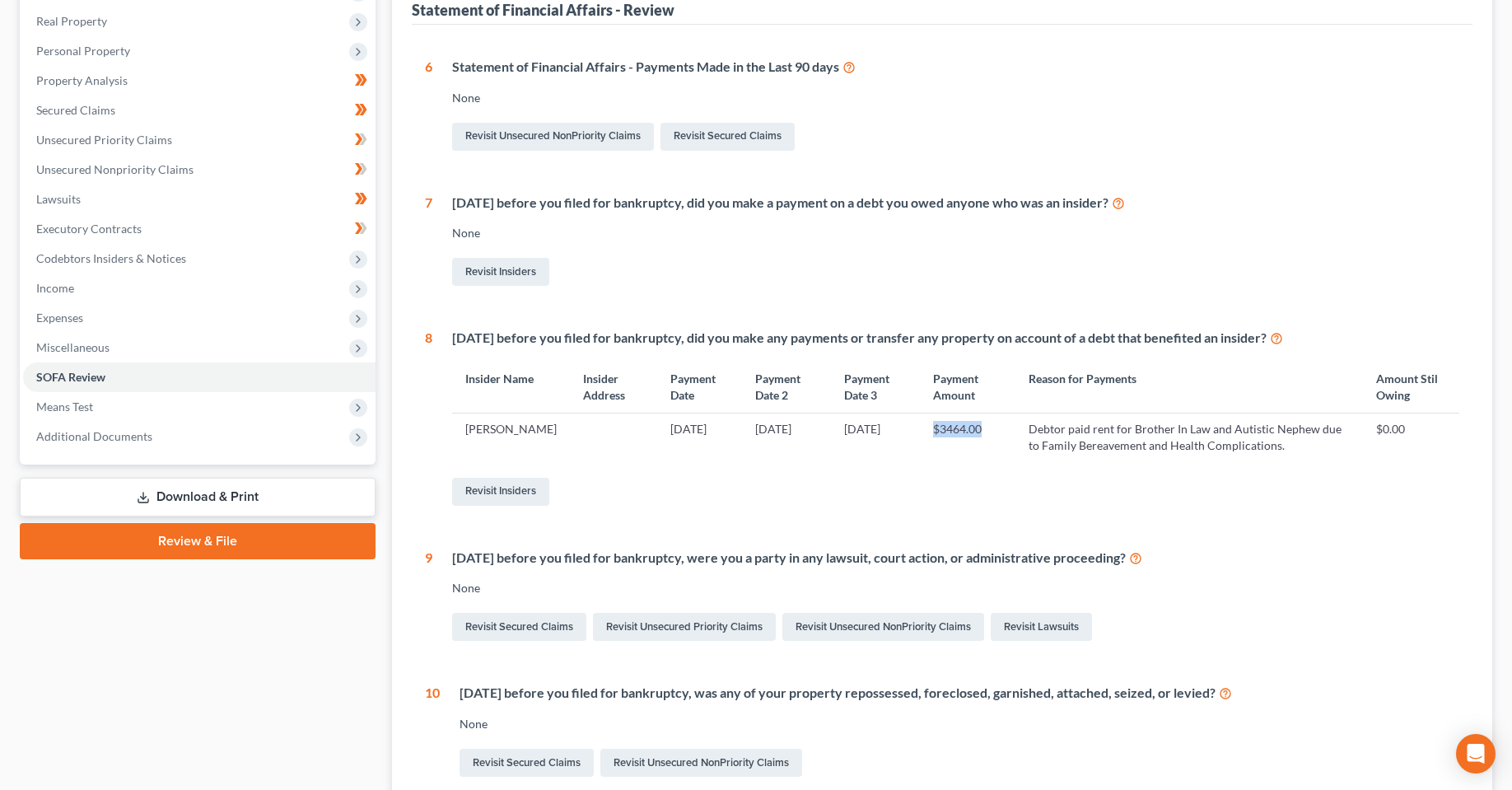
drag, startPoint x: 970, startPoint y: 426, endPoint x: 889, endPoint y: 429, distance: 81.1
click at [900, 427] on tr "[PERSON_NAME] [DATE] [DATE] [DATE] $3464.00 Debtor paid rent for Brother In Law…" at bounding box center [955, 437] width 1007 height 48
click at [758, 466] on div "[DATE] before you filed for bankruptcy, did you make any payments or transfer a…" at bounding box center [946, 419] width 1027 height 180
click at [1284, 333] on icon at bounding box center [1277, 337] width 13 height 16
click at [500, 482] on link "Revisit Insiders" at bounding box center [500, 492] width 97 height 28
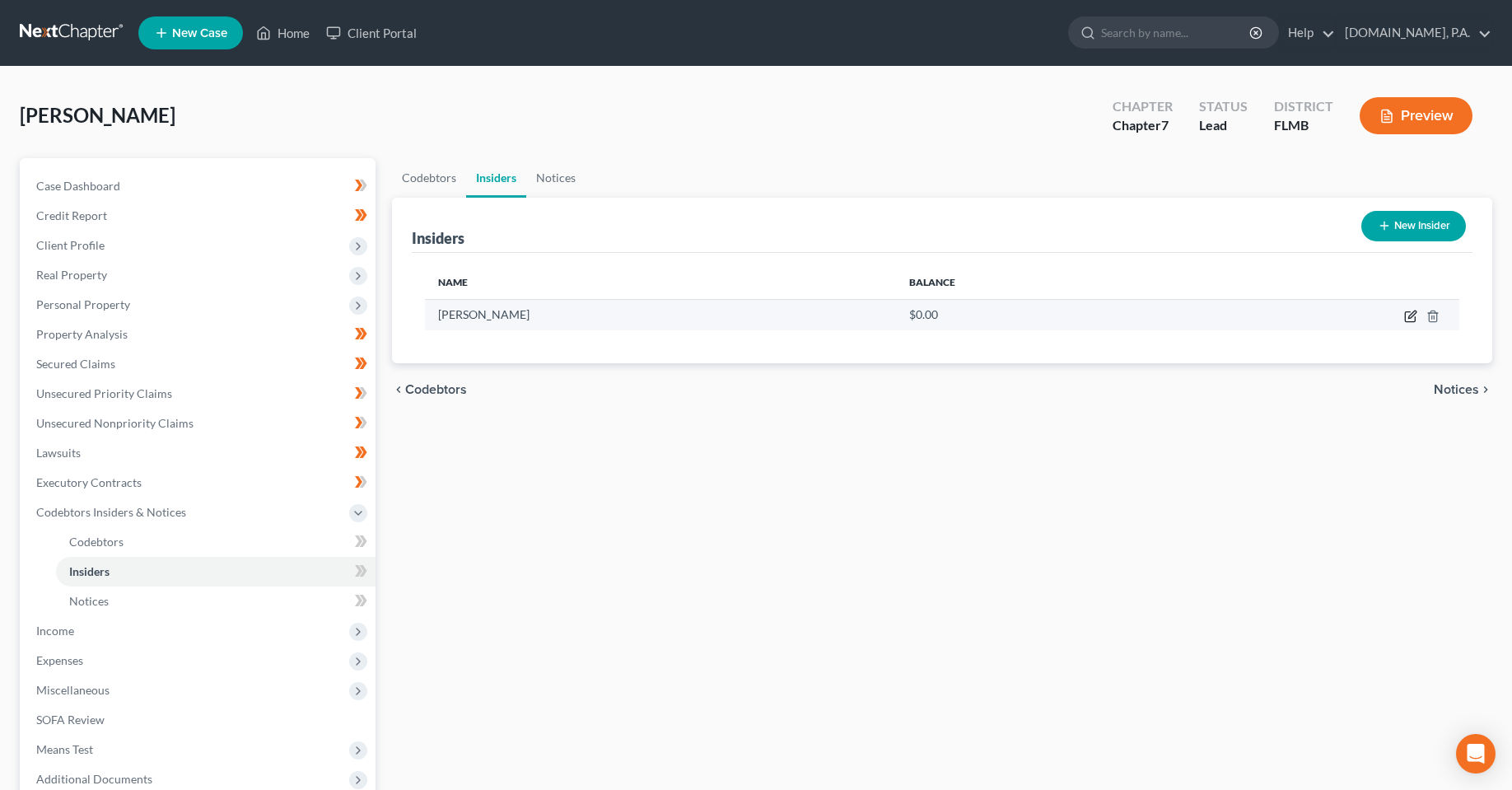
click at [1410, 319] on icon "button" at bounding box center [1411, 316] width 13 height 13
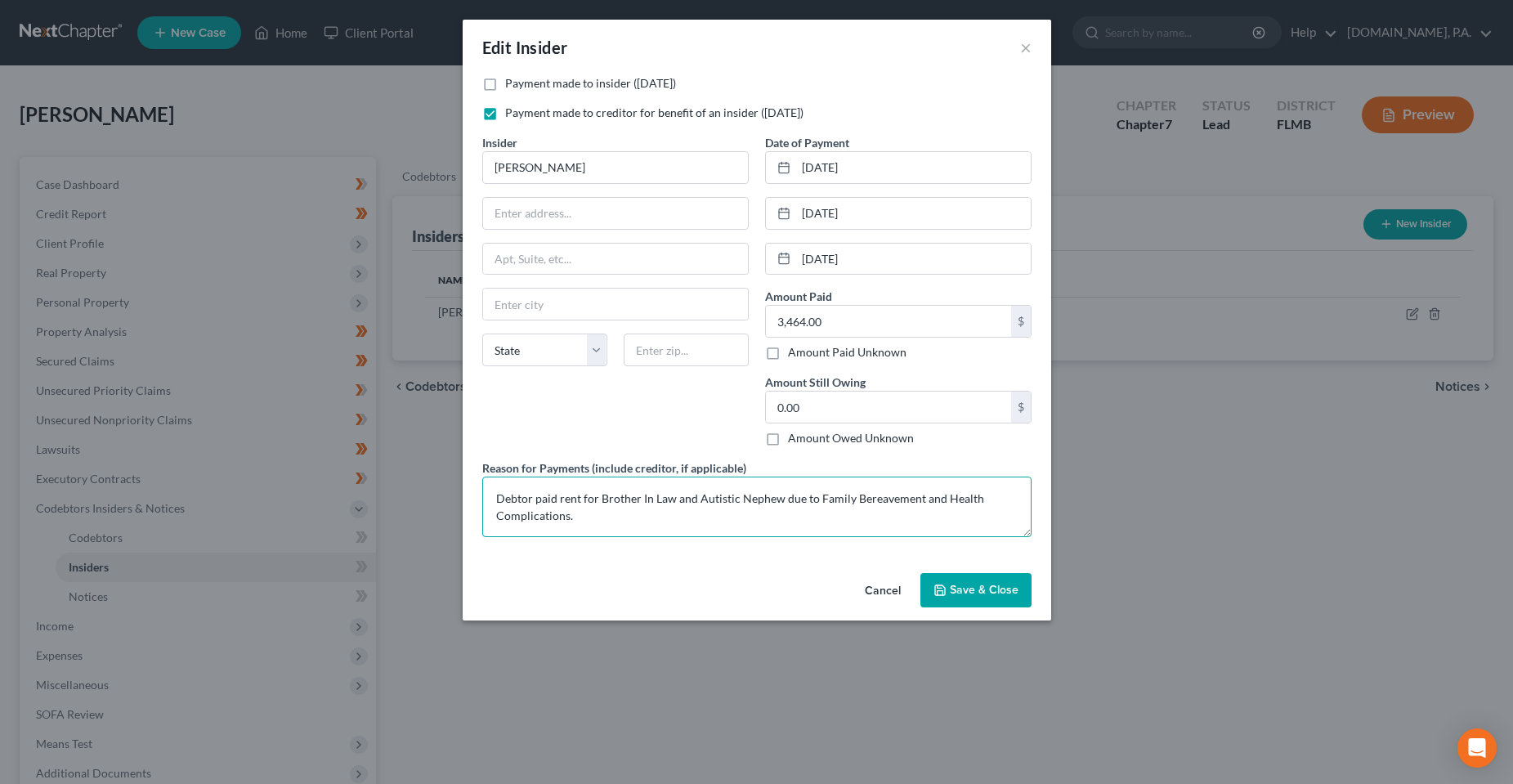
click at [596, 518] on textarea "Debtor paid rent for Brother In Law and Autistic Nephew due to Family Bereaveme…" at bounding box center [757, 507] width 550 height 61
click at [834, 409] on input "0.00" at bounding box center [889, 407] width 245 height 31
type input "2,661.84"
click at [687, 405] on div "Insider * [PERSON_NAME] State [US_STATE] AK AR AZ CA CO CT DE DC [GEOGRAPHIC_DA…" at bounding box center [615, 297] width 283 height 326
click at [903, 314] on input "3,464.00" at bounding box center [889, 321] width 245 height 31
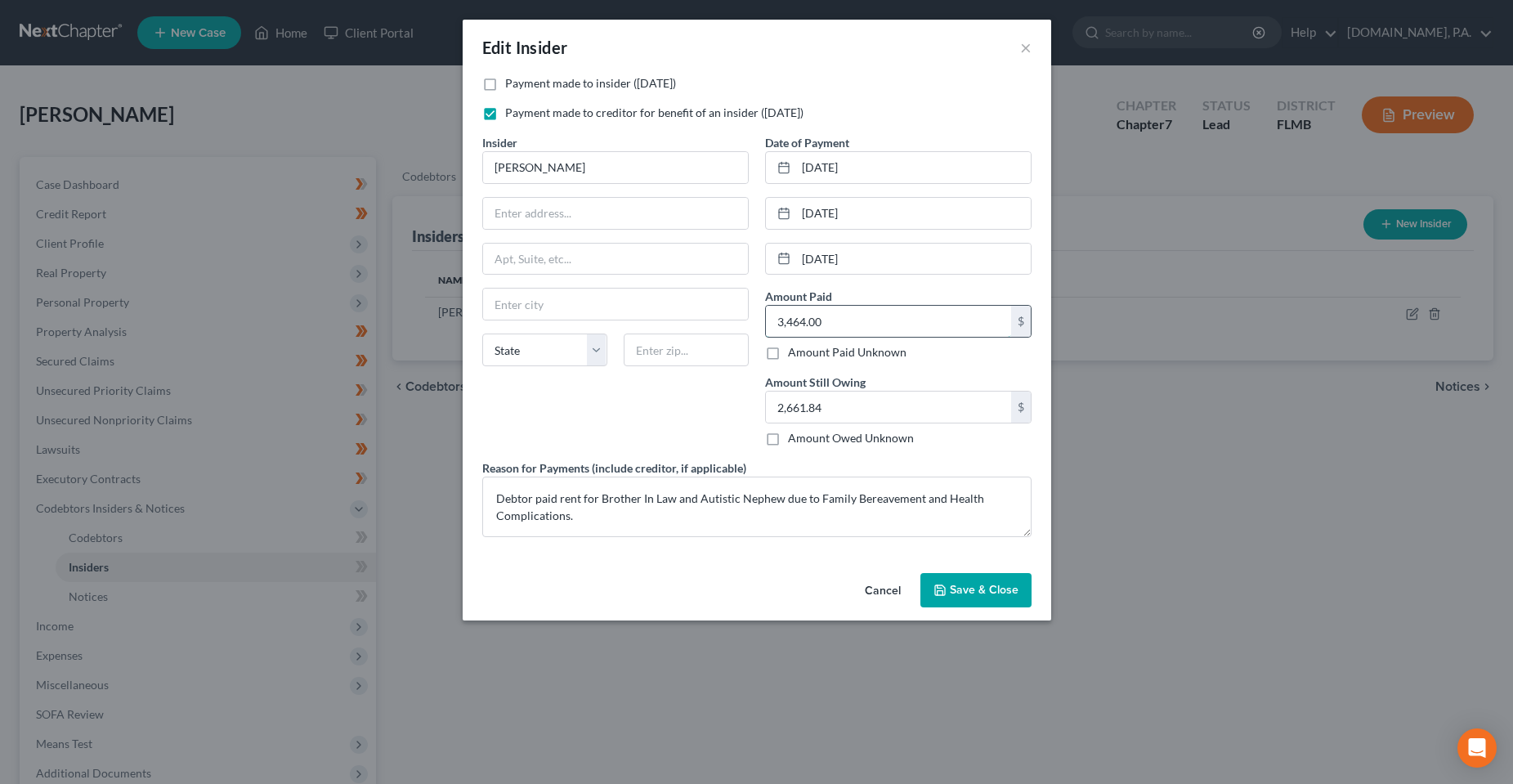
click at [849, 332] on input "3,464.00" at bounding box center [889, 321] width 245 height 31
click at [848, 323] on input "3,464.00" at bounding box center [889, 321] width 245 height 31
drag, startPoint x: 804, startPoint y: 321, endPoint x: 715, endPoint y: 321, distance: 89.0
click at [715, 321] on div "Payment made to insider ([DATE]) Payment made to creditor for benefit of an ins…" at bounding box center [757, 313] width 566 height 475
paste input "6,125.84"
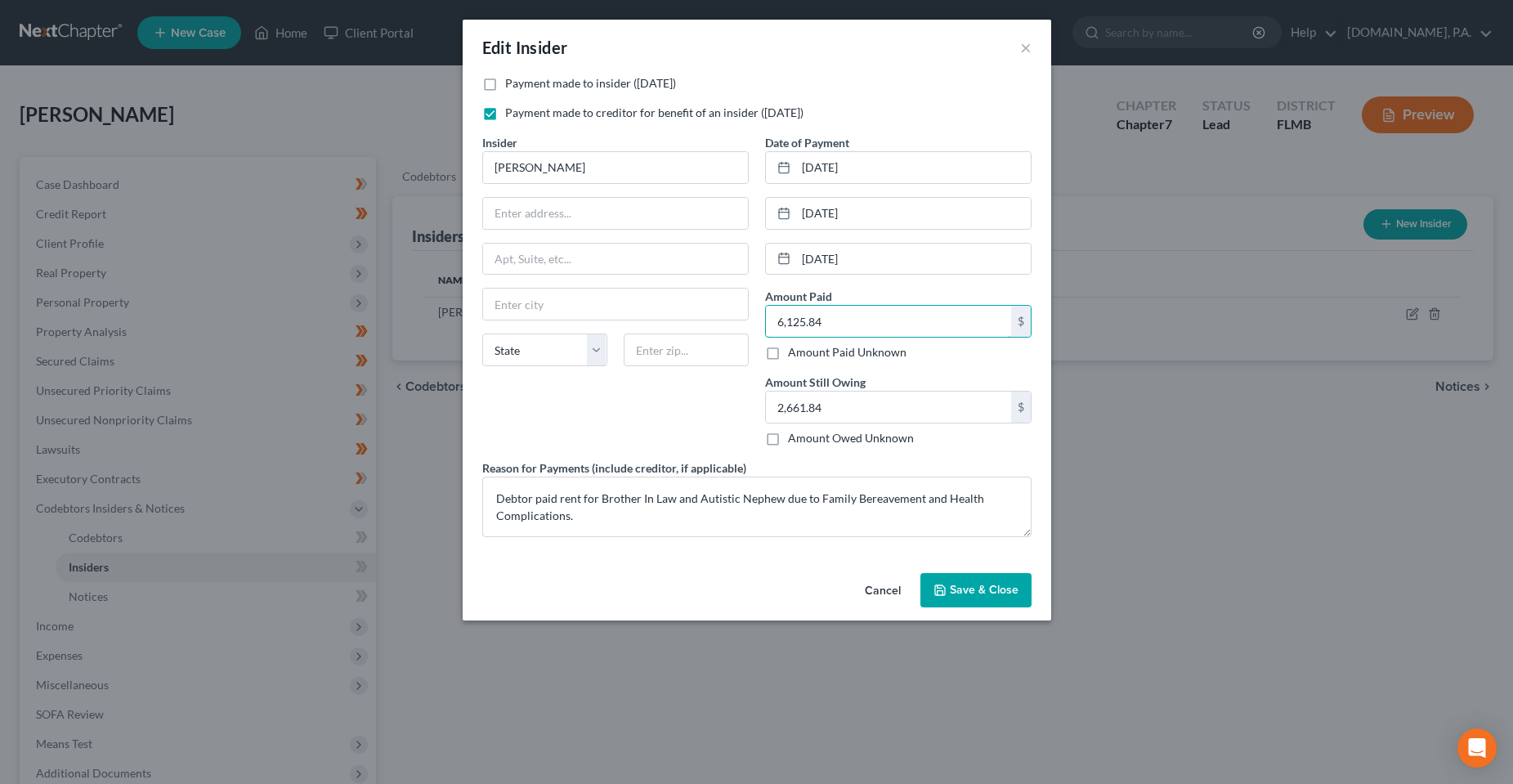
type input "6,125.84"
click at [678, 411] on div "Insider * [PERSON_NAME] State [US_STATE] AK AR AZ CA CO CT DE DC [GEOGRAPHIC_DA…" at bounding box center [615, 297] width 283 height 326
click at [982, 590] on span "Save & Close" at bounding box center [985, 590] width 69 height 14
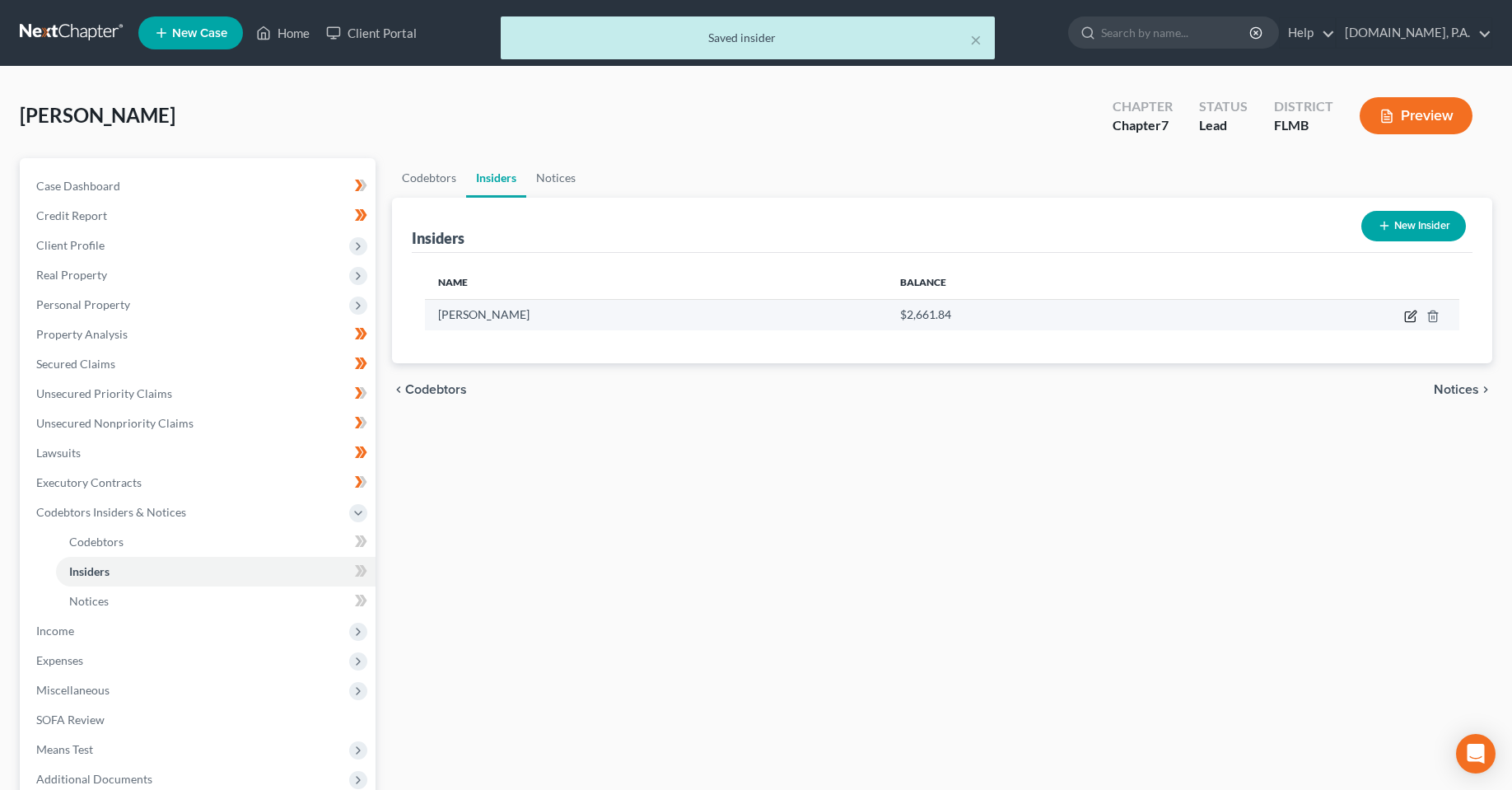
click at [1410, 316] on icon "button" at bounding box center [1412, 314] width 8 height 8
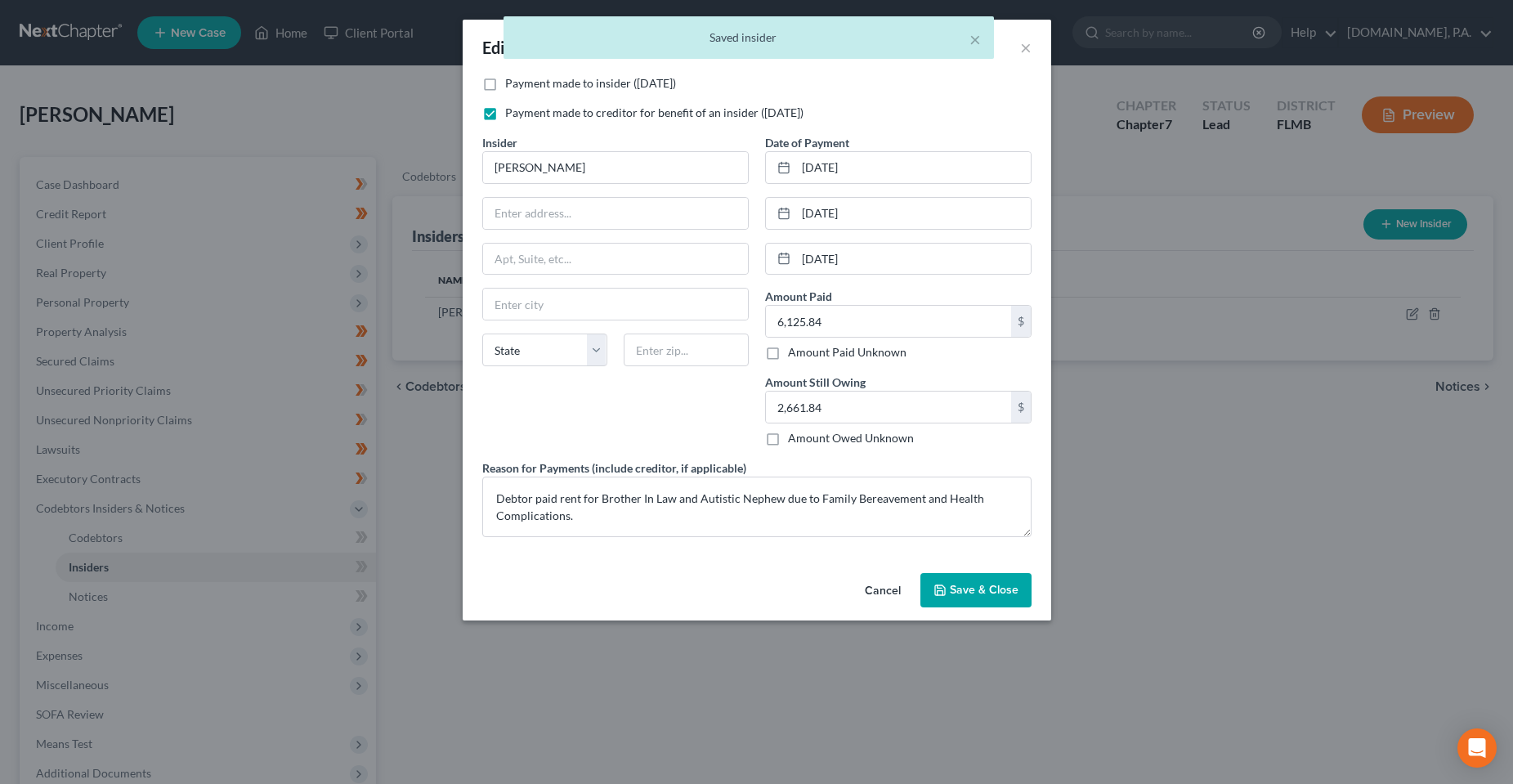
click at [681, 577] on div "Cancel Save & Close" at bounding box center [757, 594] width 589 height 54
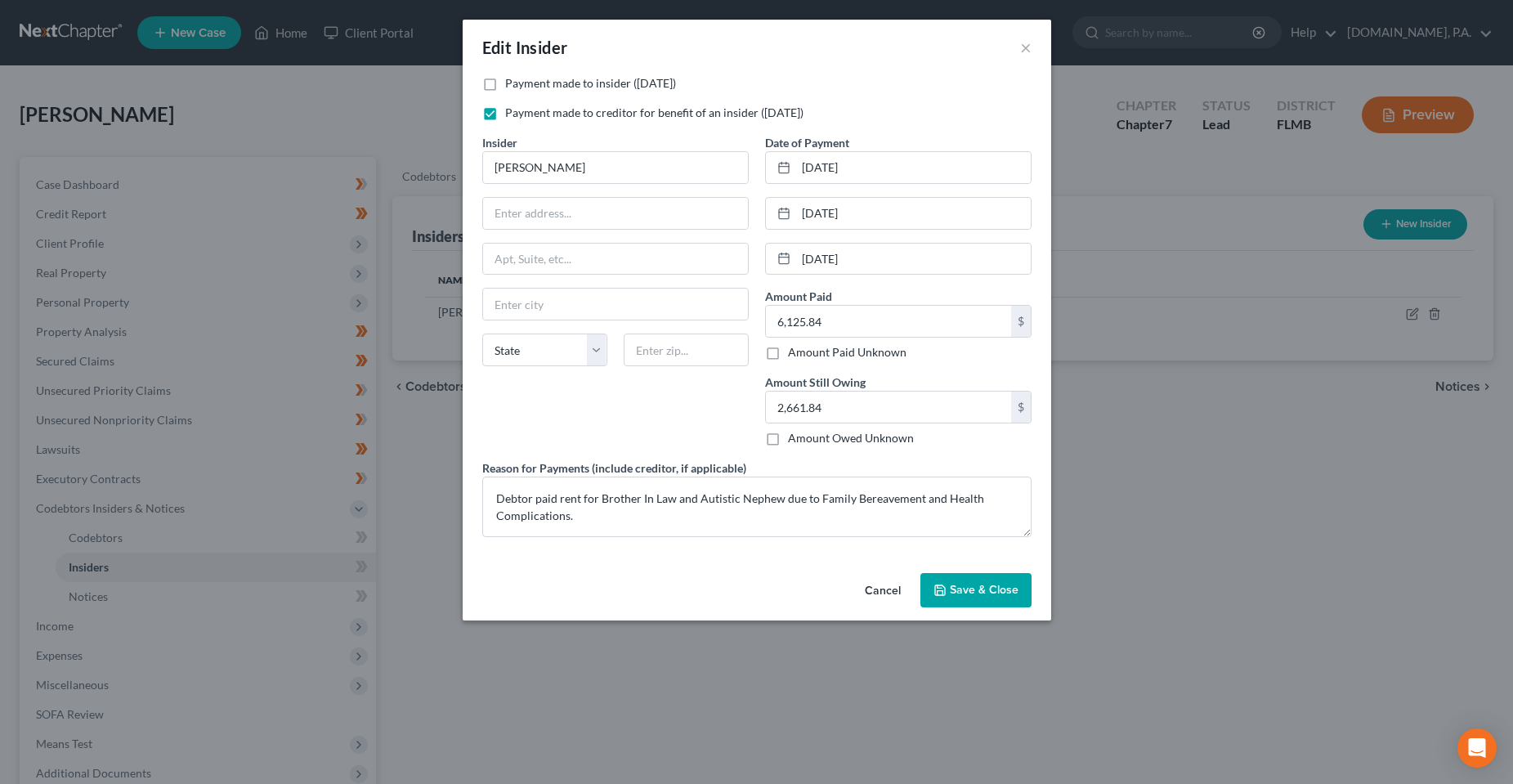
click at [589, 578] on div "Cancel Save & Close" at bounding box center [757, 594] width 589 height 54
click at [990, 598] on button "Save & Close" at bounding box center [975, 590] width 111 height 35
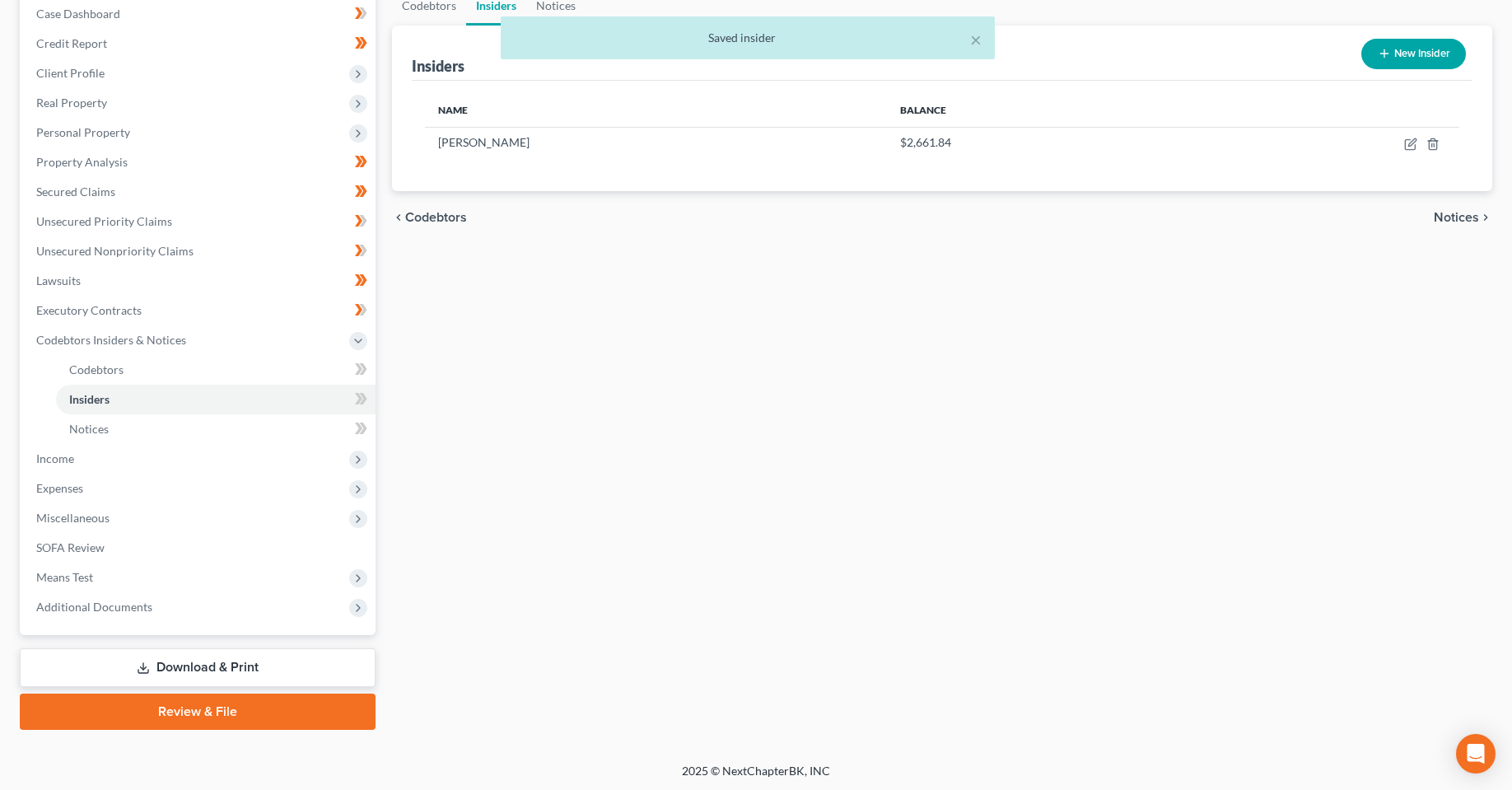
scroll to position [175, 0]
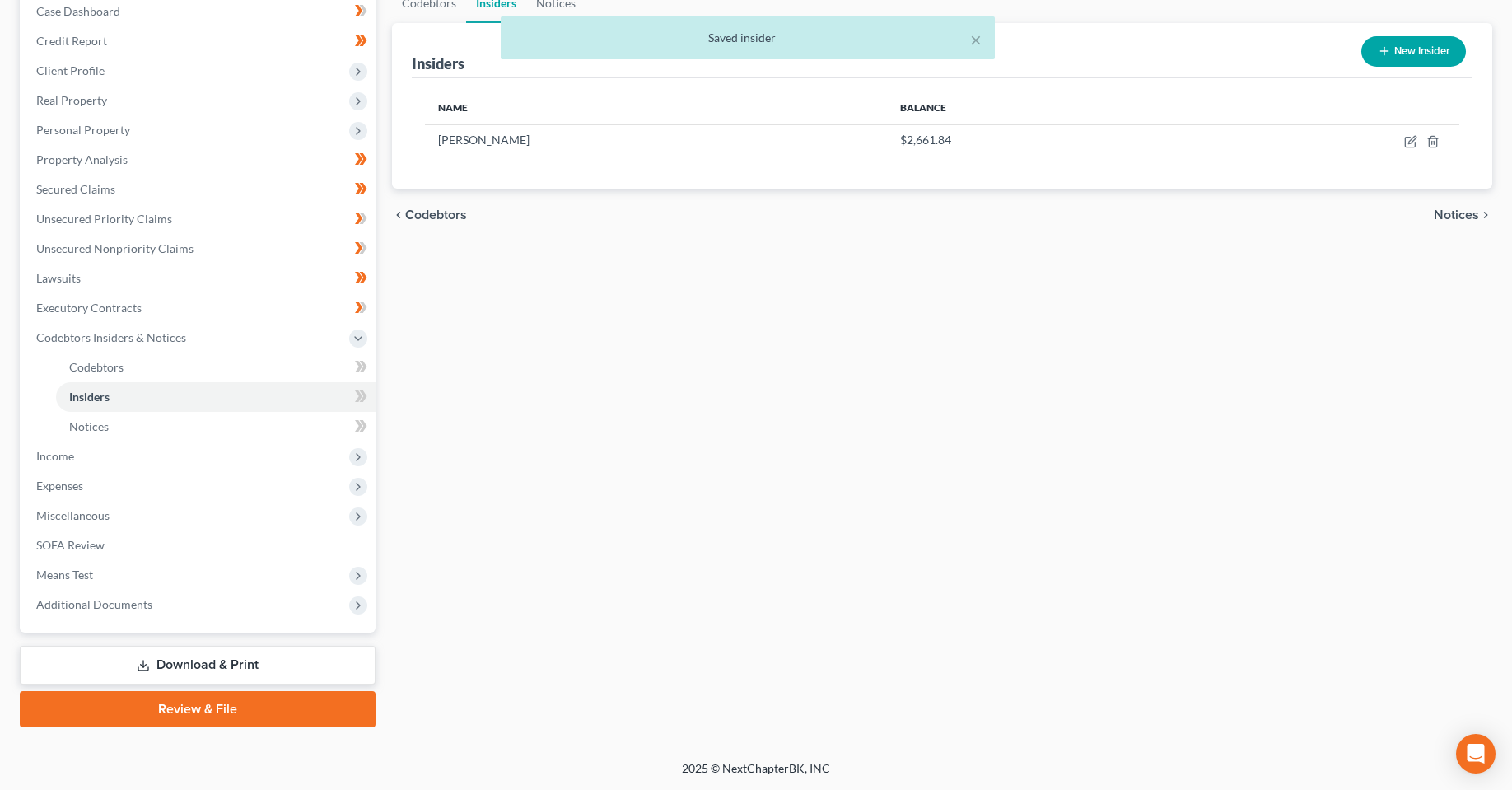
click at [866, 477] on div "Codebtors Insiders Notices Insiders New Insider Name Balance [PERSON_NAME] $2,6…" at bounding box center [942, 355] width 1117 height 744
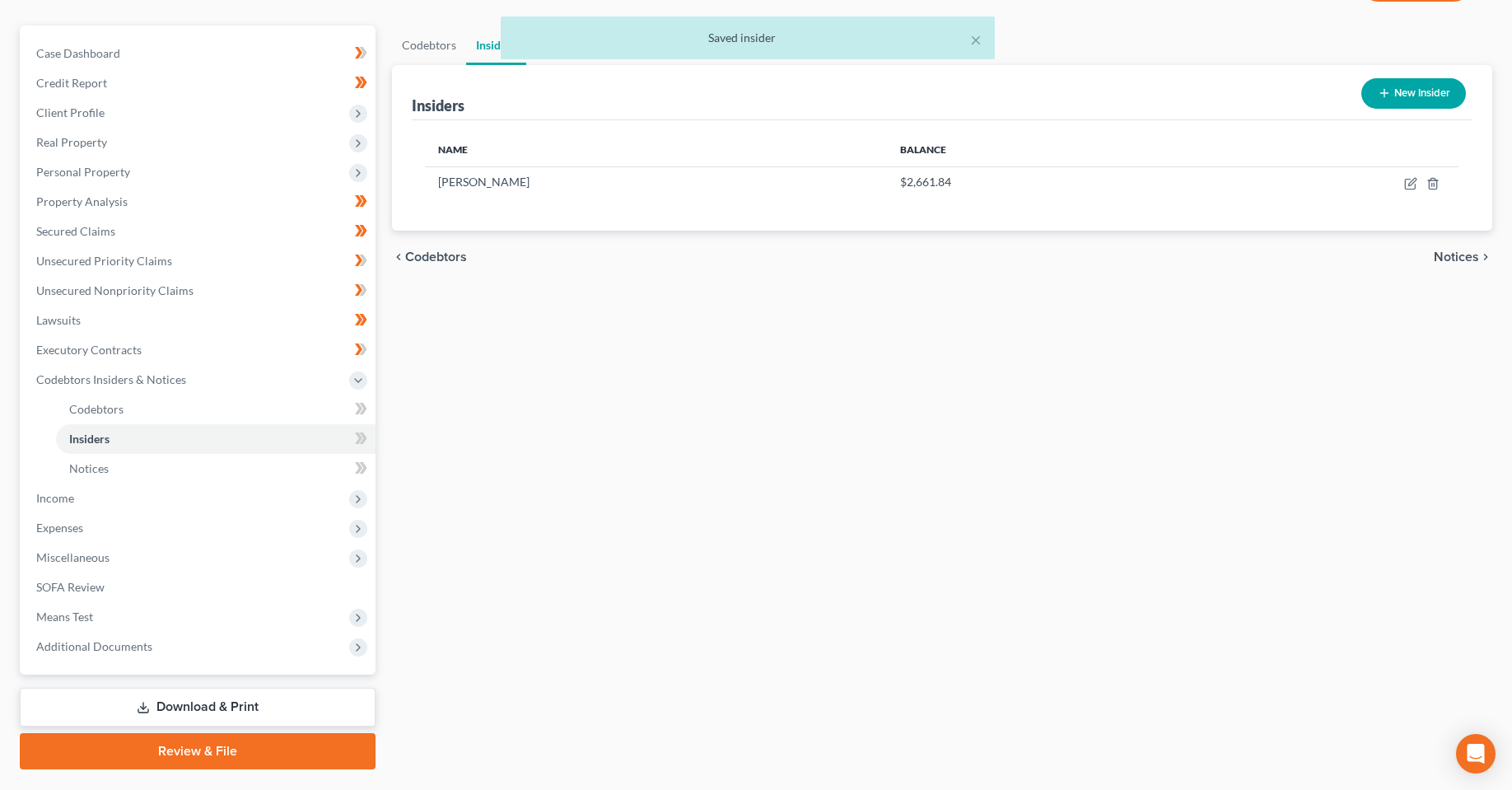
scroll to position [92, 0]
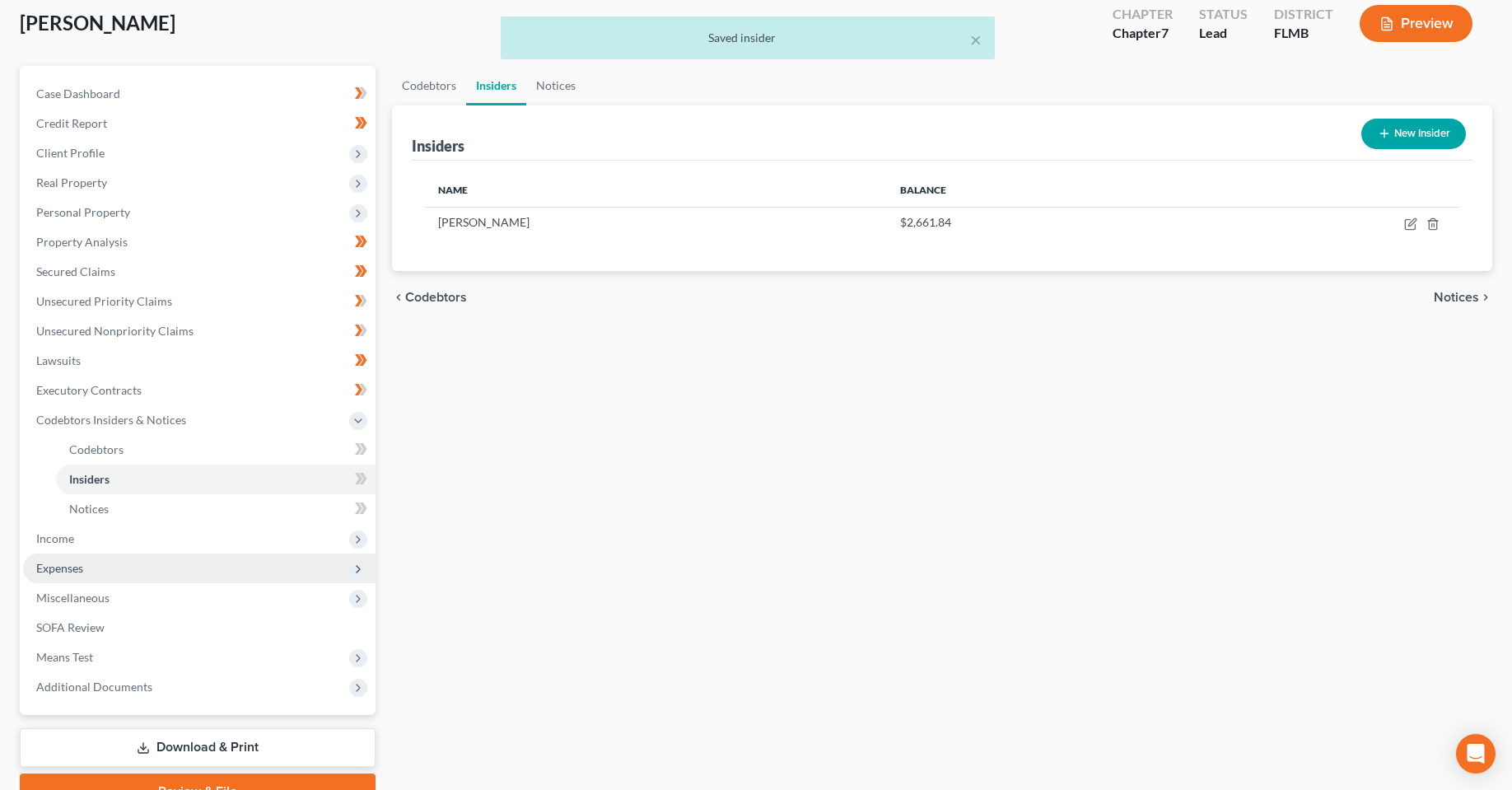
click at [130, 566] on span "Expenses" at bounding box center [199, 569] width 353 height 30
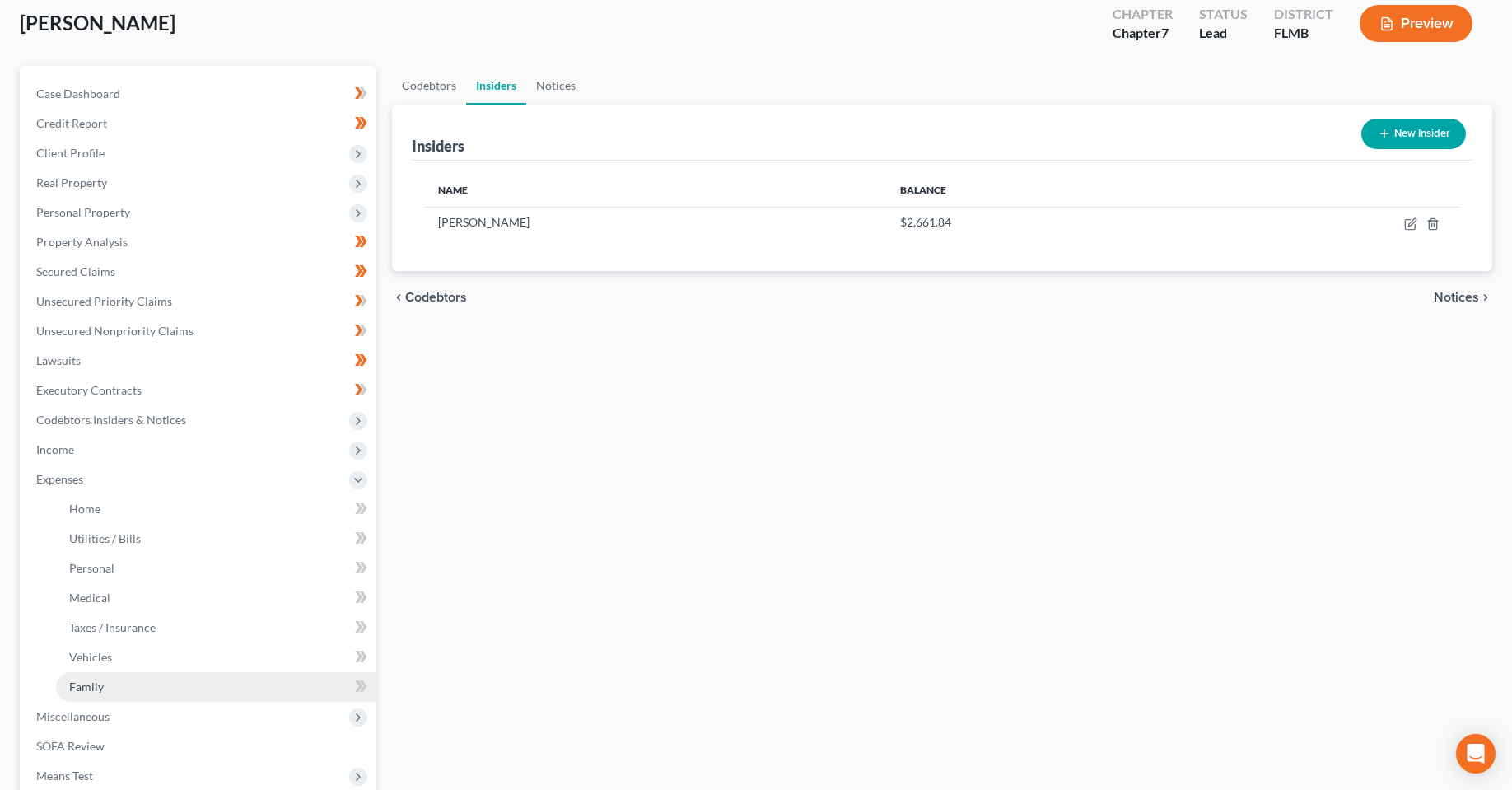
click at [192, 692] on link "Family" at bounding box center [216, 687] width 320 height 30
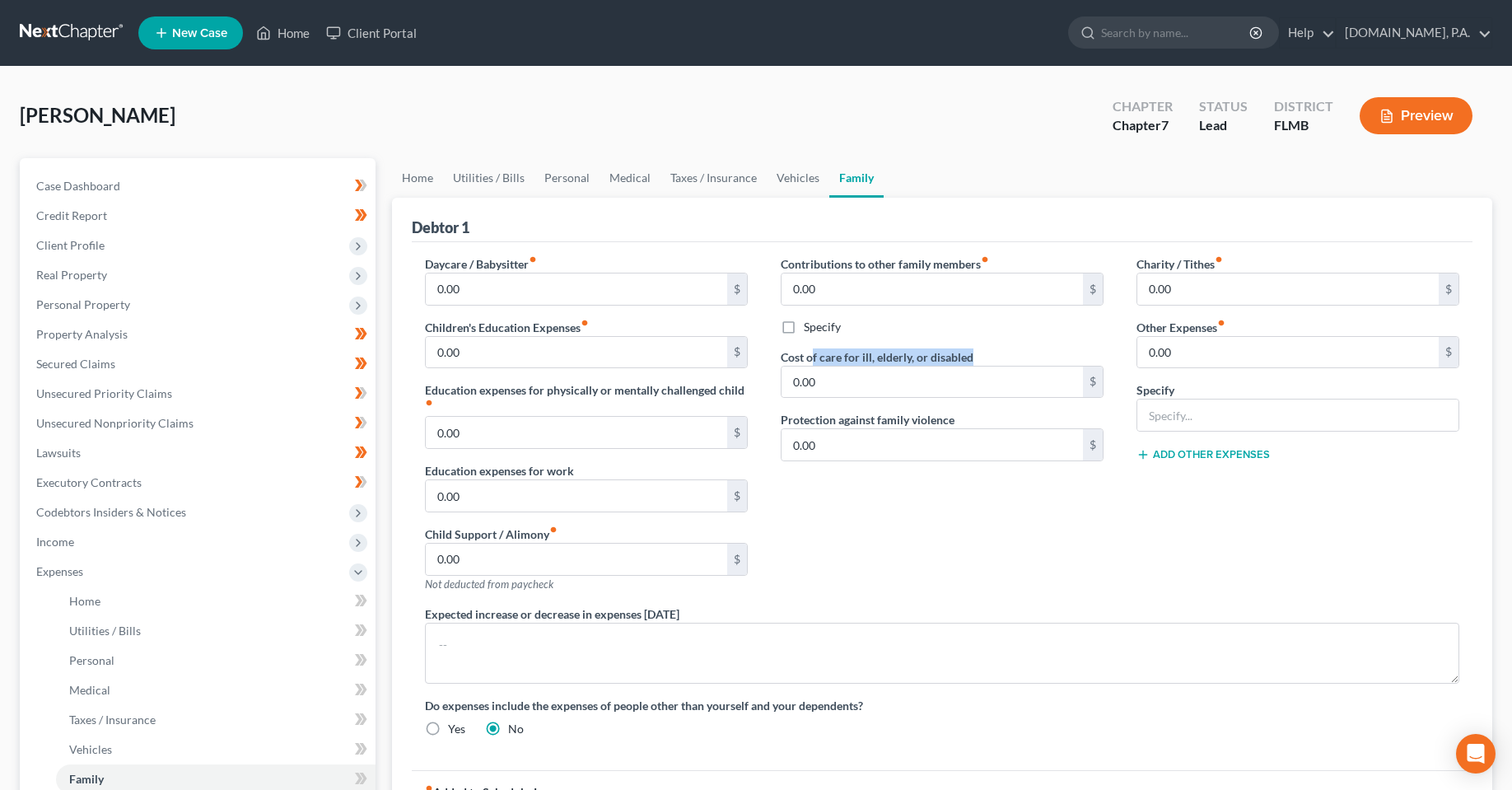
drag, startPoint x: 811, startPoint y: 358, endPoint x: 975, endPoint y: 350, distance: 164.2
click at [975, 350] on div "Cost of care for ill, elderly, or disabled 0.00 $" at bounding box center [941, 373] width 323 height 50
click at [913, 534] on div "Contributions to other family members fiber_manual_record 0.00 $ Specify Cost o…" at bounding box center [942, 431] width 355 height 350
drag, startPoint x: 980, startPoint y: 362, endPoint x: 775, endPoint y: 364, distance: 205.0
click at [775, 364] on div "Contributions to other family members fiber_manual_record 0.00 $ Specify Cost o…" at bounding box center [942, 431] width 355 height 350
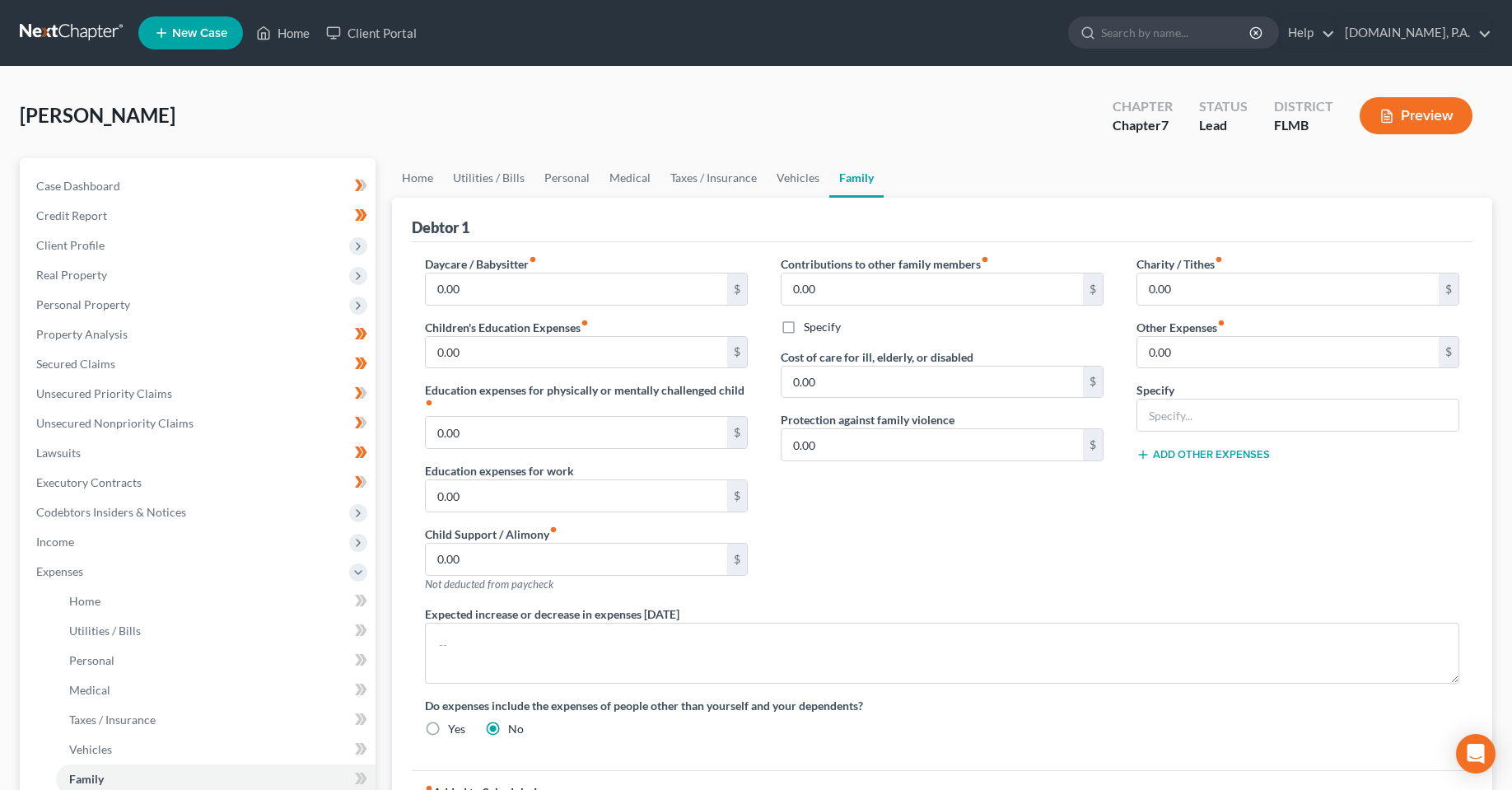
click at [887, 548] on div "Contributions to other family members fiber_manual_record 0.00 $ Specify Cost o…" at bounding box center [942, 431] width 355 height 350
click at [1066, 563] on div "Contributions to other family members fiber_manual_record 0.00 $ Specify Cost o…" at bounding box center [942, 431] width 355 height 350
click at [1013, 552] on div "Contributions to other family members fiber_manual_record 0.00 $ Specify Cost o…" at bounding box center [942, 431] width 355 height 350
drag, startPoint x: 1028, startPoint y: 546, endPoint x: 885, endPoint y: 429, distance: 184.8
click at [1029, 548] on div "Contributions to other family members fiber_manual_record 0.00 $ Specify Cost o…" at bounding box center [942, 431] width 355 height 350
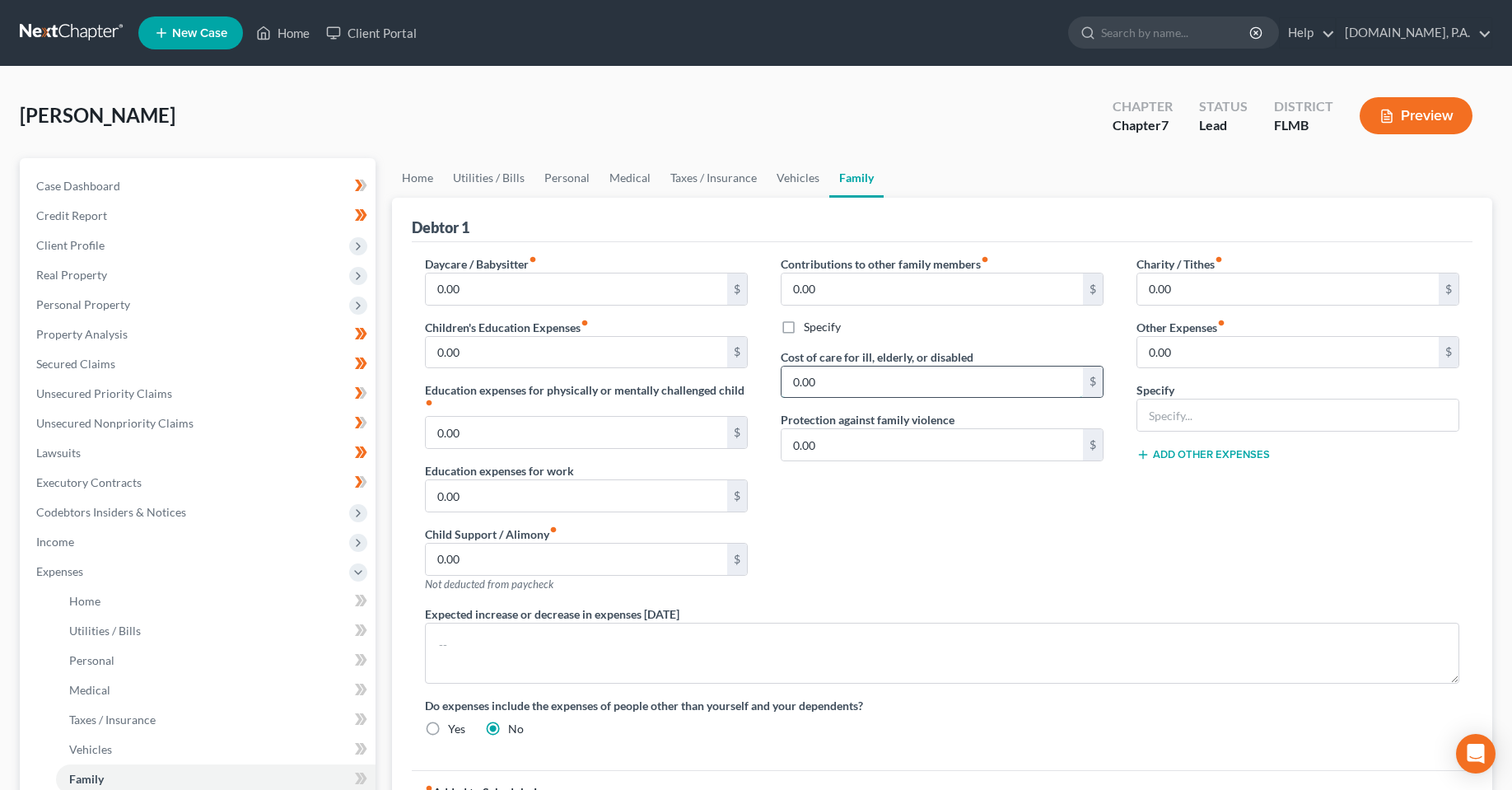
click at [856, 374] on input "0.00" at bounding box center [932, 382] width 302 height 31
click at [878, 562] on div "Contributions to other family members fiber_manual_record 0.00 $ Specify Cost o…" at bounding box center [942, 431] width 355 height 350
click at [836, 383] on input "0.00" at bounding box center [932, 382] width 302 height 31
click at [854, 527] on div "Contributions to other family members fiber_manual_record 0.00 $ Specify Cost o…" at bounding box center [942, 431] width 355 height 350
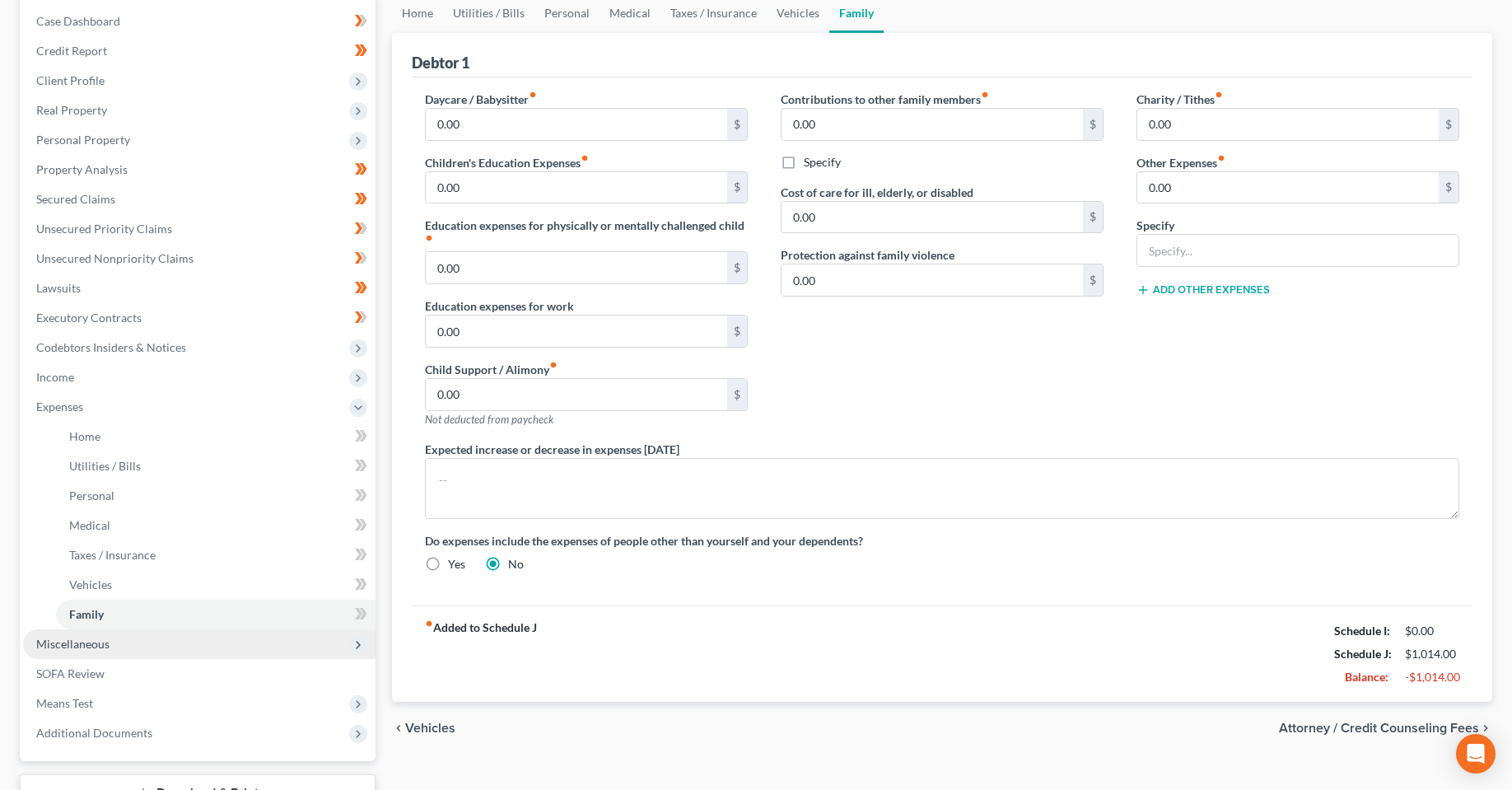
click at [75, 640] on span "Miscellaneous" at bounding box center [73, 643] width 73 height 14
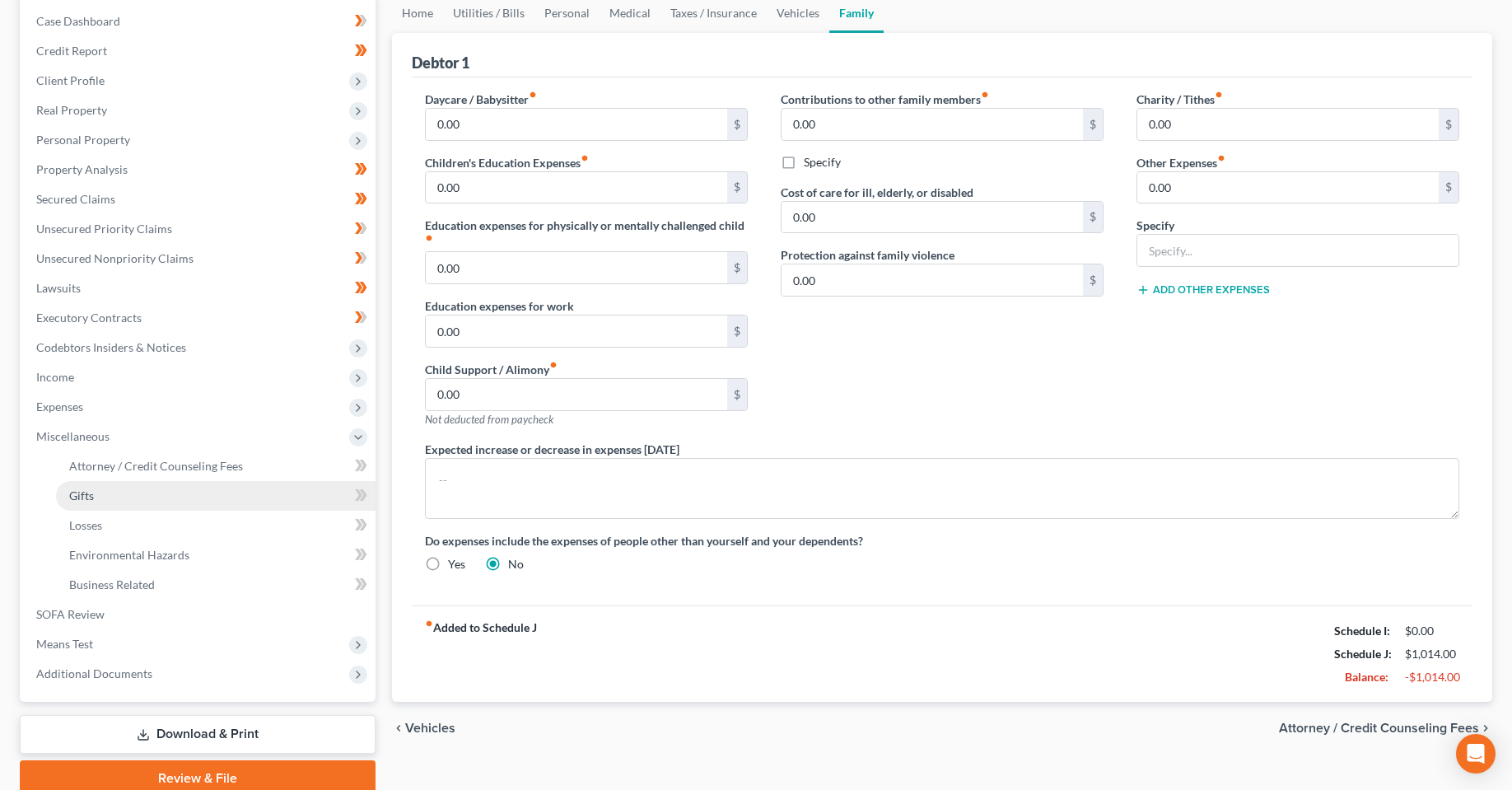
click at [94, 498] on link "Gifts" at bounding box center [216, 497] width 320 height 30
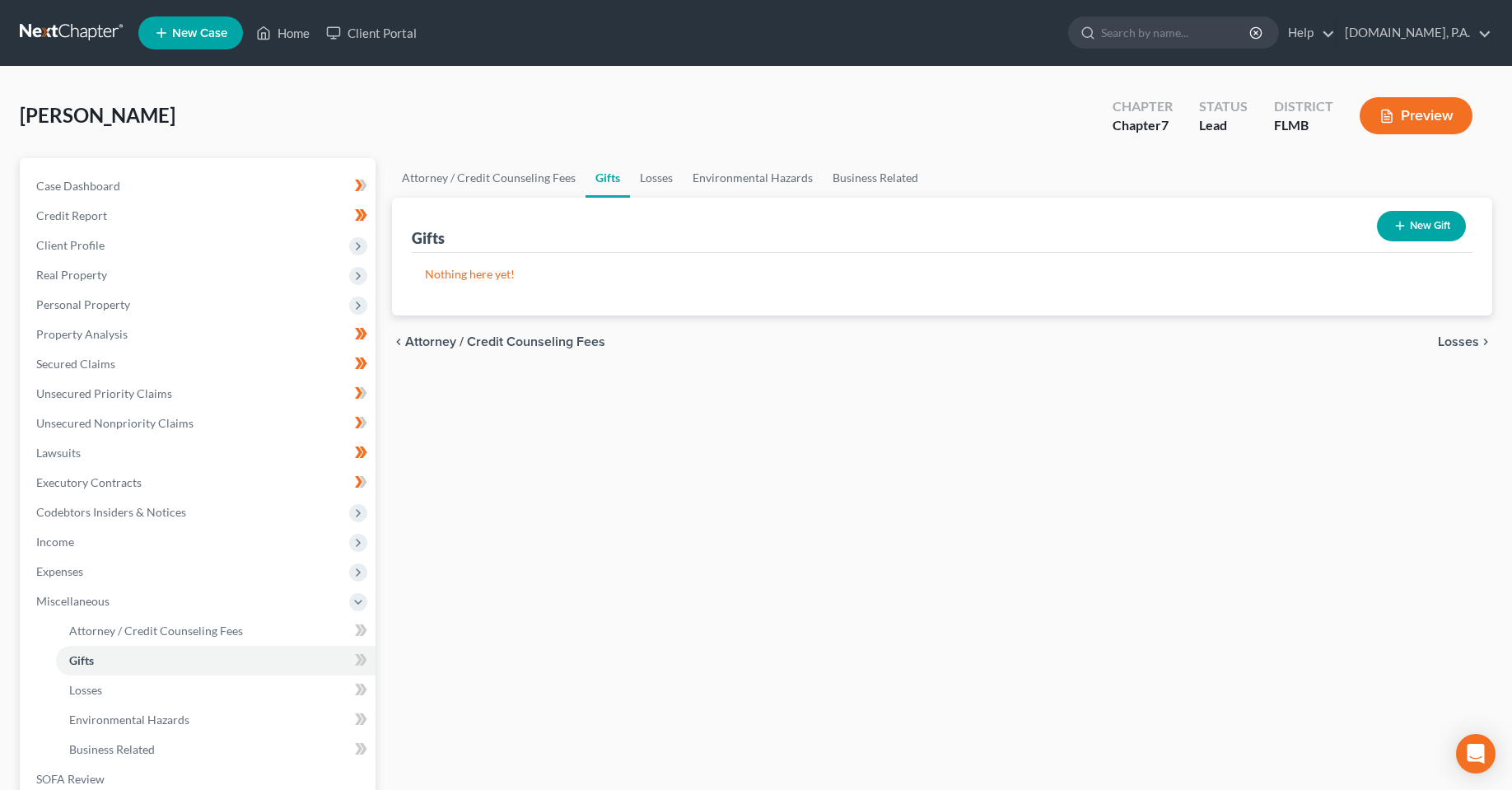
click at [1436, 223] on button "New Gift" at bounding box center [1422, 226] width 89 height 30
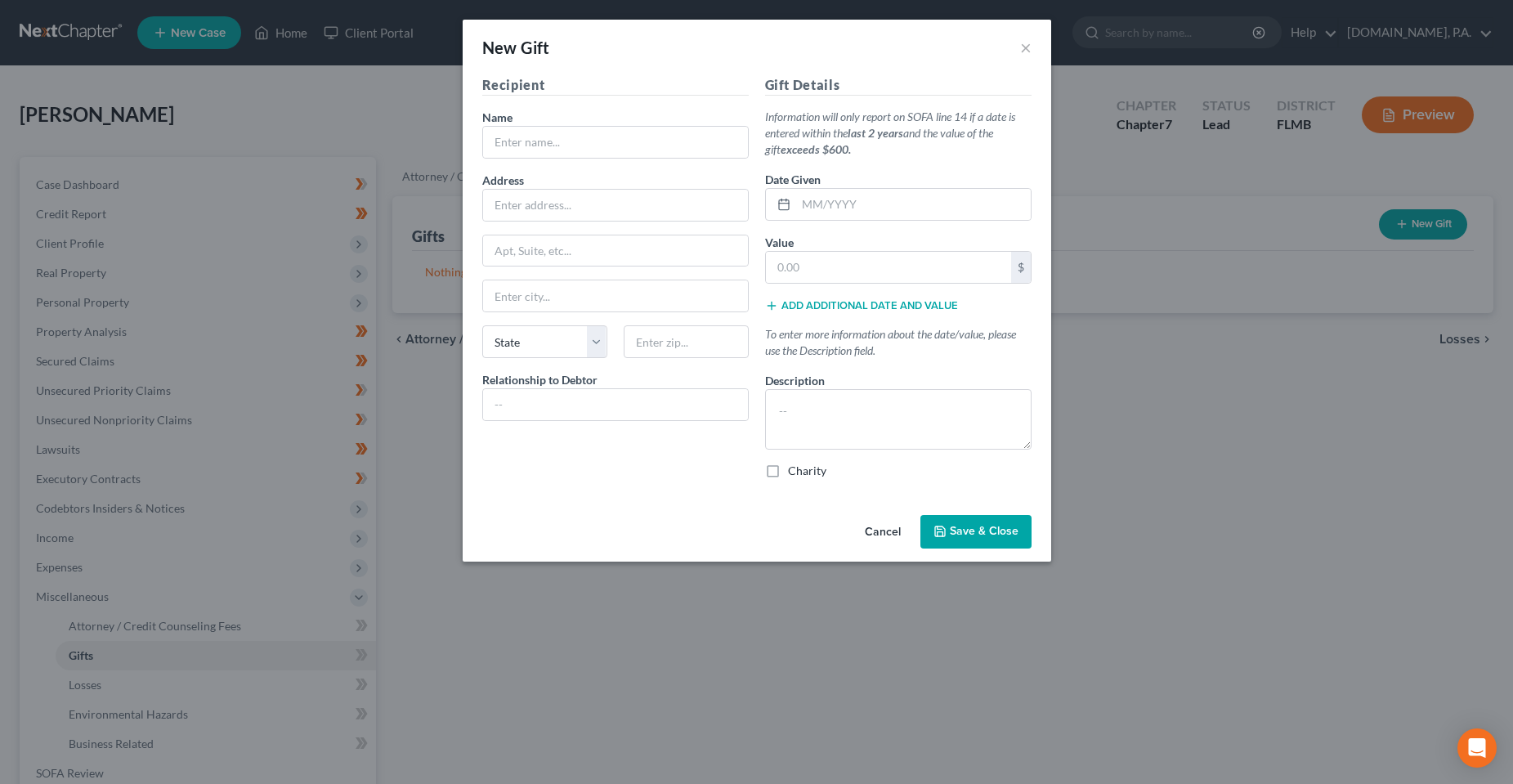
drag, startPoint x: 570, startPoint y: 518, endPoint x: 744, endPoint y: 517, distance: 174.0
click at [595, 514] on div "Cancel Save & Close" at bounding box center [757, 536] width 589 height 54
click at [885, 533] on button "Cancel" at bounding box center [883, 533] width 63 height 33
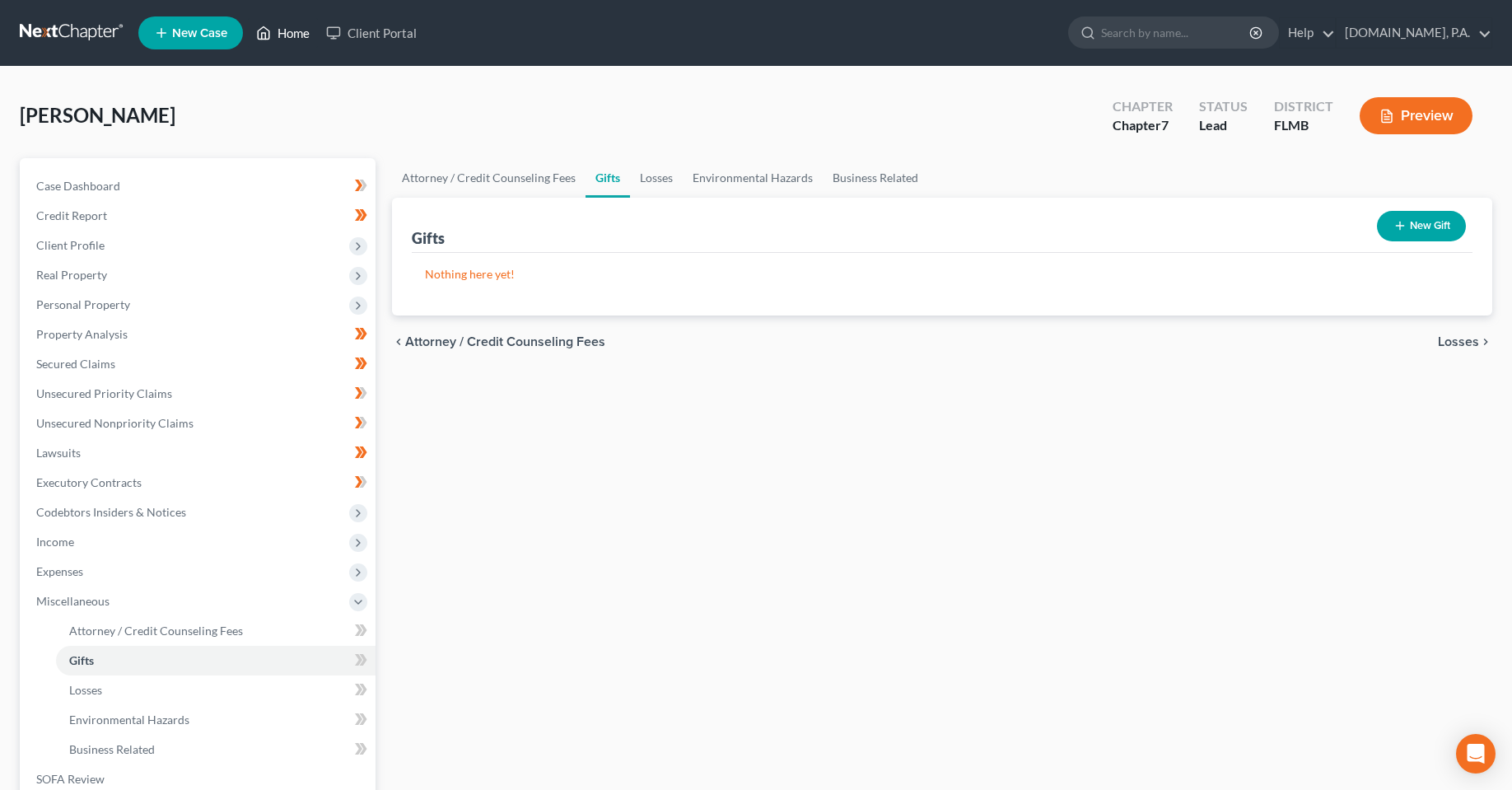
click at [302, 27] on link "Home" at bounding box center [283, 33] width 70 height 30
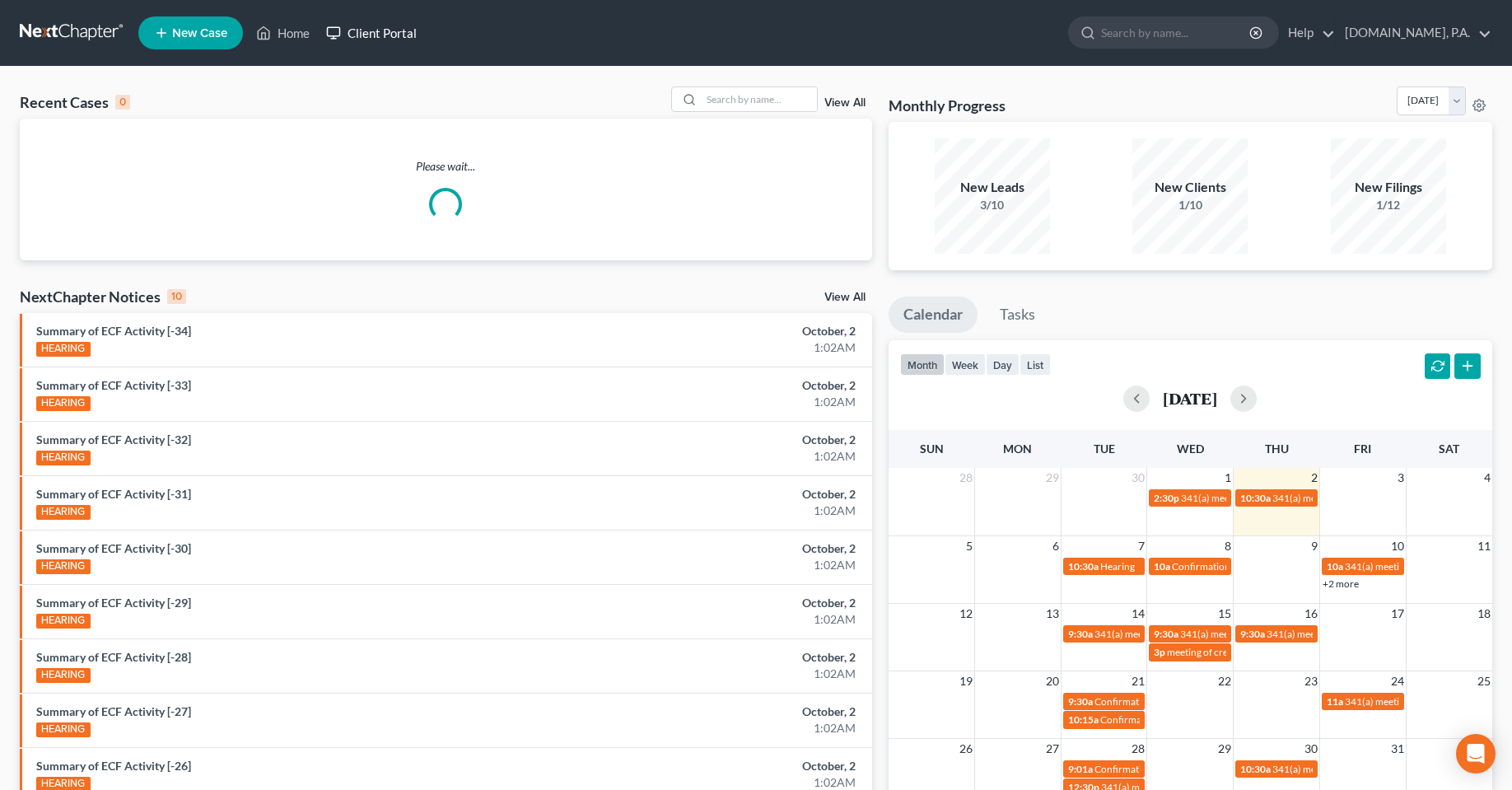
click at [371, 37] on link "Client Portal" at bounding box center [371, 33] width 107 height 30
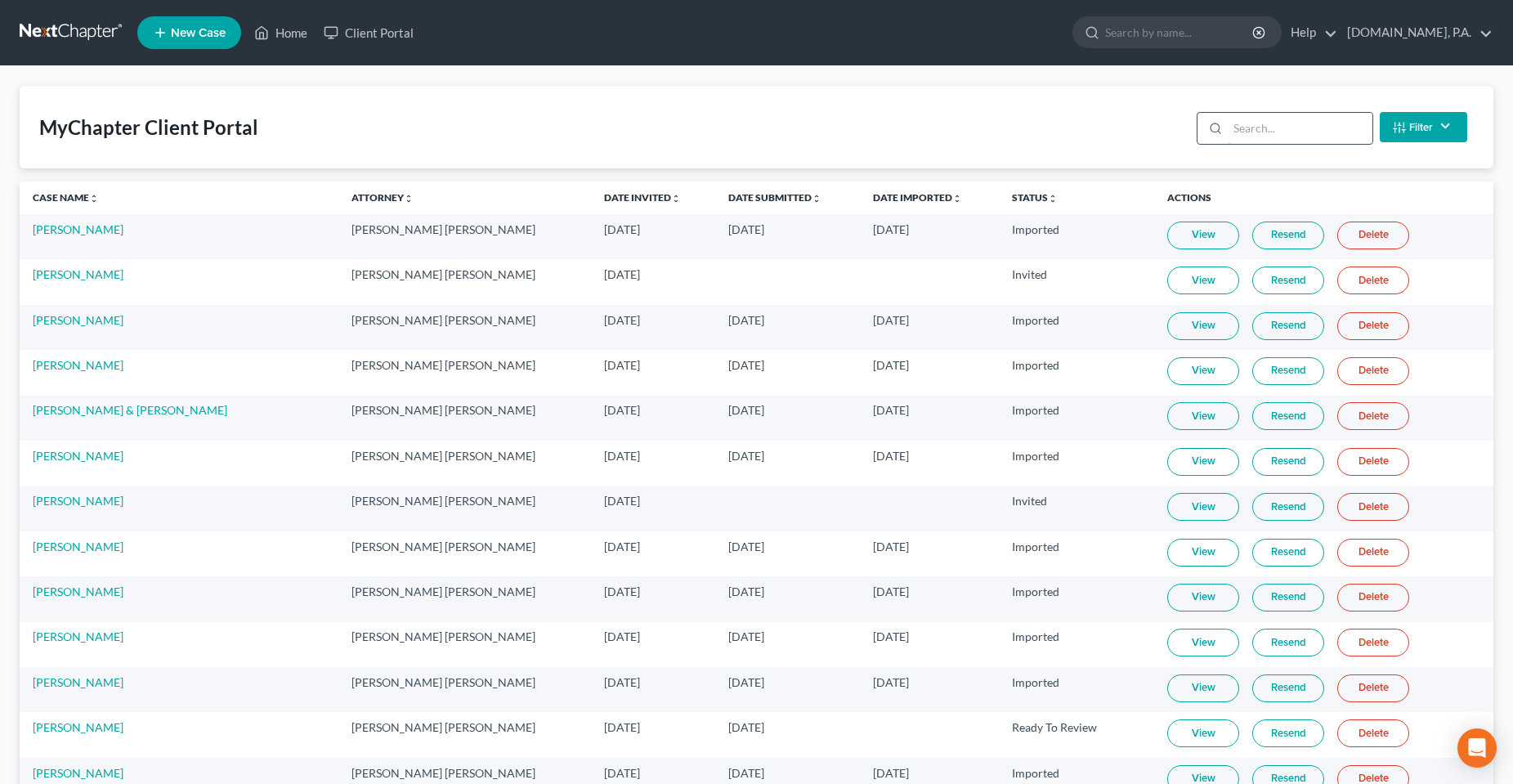
click at [1268, 135] on input "search" at bounding box center [1300, 128] width 145 height 31
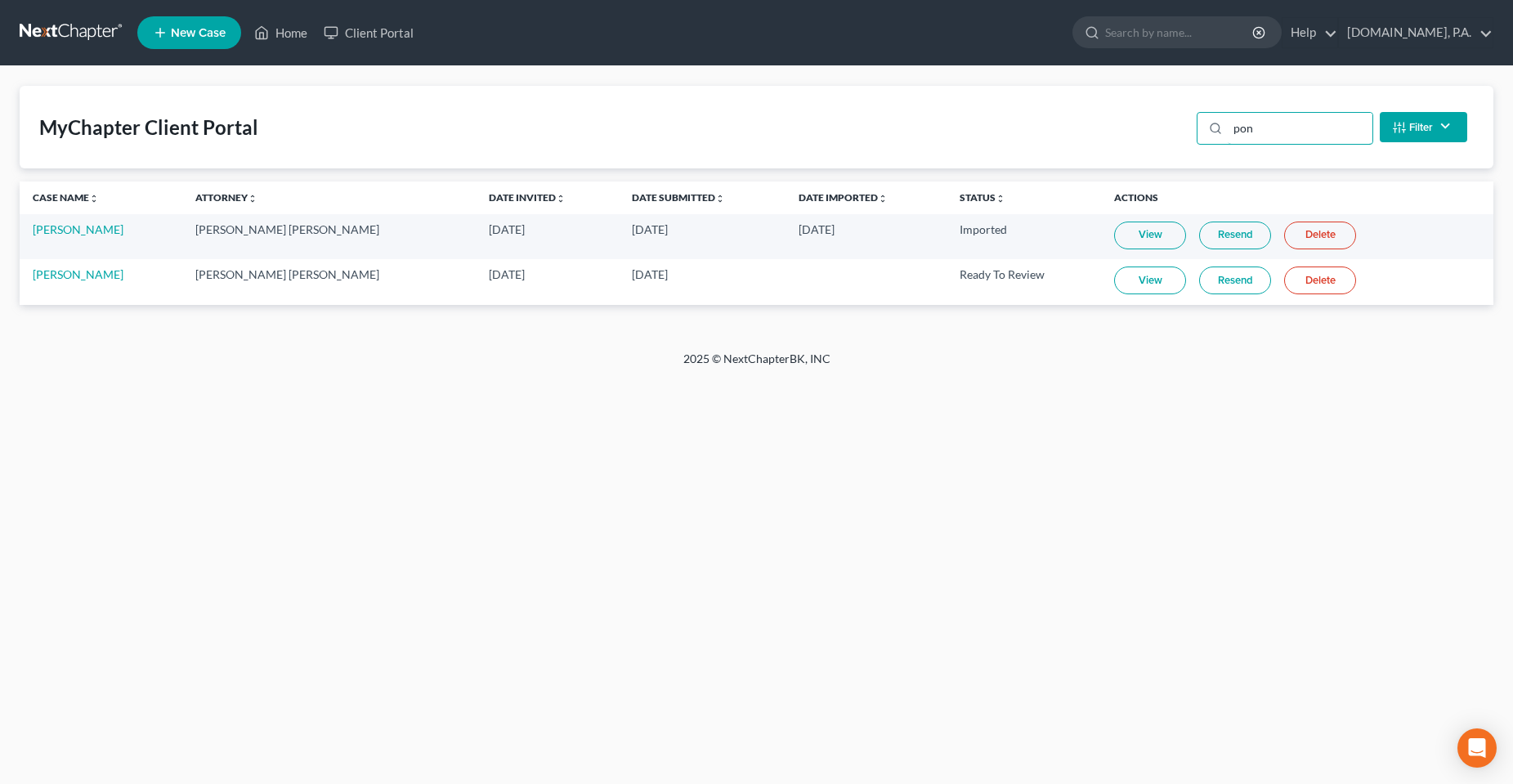
type input "pon"
click at [1122, 275] on link "View" at bounding box center [1150, 281] width 72 height 28
